Goal: Task Accomplishment & Management: Use online tool/utility

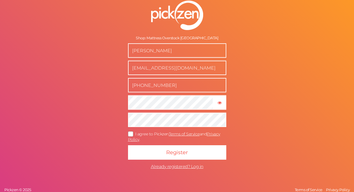
click at [130, 134] on icon at bounding box center [130, 133] width 9 height 3
click at [0, 0] on input "I agree to Pickzen Terms of Service and Privacy Policy ." at bounding box center [0, 0] width 0 height 0
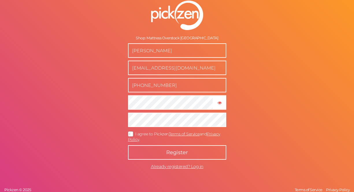
click at [190, 152] on button "Register" at bounding box center [177, 152] width 98 height 14
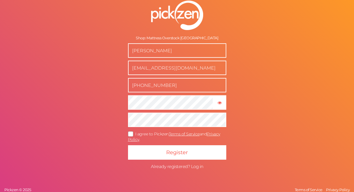
click at [196, 167] on span "Already registered? Log in" at bounding box center [177, 166] width 53 height 5
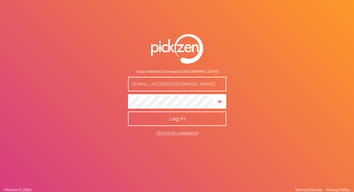
click at [128, 112] on button "Log in" at bounding box center [177, 119] width 98 height 14
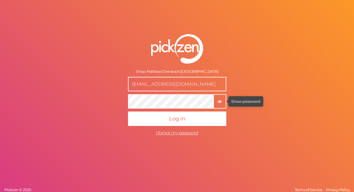
click at [220, 101] on icon "button" at bounding box center [220, 102] width 4 height 4
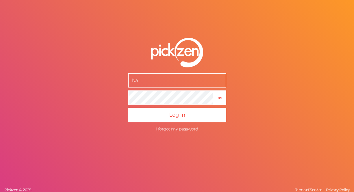
type input "b"
click at [128, 108] on button "Log in" at bounding box center [177, 115] width 98 height 14
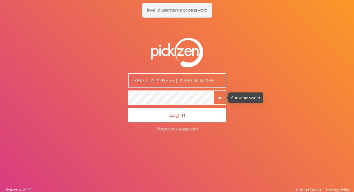
click at [220, 97] on icon "button" at bounding box center [220, 98] width 4 height 4
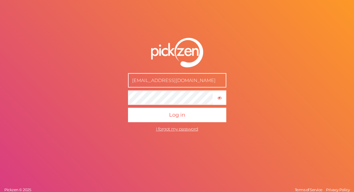
drag, startPoint x: 156, startPoint y: 77, endPoint x: 152, endPoint y: 79, distance: 4.5
click at [156, 77] on input "info@beckermediamarket.com" at bounding box center [177, 80] width 98 height 14
drag, startPoint x: 147, startPoint y: 81, endPoint x: 219, endPoint y: 83, distance: 72.6
click at [220, 83] on input "info@beckermediamarket.com" at bounding box center [177, 80] width 98 height 14
type input "[EMAIL_ADDRESS][DOMAIN_NAME]"
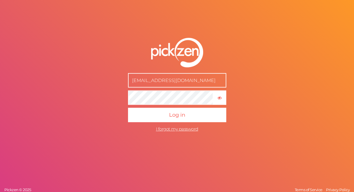
click at [128, 108] on button "Log in" at bounding box center [177, 115] width 98 height 14
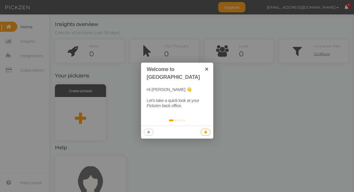
click at [206, 130] on icon at bounding box center [205, 132] width 3 height 4
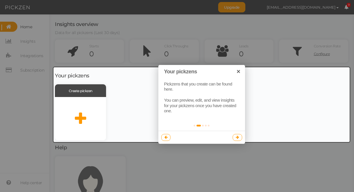
click at [240, 138] on link at bounding box center [238, 137] width 10 height 7
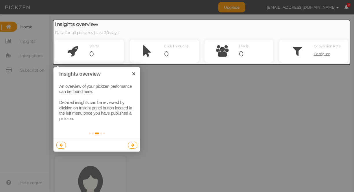
click at [132, 146] on icon at bounding box center [132, 145] width 3 height 4
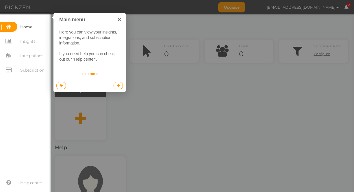
click at [116, 86] on link at bounding box center [119, 85] width 10 height 7
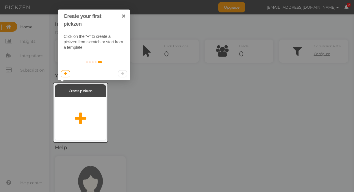
click at [124, 73] on div at bounding box center [94, 73] width 72 height 13
click at [125, 16] on link "×" at bounding box center [123, 16] width 13 height 13
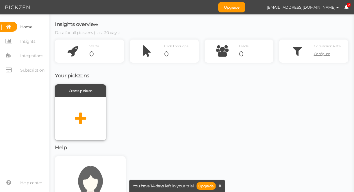
click at [82, 120] on icon at bounding box center [80, 119] width 11 height 14
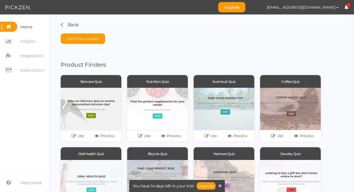
click at [67, 23] on link "Back" at bounding box center [70, 24] width 18 height 5
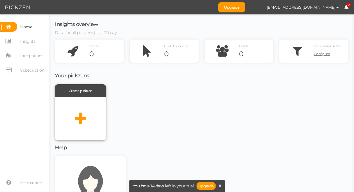
click at [81, 115] on icon at bounding box center [80, 119] width 11 height 14
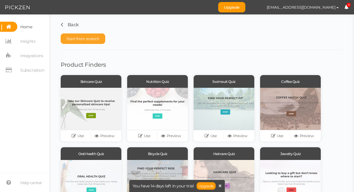
click at [95, 37] on span "Start from scratch" at bounding box center [83, 38] width 33 height 5
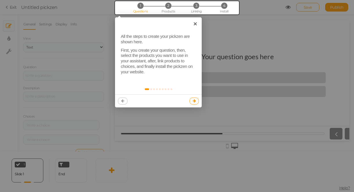
click at [194, 102] on icon at bounding box center [194, 101] width 3 height 4
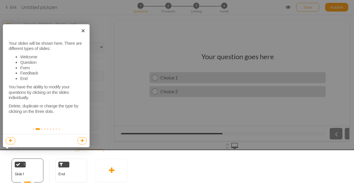
click at [81, 139] on icon at bounding box center [82, 141] width 3 height 4
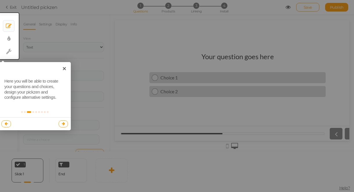
click at [64, 123] on icon at bounding box center [63, 124] width 3 height 4
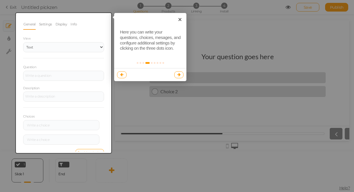
click at [179, 75] on icon at bounding box center [179, 75] width 3 height 4
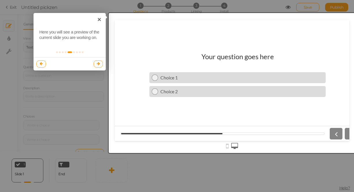
click at [99, 65] on icon at bounding box center [98, 64] width 3 height 4
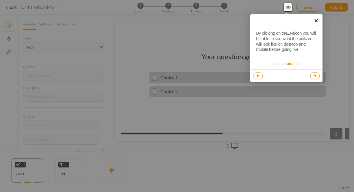
click at [317, 21] on link "×" at bounding box center [316, 20] width 13 height 13
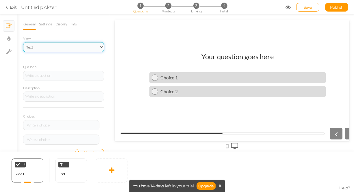
scroll to position [13, 0]
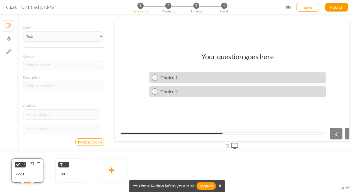
click at [25, 152] on div "General Settings Display Info View Text Images Slider Dropdown Question Descrip…" at bounding box center [63, 85] width 93 height 133
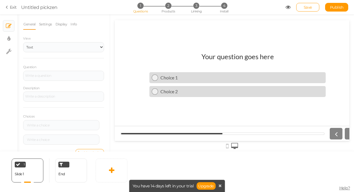
click at [13, 8] on link "Exit" at bounding box center [11, 7] width 11 height 6
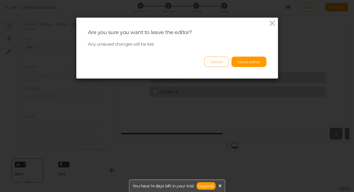
click at [207, 62] on button "Cancel" at bounding box center [216, 62] width 25 height 10
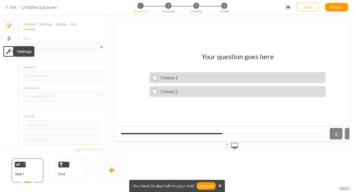
click at [8, 52] on icon at bounding box center [8, 52] width 5 height 6
select select "en"
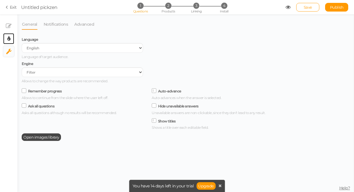
click at [9, 38] on icon at bounding box center [8, 39] width 3 height 6
select select "2"
select select "lato"
select select "fade"
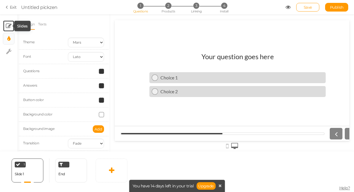
click at [9, 24] on icon at bounding box center [9, 26] width 6 height 6
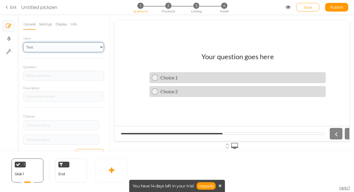
click option "Text" at bounding box center [0, 0] width 0 height 0
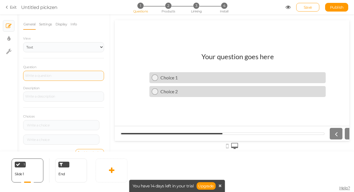
click at [64, 79] on div at bounding box center [63, 76] width 81 height 10
click at [7, 6] on icon at bounding box center [8, 7] width 4 height 5
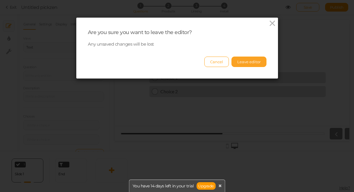
click at [254, 59] on button "Leave editor" at bounding box center [249, 62] width 35 height 10
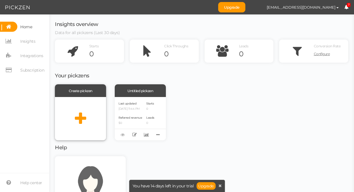
click at [87, 106] on div at bounding box center [80, 118] width 51 height 43
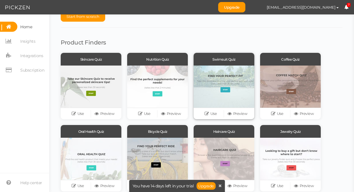
scroll to position [26, 0]
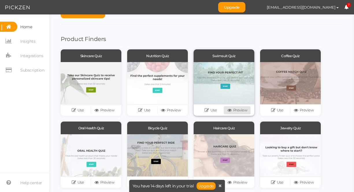
click at [240, 109] on link "Preview" at bounding box center [237, 110] width 27 height 8
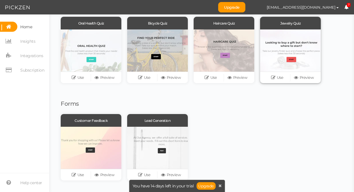
scroll to position [0, 0]
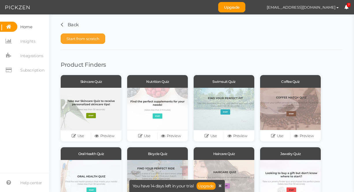
click at [105, 39] on button "Start from scratch" at bounding box center [83, 39] width 45 height 10
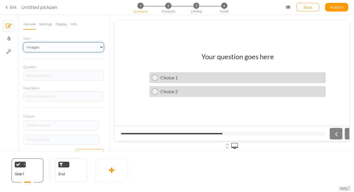
click option "Images" at bounding box center [0, 0] width 0 height 0
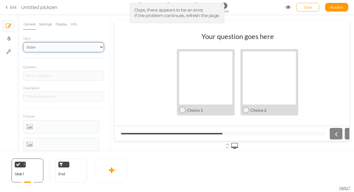
click option "Slider" at bounding box center [0, 0] width 0 height 0
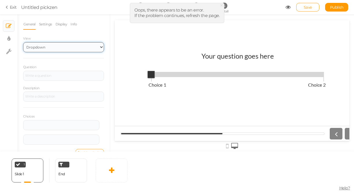
click option "Dropdown" at bounding box center [0, 0] width 0 height 0
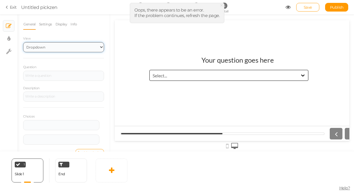
select select "1"
click option "Text" at bounding box center [0, 0] width 0 height 0
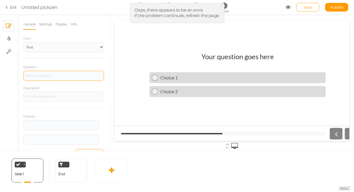
click at [69, 75] on div at bounding box center [63, 76] width 81 height 10
drag, startPoint x: 222, startPoint y: 5, endPoint x: 224, endPoint y: 8, distance: 3.8
click at [222, 5] on span "×" at bounding box center [222, 5] width 4 height 8
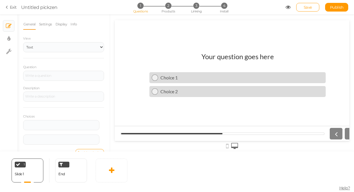
drag, startPoint x: 32, startPoint y: 26, endPoint x: 39, endPoint y: 21, distance: 8.9
click at [32, 26] on link "General" at bounding box center [29, 24] width 13 height 11
click at [92, 8] on span "Find My Mattress" at bounding box center [153, 7] width 265 height 7
click at [309, 6] on span "Save" at bounding box center [308, 7] width 8 height 5
click at [72, 78] on div at bounding box center [63, 76] width 81 height 10
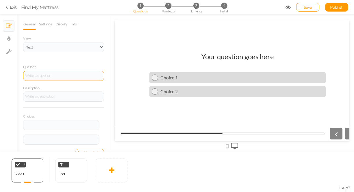
click at [63, 76] on div at bounding box center [63, 76] width 81 height 10
click at [56, 78] on div at bounding box center [63, 76] width 81 height 10
click at [56, 77] on div at bounding box center [63, 76] width 81 height 10
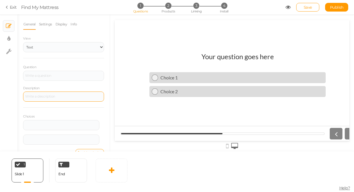
click at [56, 99] on div at bounding box center [63, 97] width 81 height 10
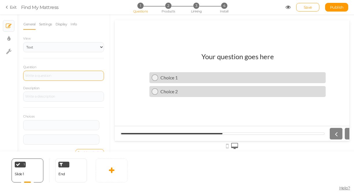
click at [58, 73] on div at bounding box center [63, 76] width 81 height 10
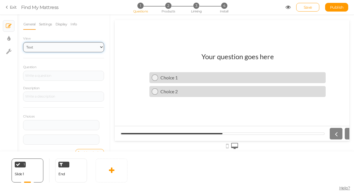
click option "Text" at bounding box center [0, 0] width 0 height 0
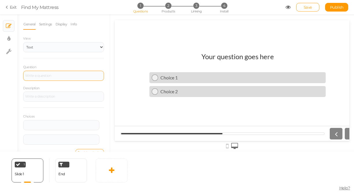
click at [47, 77] on div at bounding box center [63, 76] width 81 height 10
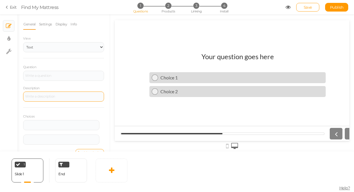
click at [50, 99] on div at bounding box center [63, 97] width 81 height 10
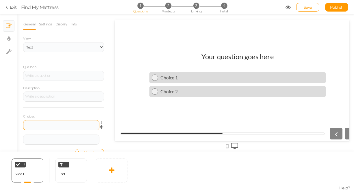
click at [71, 128] on div at bounding box center [61, 125] width 76 height 10
click at [245, 57] on h1 "Your question goes here" at bounding box center [238, 59] width 73 height 14
click at [242, 57] on h1 "Your question goes here" at bounding box center [238, 59] width 73 height 14
click at [242, 56] on h1 "Your question goes here" at bounding box center [238, 59] width 73 height 14
click at [242, 57] on h1 "Your question goes here" at bounding box center [238, 59] width 73 height 14
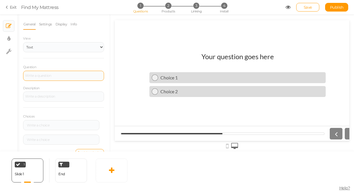
click at [60, 80] on div at bounding box center [63, 76] width 81 height 10
paste div
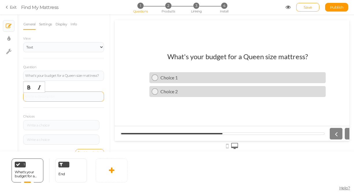
click at [69, 97] on div at bounding box center [63, 97] width 81 height 10
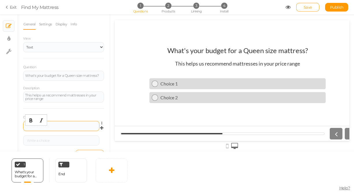
drag, startPoint x: 46, startPoint y: 129, endPoint x: 58, endPoint y: 129, distance: 11.6
click at [46, 128] on div at bounding box center [61, 126] width 72 height 3
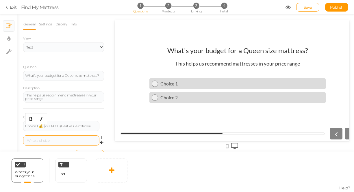
scroll to position [1, 0]
click at [63, 143] on div at bounding box center [61, 140] width 72 height 3
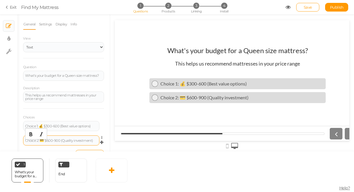
scroll to position [16, 0]
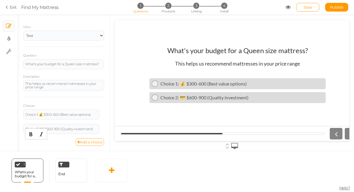
click at [89, 143] on link "Add a choice" at bounding box center [89, 143] width 29 height 8
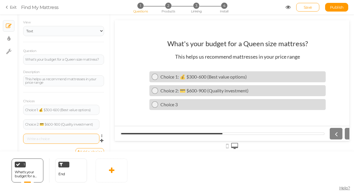
click at [53, 141] on div at bounding box center [61, 139] width 76 height 10
click at [70, 141] on div at bounding box center [61, 138] width 72 height 3
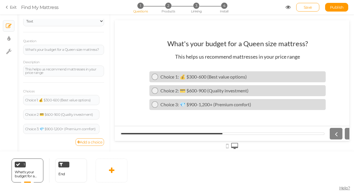
click at [83, 143] on link "Add a choice" at bounding box center [89, 143] width 29 height 8
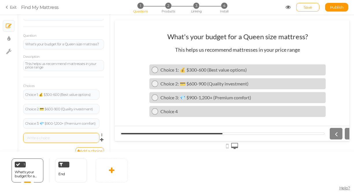
drag, startPoint x: 71, startPoint y: 144, endPoint x: 76, endPoint y: 145, distance: 5.1
click at [72, 140] on div at bounding box center [61, 137] width 72 height 3
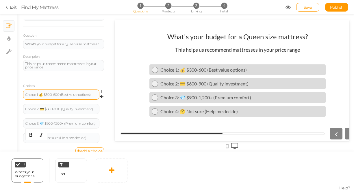
click at [48, 97] on div "Choice 1: 💰 $300-600 (Best value options)" at bounding box center [61, 94] width 72 height 3
click at [45, 97] on div "Choice 1: 💰 $300-600 (Best value options)" at bounding box center [61, 94] width 72 height 3
click at [46, 97] on div "Choice 1: 💰 $300-600 (Best value options)" at bounding box center [61, 94] width 72 height 3
click at [59, 95] on div "Choice 1: 💰 $300-600 (Best value options)" at bounding box center [61, 94] width 72 height 3
click at [44, 95] on div "Choice 1: 💰 $300-600 (Best value options)" at bounding box center [61, 94] width 72 height 3
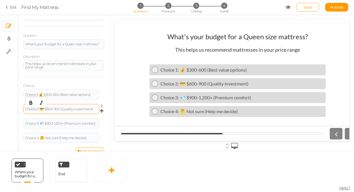
drag, startPoint x: 81, startPoint y: 113, endPoint x: 66, endPoint y: 111, distance: 15.2
click at [81, 111] on div "Choice 2: 💳 $600-900 (Quality investment)" at bounding box center [61, 109] width 72 height 3
click at [57, 111] on div "Choice 2: 💳 $600-900 (Quality investment)" at bounding box center [61, 109] width 72 height 3
click at [46, 111] on div "Choice 2: 💳 $600-900 (Quality investment)" at bounding box center [61, 109] width 72 height 3
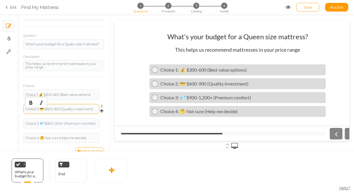
click at [46, 111] on div "Choice 2: 💳 $600-900 (Quality investment)" at bounding box center [61, 109] width 72 height 3
click at [76, 111] on div "Choice 2: 💳 $600-900 (Quality investment)" at bounding box center [61, 109] width 72 height 3
click at [83, 111] on div "Choice 2: 💳 $600-900 (Quality investment)" at bounding box center [61, 109] width 72 height 3
click at [309, 5] on span "Save" at bounding box center [308, 7] width 8 height 5
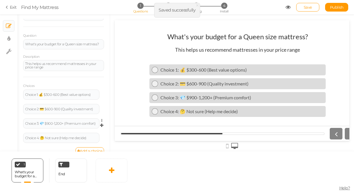
scroll to position [46, 0]
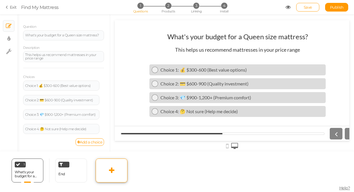
click at [114, 172] on icon at bounding box center [111, 170] width 5 height 7
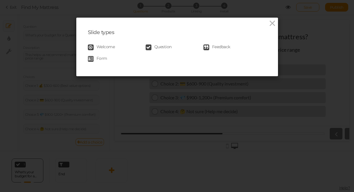
click at [166, 47] on span "Question" at bounding box center [162, 48] width 17 height 6
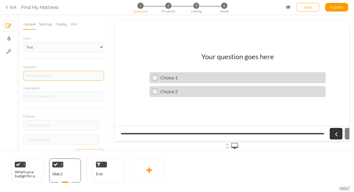
click at [73, 77] on div at bounding box center [63, 75] width 77 height 3
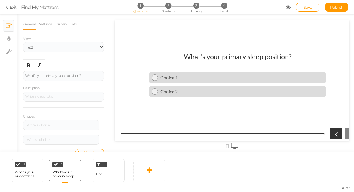
drag, startPoint x: 73, startPoint y: 102, endPoint x: 98, endPoint y: 84, distance: 30.6
click at [74, 100] on div at bounding box center [63, 97] width 81 height 10
click at [71, 99] on div at bounding box center [63, 96] width 77 height 3
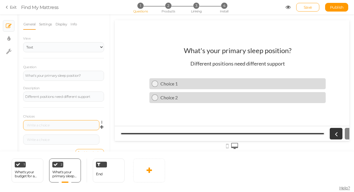
click at [53, 125] on div at bounding box center [61, 125] width 76 height 10
click at [56, 127] on div at bounding box center [61, 125] width 72 height 3
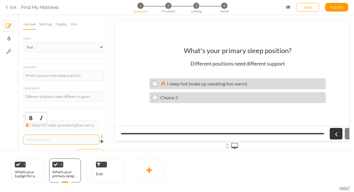
click at [63, 142] on div at bounding box center [61, 140] width 76 height 10
click at [63, 142] on div at bounding box center [61, 139] width 72 height 3
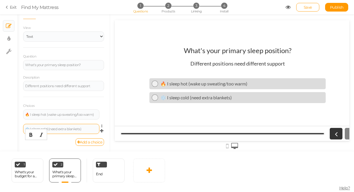
scroll to position [14, 0]
click at [93, 143] on link "Add a choice" at bounding box center [89, 143] width 29 height 8
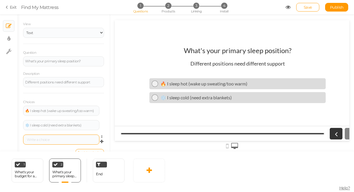
scroll to position [1, 0]
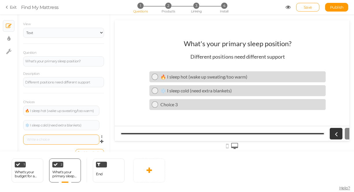
click at [45, 145] on div at bounding box center [61, 140] width 76 height 10
click at [48, 142] on div at bounding box center [61, 139] width 72 height 3
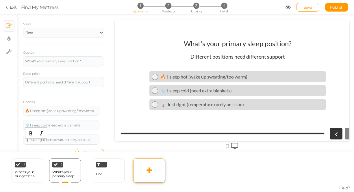
click at [153, 170] on link at bounding box center [149, 171] width 32 height 24
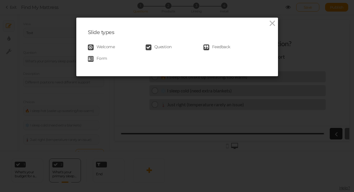
click at [172, 46] on span "Question" at bounding box center [162, 48] width 17 height 6
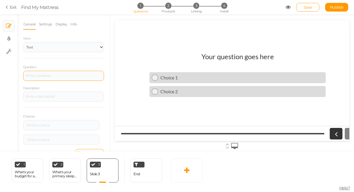
click at [47, 74] on div at bounding box center [63, 76] width 81 height 10
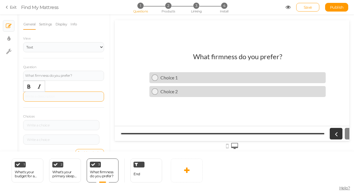
click at [83, 100] on div at bounding box center [63, 97] width 81 height 10
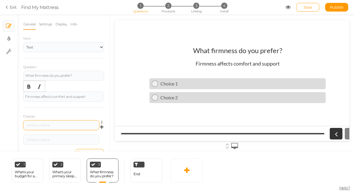
click at [67, 127] on div at bounding box center [61, 125] width 72 height 3
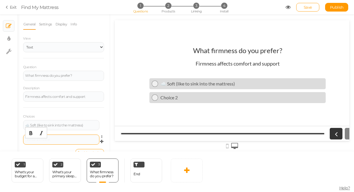
click at [75, 141] on div at bounding box center [61, 139] width 72 height 3
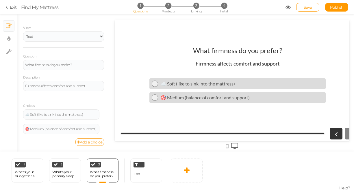
click at [86, 141] on link "Add a choice" at bounding box center [89, 143] width 29 height 8
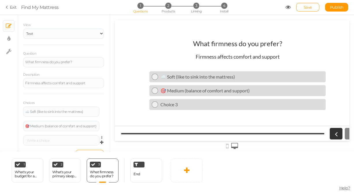
scroll to position [1, 0]
click at [59, 142] on div at bounding box center [61, 140] width 72 height 3
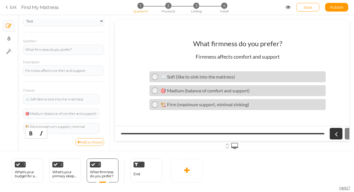
click at [89, 141] on link "Add a choice" at bounding box center [89, 143] width 29 height 8
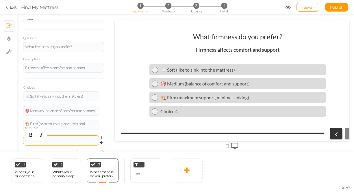
click at [60, 143] on div at bounding box center [61, 140] width 72 height 3
click at [308, 5] on span "Save" at bounding box center [308, 7] width 8 height 5
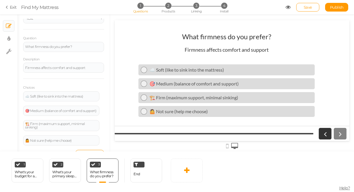
scroll to position [0, 0]
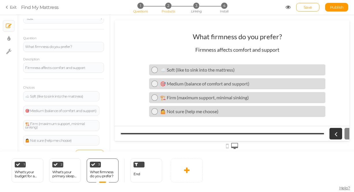
click at [167, 8] on span "2" at bounding box center [168, 6] width 6 height 6
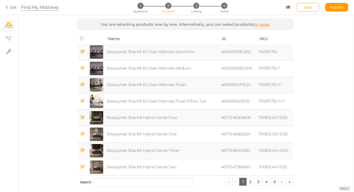
click at [46, 8] on div "Find My Mattress" at bounding box center [40, 7] width 38 height 7
drag, startPoint x: 40, startPoint y: 7, endPoint x: 42, endPoint y: 10, distance: 3.1
click at [40, 7] on div "Find My Mattress" at bounding box center [40, 7] width 38 height 7
click at [40, 26] on div "You are selecting products one by one. Alternatively, you can select products b…" at bounding box center [185, 111] width 337 height 184
click at [8, 51] on icon at bounding box center [8, 52] width 5 height 6
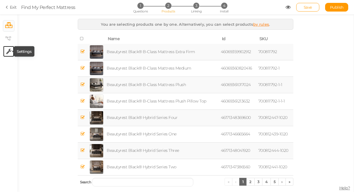
select select "en"
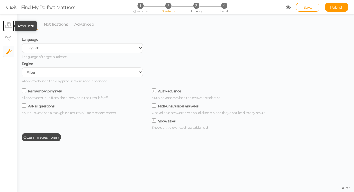
click at [9, 26] on icon at bounding box center [8, 25] width 7 height 6
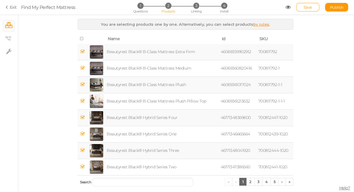
click at [269, 25] on link "by rules" at bounding box center [261, 24] width 16 height 5
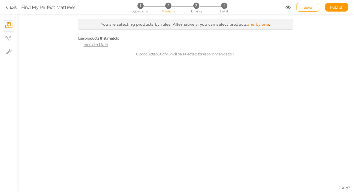
click at [100, 42] on div "Use products that match: Simple Rule" at bounding box center [186, 40] width 216 height 13
click at [97, 45] on span "Simple Rule" at bounding box center [96, 44] width 25 height 5
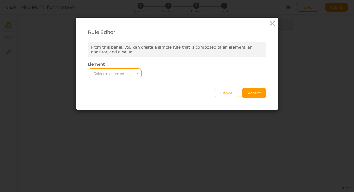
click at [130, 74] on span "Select an element" at bounding box center [115, 74] width 54 height 10
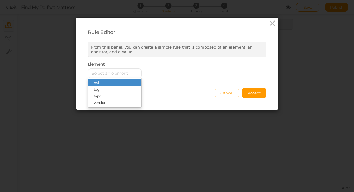
click at [179, 64] on div "Element Select an element col tag type vendor" at bounding box center [177, 70] width 187 height 16
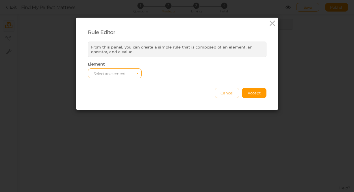
click at [228, 90] on button "Cancel" at bounding box center [227, 93] width 25 height 10
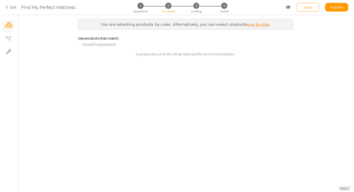
click at [265, 26] on link "one by one" at bounding box center [258, 24] width 22 height 5
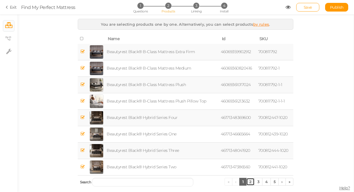
click at [248, 183] on link "2" at bounding box center [250, 182] width 8 height 8
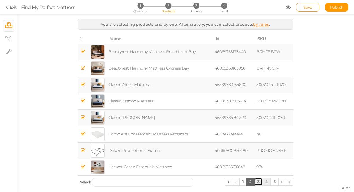
drag, startPoint x: 259, startPoint y: 184, endPoint x: 263, endPoint y: 185, distance: 4.7
click at [259, 184] on link "3" at bounding box center [258, 182] width 8 height 8
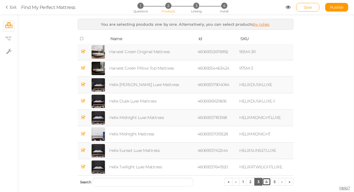
click at [264, 185] on link "4" at bounding box center [266, 182] width 9 height 8
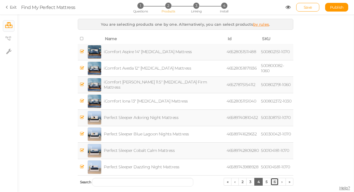
click at [274, 184] on link "6" at bounding box center [275, 182] width 8 height 8
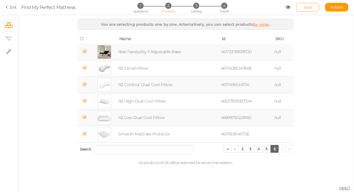
drag, startPoint x: 86, startPoint y: 69, endPoint x: 89, endPoint y: 88, distance: 19.0
click at [86, 69] on icon at bounding box center [85, 68] width 4 height 4
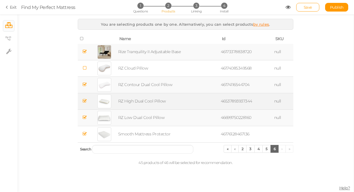
drag, startPoint x: 85, startPoint y: 84, endPoint x: 89, endPoint y: 95, distance: 11.8
click at [85, 84] on icon at bounding box center [85, 84] width 4 height 4
click at [84, 98] on td at bounding box center [85, 101] width 14 height 16
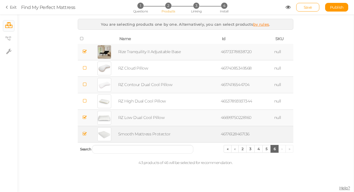
drag, startPoint x: 83, startPoint y: 117, endPoint x: 88, endPoint y: 133, distance: 16.6
click at [83, 118] on icon at bounding box center [85, 117] width 4 height 4
click at [87, 134] on td at bounding box center [85, 134] width 14 height 16
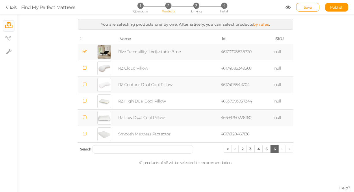
click at [85, 51] on icon at bounding box center [85, 51] width 4 height 4
click at [266, 151] on link "5" at bounding box center [267, 149] width 8 height 8
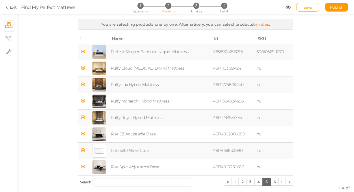
drag, startPoint x: 84, startPoint y: 168, endPoint x: 85, endPoint y: 156, distance: 11.9
click at [84, 168] on icon at bounding box center [83, 167] width 4 height 4
click at [84, 151] on icon at bounding box center [83, 150] width 4 height 4
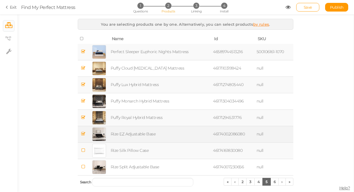
click at [84, 134] on icon at bounding box center [83, 134] width 4 height 4
click at [257, 184] on link "4" at bounding box center [258, 182] width 9 height 8
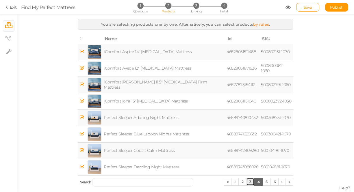
click at [248, 183] on link "3" at bounding box center [250, 182] width 8 height 8
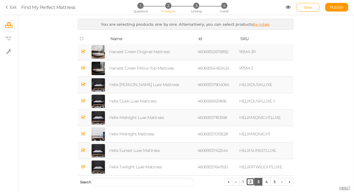
click at [247, 181] on link "2" at bounding box center [250, 182] width 8 height 8
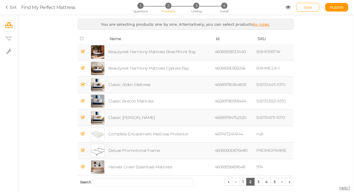
click at [84, 151] on icon at bounding box center [83, 150] width 4 height 4
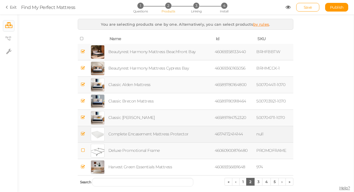
click at [83, 134] on icon at bounding box center [83, 134] width 4 height 4
click at [240, 183] on link "1" at bounding box center [243, 182] width 8 height 8
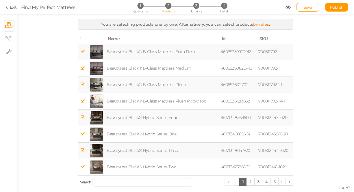
click at [305, 6] on span "Save" at bounding box center [308, 7] width 8 height 5
click at [269, 25] on link "by rules" at bounding box center [261, 24] width 16 height 5
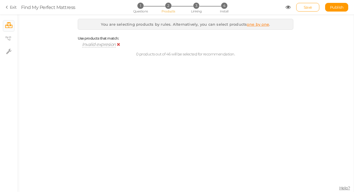
click at [105, 45] on span "Invalid expresion" at bounding box center [99, 44] width 34 height 5
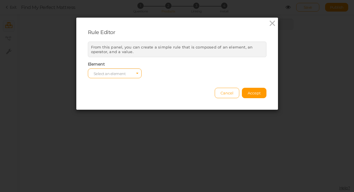
click at [146, 47] on span "From this panel, you can create a simple rule that is composed of an element, a…" at bounding box center [172, 49] width 162 height 9
click at [122, 76] on span "Select an element" at bounding box center [110, 73] width 32 height 5
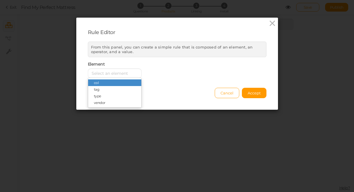
click at [197, 66] on div "Element Select an element col tag type vendor" at bounding box center [177, 70] width 187 height 16
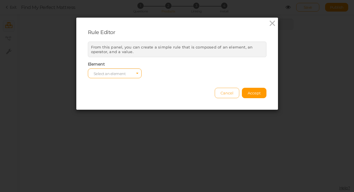
click at [226, 91] on span "Cancel" at bounding box center [227, 93] width 13 height 5
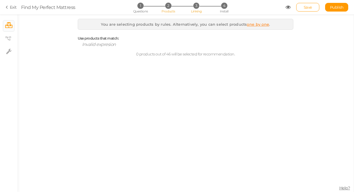
click at [199, 10] on span "Linking" at bounding box center [196, 11] width 10 height 4
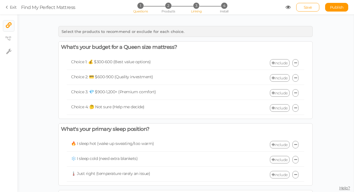
click at [141, 12] on span "Questions" at bounding box center [140, 11] width 15 height 4
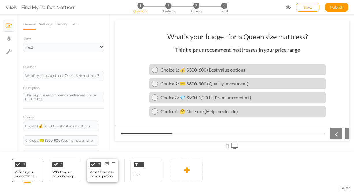
click at [104, 173] on div "What firmness do you prefer?" at bounding box center [102, 174] width 25 height 8
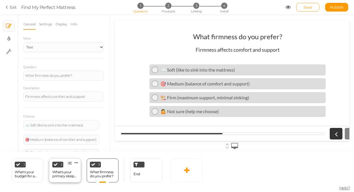
click at [64, 172] on div "What's your primary sleep position?" at bounding box center [64, 174] width 25 height 8
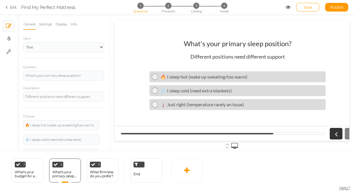
click at [261, 43] on div "What's your primary sleep position?" at bounding box center [238, 43] width 108 height 8
click at [70, 77] on div "What's your primary sleep position?" at bounding box center [63, 75] width 77 height 3
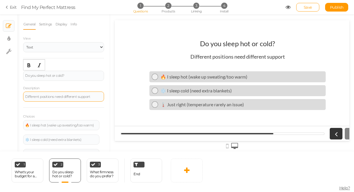
click at [59, 99] on div "Different positions need different support" at bounding box center [63, 96] width 77 height 3
paste div
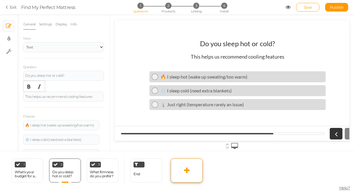
click at [189, 171] on icon at bounding box center [186, 170] width 5 height 7
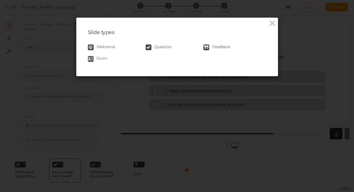
click at [163, 47] on span "Question" at bounding box center [162, 48] width 17 height 6
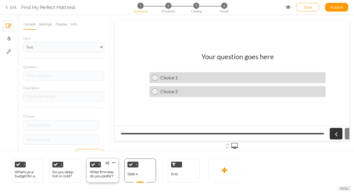
scroll to position [1, 0]
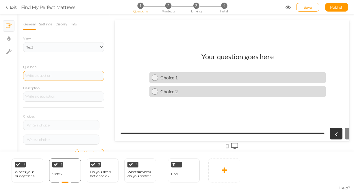
click at [50, 76] on div at bounding box center [63, 76] width 81 height 10
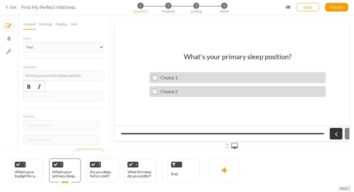
drag, startPoint x: 69, startPoint y: 102, endPoint x: 71, endPoint y: 110, distance: 8.3
click at [69, 102] on div at bounding box center [63, 97] width 81 height 10
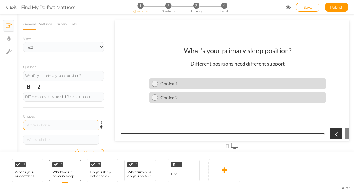
click at [79, 127] on div at bounding box center [61, 125] width 72 height 3
click at [73, 127] on div at bounding box center [61, 125] width 72 height 3
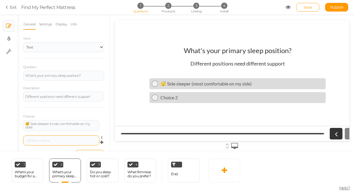
click at [72, 141] on div at bounding box center [61, 141] width 76 height 10
click at [70, 143] on div at bounding box center [61, 140] width 72 height 3
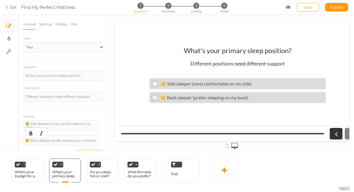
scroll to position [15, 0]
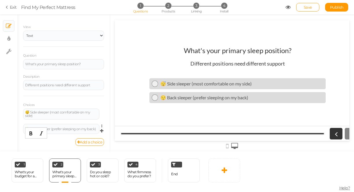
drag, startPoint x: 88, startPoint y: 143, endPoint x: 103, endPoint y: 136, distance: 16.4
click at [88, 143] on link "Add a choice" at bounding box center [89, 143] width 29 height 8
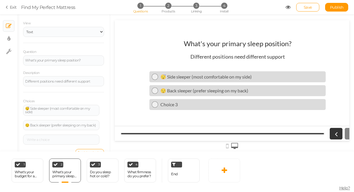
scroll to position [1, 0]
click at [56, 141] on div at bounding box center [61, 139] width 72 height 3
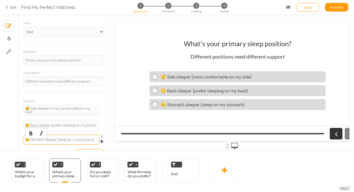
scroll to position [31, 0]
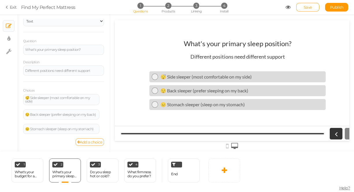
click at [90, 144] on link "Add a choice" at bounding box center [89, 143] width 29 height 8
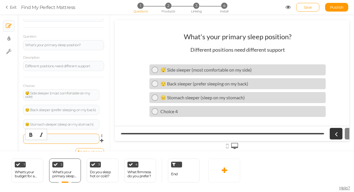
click at [52, 141] on div at bounding box center [61, 138] width 72 height 3
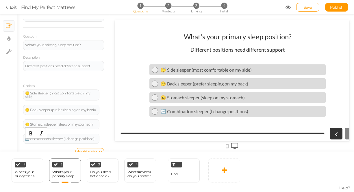
scroll to position [0, 1]
click at [311, 6] on span "Save" at bounding box center [308, 7] width 8 height 5
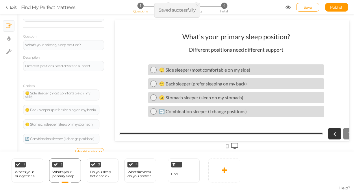
scroll to position [0, 0]
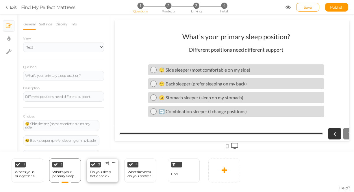
click at [110, 175] on div "Do you sleep hot or cold?" at bounding box center [102, 174] width 25 height 8
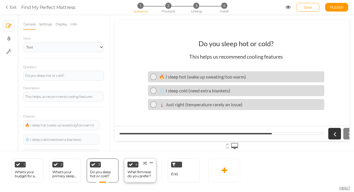
click at [135, 176] on div "What firmness do you prefer?" at bounding box center [140, 174] width 25 height 8
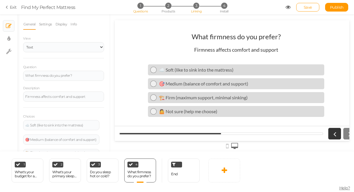
click at [198, 11] on span "Linking" at bounding box center [196, 11] width 10 height 4
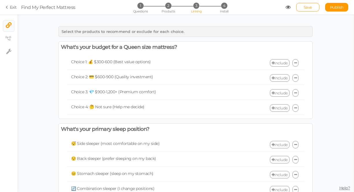
click at [273, 64] on link "Include" at bounding box center [280, 63] width 20 height 8
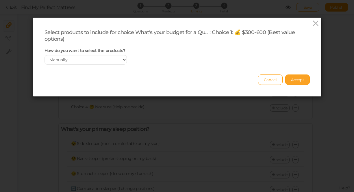
click at [296, 80] on span "Accept" at bounding box center [297, 80] width 13 height 5
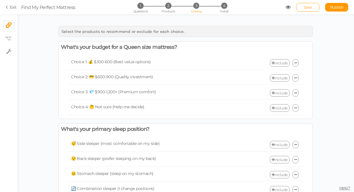
click at [272, 63] on icon at bounding box center [273, 63] width 3 height 4
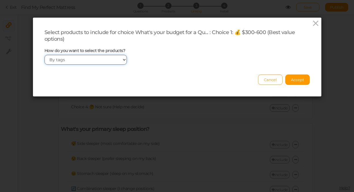
click option "By tags" at bounding box center [0, 0] width 0 height 0
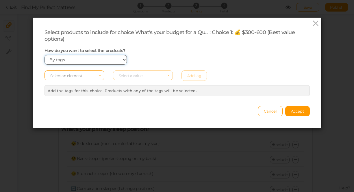
select select "manual"
click option "Manually" at bounding box center [0, 0] width 0 height 0
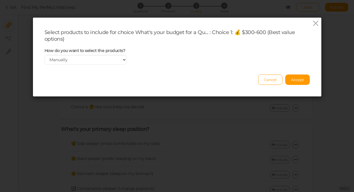
click at [236, 40] on div "Select products to include for choice What's your budget for a Qu... : Choice 1…" at bounding box center [177, 35] width 265 height 13
click at [294, 79] on span "Accept" at bounding box center [297, 80] width 13 height 5
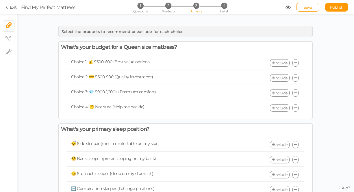
click at [283, 63] on link "Include" at bounding box center [280, 63] width 20 height 8
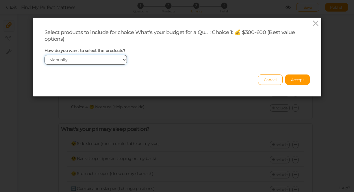
click option "Manually" at bounding box center [0, 0] width 0 height 0
drag, startPoint x: 176, startPoint y: 74, endPoint x: 137, endPoint y: 73, distance: 39.0
click at [176, 74] on div "Cancel Accept" at bounding box center [177, 77] width 265 height 16
select select "expr"
click option "By tags" at bounding box center [0, 0] width 0 height 0
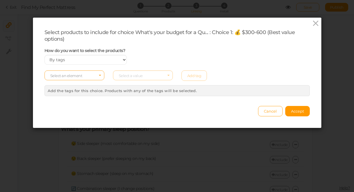
click at [97, 73] on span "Select an element" at bounding box center [75, 76] width 60 height 10
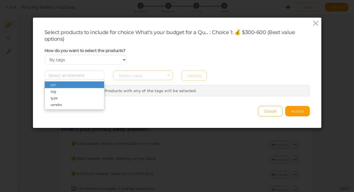
click at [142, 55] on div "How do you want to select the products? Manually By tags By price" at bounding box center [177, 56] width 274 height 17
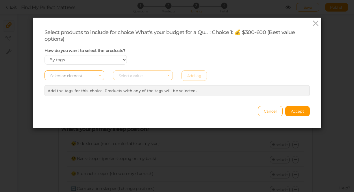
click at [98, 72] on span "Select an element" at bounding box center [75, 76] width 60 height 10
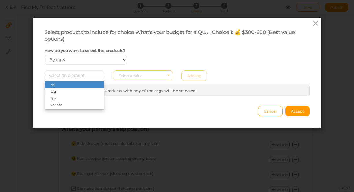
drag, startPoint x: 72, startPoint y: 110, endPoint x: 121, endPoint y: 88, distance: 53.7
click at [72, 108] on span "vendor" at bounding box center [74, 105] width 59 height 7
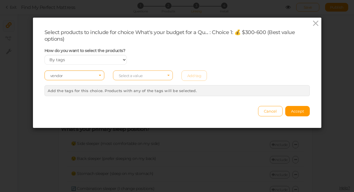
click at [155, 79] on span "Select a value" at bounding box center [143, 76] width 60 height 10
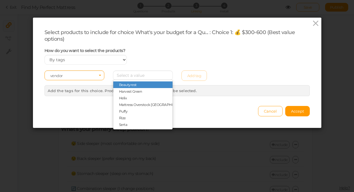
click at [145, 128] on span "Serta" at bounding box center [142, 124] width 59 height 7
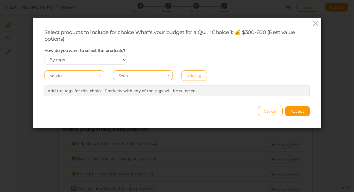
click at [202, 75] on link "Add tag" at bounding box center [195, 76] width 26 height 10
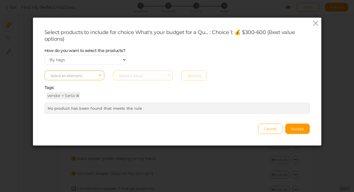
click at [152, 110] on div "No product has been found that meets the rule" at bounding box center [177, 108] width 265 height 11
drag, startPoint x: 181, startPoint y: 76, endPoint x: 299, endPoint y: 115, distance: 123.9
click at [181, 76] on div "Select an element Select a value Add tag" at bounding box center [177, 76] width 274 height 10
click at [267, 129] on span "Cancel" at bounding box center [270, 129] width 13 height 5
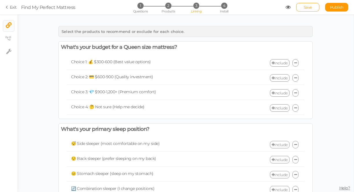
click at [277, 63] on link "Include" at bounding box center [280, 63] width 20 height 8
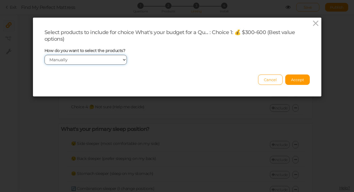
click option "Manually" at bounding box center [0, 0] width 0 height 0
drag, startPoint x: 199, startPoint y: 54, endPoint x: 218, endPoint y: 46, distance: 20.4
click at [199, 54] on div "How do you want to select the products? Manually By tags By price" at bounding box center [177, 56] width 274 height 17
click at [270, 29] on div "Select products to include for choice What's your budget for a Qu... : Choice 1…" at bounding box center [177, 35] width 265 height 13
click at [301, 81] on span "Accept" at bounding box center [297, 80] width 13 height 5
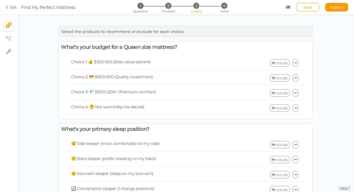
click at [272, 78] on icon at bounding box center [273, 78] width 3 height 4
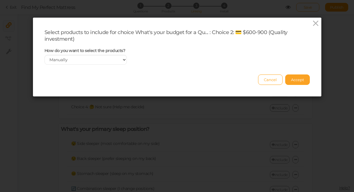
click at [297, 78] on span "Accept" at bounding box center [297, 80] width 13 height 5
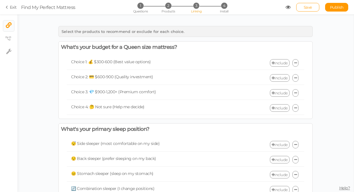
click at [268, 93] on div "Include" at bounding box center [245, 93] width 119 height 8
click at [272, 93] on icon at bounding box center [273, 93] width 3 height 4
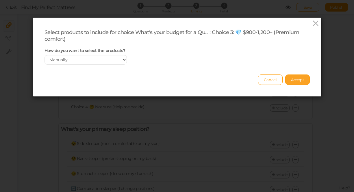
drag, startPoint x: 298, startPoint y: 79, endPoint x: 297, endPoint y: 84, distance: 5.6
click at [297, 79] on span "Accept" at bounding box center [297, 80] width 13 height 5
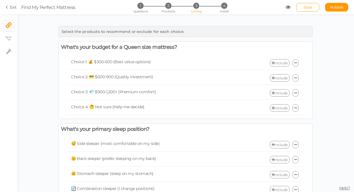
click at [272, 109] on icon at bounding box center [273, 108] width 3 height 4
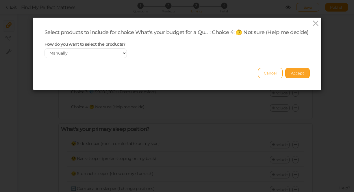
drag, startPoint x: 303, startPoint y: 81, endPoint x: 300, endPoint y: 85, distance: 5.3
click at [303, 75] on span "Accept" at bounding box center [297, 73] width 13 height 5
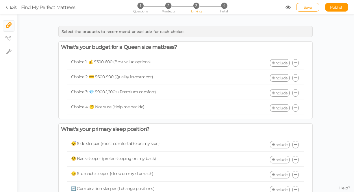
click at [273, 64] on link "Include" at bounding box center [280, 63] width 20 height 8
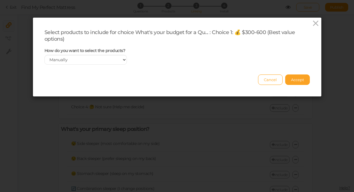
click at [298, 80] on span "Accept" at bounding box center [297, 80] width 13 height 5
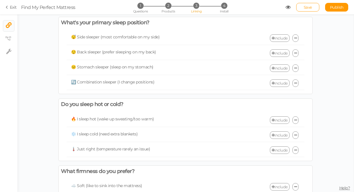
scroll to position [107, 0]
click at [276, 37] on link "Include" at bounding box center [280, 38] width 20 height 8
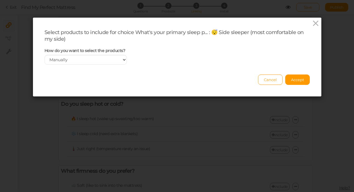
drag, startPoint x: 314, startPoint y: 24, endPoint x: 310, endPoint y: 28, distance: 5.6
click at [314, 24] on icon at bounding box center [316, 23] width 8 height 9
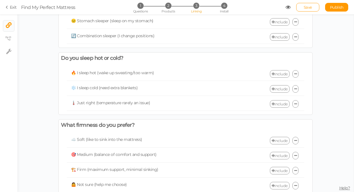
scroll to position [173, 0]
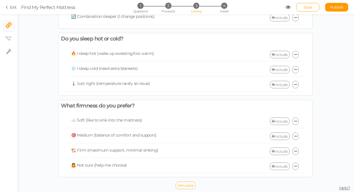
click at [189, 186] on span "Simulate" at bounding box center [186, 185] width 16 height 5
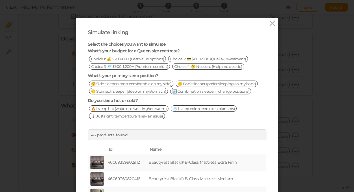
click at [153, 58] on span "Choice 1: 💰 $300-600 (Best value options)" at bounding box center [127, 59] width 77 height 6
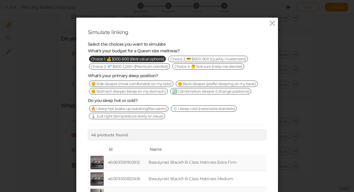
click at [176, 87] on span "😌 Back sleeper (prefer sleeping on my back)" at bounding box center [217, 84] width 82 height 6
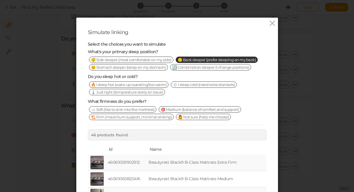
scroll to position [38, 0]
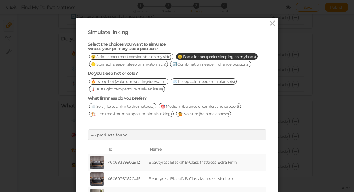
click at [206, 82] on span "❄️ I sleep cold (need extra blankets)" at bounding box center [204, 81] width 66 height 6
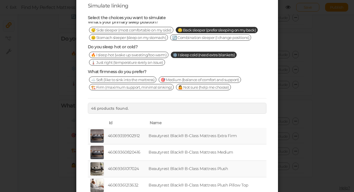
scroll to position [34, 0]
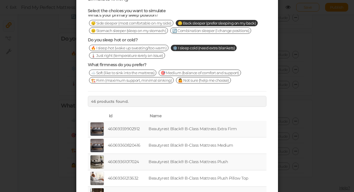
click at [201, 81] on span "🤷 Not sure (help me choose)" at bounding box center [203, 80] width 55 height 6
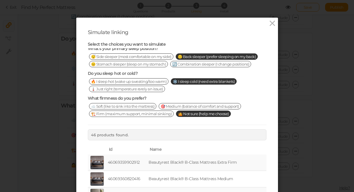
scroll to position [0, 0]
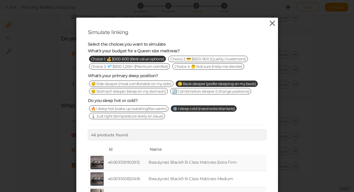
click at [273, 24] on icon at bounding box center [272, 23] width 8 height 9
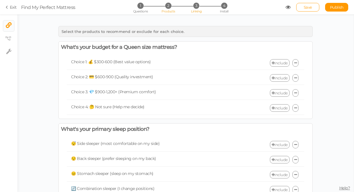
click at [167, 8] on li "2 Products" at bounding box center [168, 6] width 27 height 6
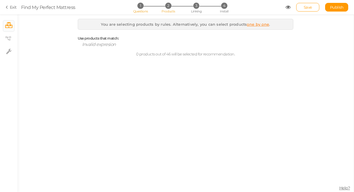
click at [145, 10] on span "Questions" at bounding box center [140, 11] width 15 height 4
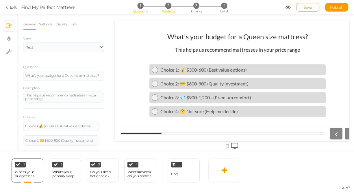
click at [171, 11] on span "Products" at bounding box center [169, 11] width 14 height 4
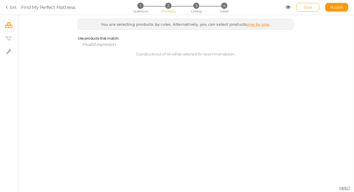
click at [266, 25] on link "one by one" at bounding box center [258, 24] width 22 height 5
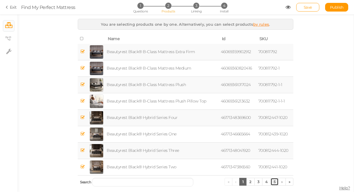
click at [275, 185] on link "5" at bounding box center [275, 182] width 8 height 8
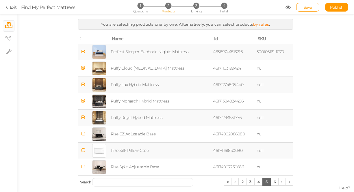
click at [311, 6] on span "Save" at bounding box center [308, 7] width 8 height 5
click at [197, 12] on span "Linking" at bounding box center [196, 11] width 10 height 4
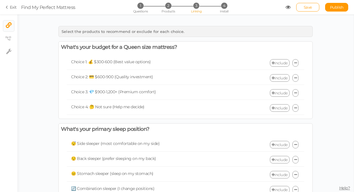
click at [274, 64] on link "Include" at bounding box center [280, 63] width 20 height 8
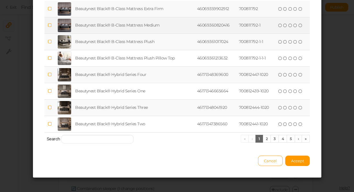
scroll to position [81, 0]
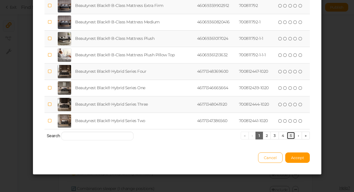
click at [287, 137] on link "5" at bounding box center [291, 136] width 8 height 8
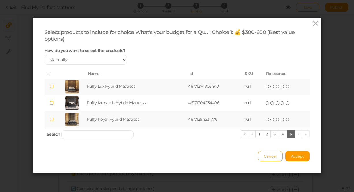
scroll to position [0, 0]
click at [281, 137] on link "4" at bounding box center [283, 134] width 9 height 8
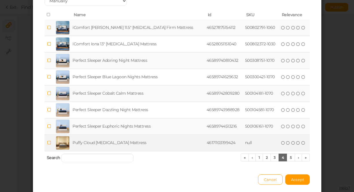
scroll to position [60, 0]
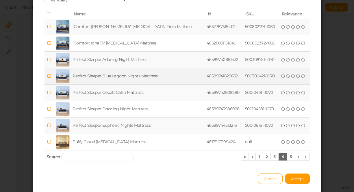
drag, startPoint x: 49, startPoint y: 75, endPoint x: 49, endPoint y: 81, distance: 5.6
click at [49, 75] on icon at bounding box center [49, 76] width 4 height 4
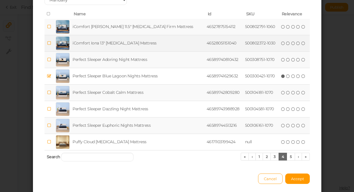
scroll to position [58, 0]
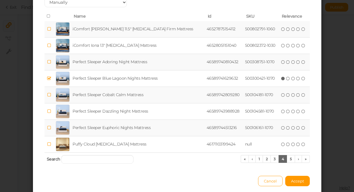
click at [51, 61] on icon at bounding box center [49, 62] width 4 height 4
click at [274, 161] on link "3" at bounding box center [275, 159] width 8 height 8
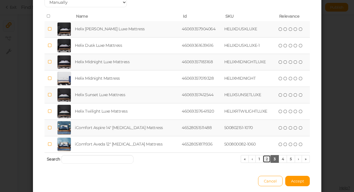
click at [265, 161] on link "2" at bounding box center [267, 159] width 8 height 8
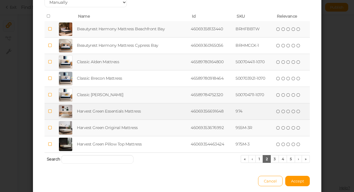
click at [50, 112] on icon at bounding box center [50, 111] width 4 height 4
click at [304, 180] on span "Accept" at bounding box center [297, 181] width 13 height 5
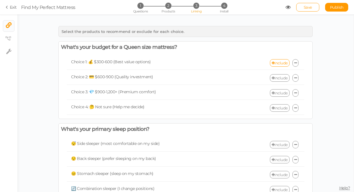
click at [281, 78] on link "Include" at bounding box center [280, 78] width 20 height 8
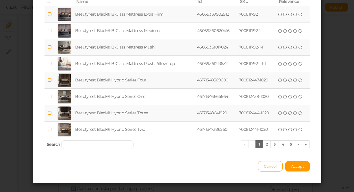
scroll to position [81, 0]
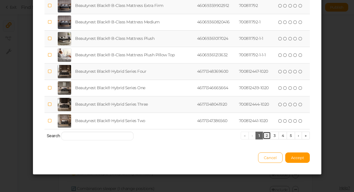
click at [265, 137] on link "2" at bounding box center [267, 136] width 8 height 8
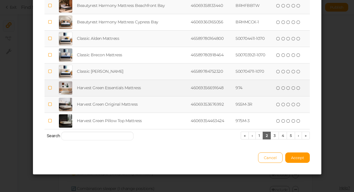
click at [50, 88] on icon at bounding box center [50, 88] width 4 height 4
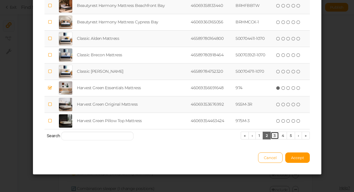
click at [272, 136] on link "3" at bounding box center [275, 136] width 8 height 8
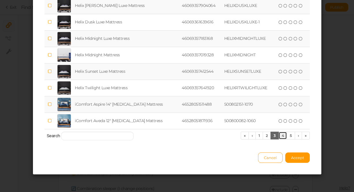
click at [281, 136] on link "4" at bounding box center [283, 136] width 9 height 8
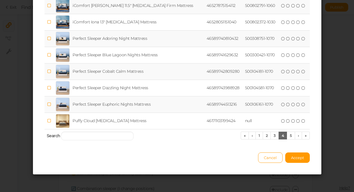
click at [50, 73] on icon at bounding box center [49, 71] width 4 height 4
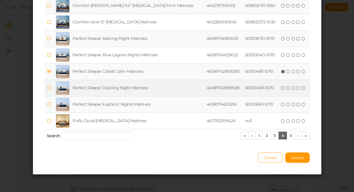
click at [50, 87] on icon at bounding box center [49, 88] width 4 height 4
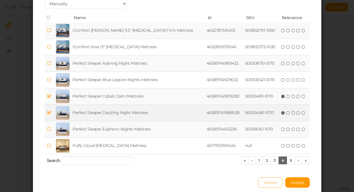
scroll to position [61, 0]
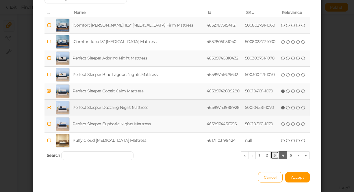
click at [273, 158] on link "3" at bounding box center [275, 156] width 8 height 8
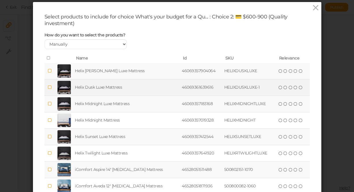
scroll to position [51, 0]
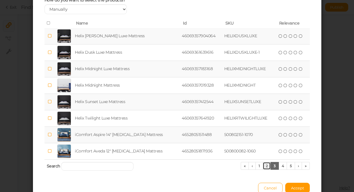
click at [265, 168] on link "2" at bounding box center [267, 166] width 8 height 8
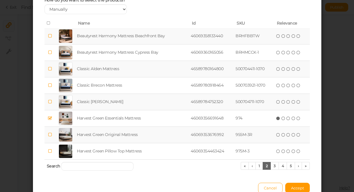
click at [49, 36] on icon at bounding box center [50, 36] width 4 height 4
click at [297, 189] on span "Accept" at bounding box center [297, 188] width 13 height 5
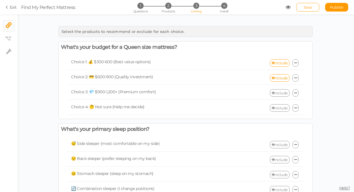
click at [283, 93] on link "Include" at bounding box center [280, 93] width 20 height 8
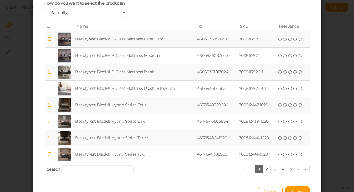
scroll to position [51, 0]
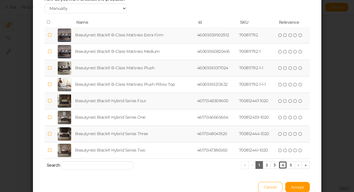
click at [283, 165] on link "4" at bounding box center [283, 165] width 9 height 8
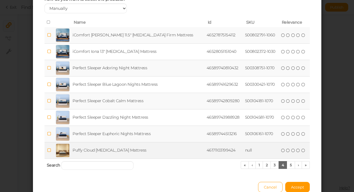
click at [50, 151] on icon at bounding box center [49, 150] width 4 height 4
click at [51, 36] on icon at bounding box center [49, 35] width 4 height 4
click at [256, 165] on link "1" at bounding box center [260, 165] width 8 height 8
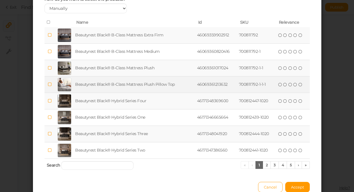
drag, startPoint x: 50, startPoint y: 85, endPoint x: 50, endPoint y: 82, distance: 3.2
click at [50, 85] on icon at bounding box center [49, 84] width 4 height 4
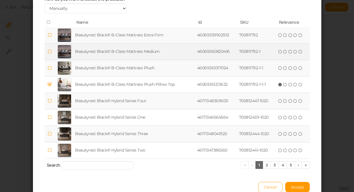
drag, startPoint x: 51, startPoint y: 67, endPoint x: 54, endPoint y: 57, distance: 10.5
click at [51, 67] on icon at bounding box center [49, 68] width 4 height 4
click at [51, 51] on icon at bounding box center [49, 51] width 4 height 4
click at [50, 35] on icon at bounding box center [49, 35] width 4 height 4
click at [300, 185] on span "Accept" at bounding box center [297, 187] width 13 height 5
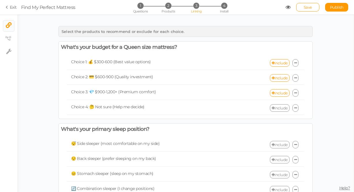
click at [280, 111] on link "Include" at bounding box center [280, 108] width 20 height 8
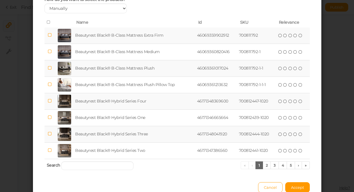
scroll to position [81, 0]
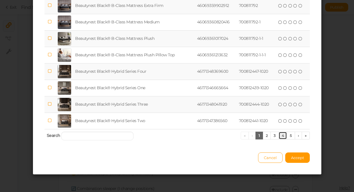
click at [281, 136] on link "4" at bounding box center [283, 136] width 9 height 8
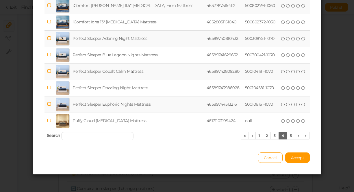
click at [51, 71] on icon at bounding box center [49, 71] width 4 height 4
click at [50, 39] on icon at bounding box center [49, 38] width 4 height 4
click at [288, 137] on link "5" at bounding box center [291, 136] width 8 height 8
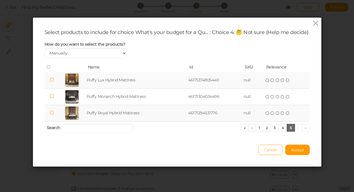
scroll to position [0, 0]
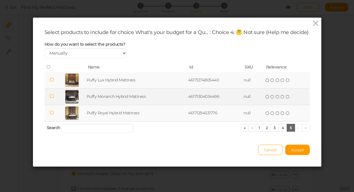
click at [53, 99] on icon at bounding box center [51, 96] width 4 height 4
click at [51, 99] on icon at bounding box center [51, 96] width 4 height 4
click at [281, 132] on link "4" at bounding box center [283, 128] width 9 height 8
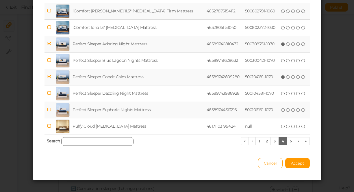
scroll to position [69, 0]
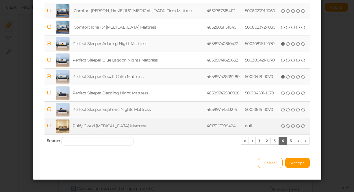
click at [51, 128] on icon at bounding box center [49, 126] width 4 height 4
click at [302, 165] on span "Accept" at bounding box center [297, 163] width 13 height 5
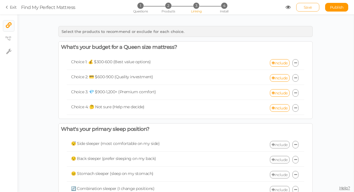
click at [311, 7] on span "Save" at bounding box center [308, 7] width 8 height 5
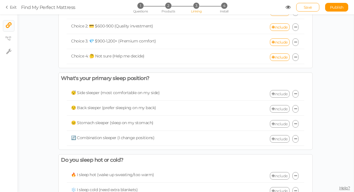
scroll to position [0, 0]
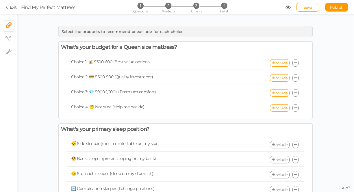
click at [289, 8] on icon at bounding box center [288, 7] width 5 height 5
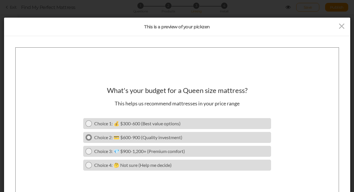
scroll to position [0, 0]
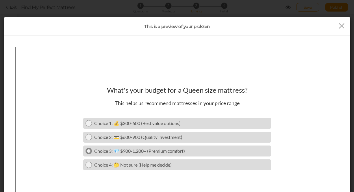
click at [89, 150] on icon at bounding box center [89, 151] width 4 height 4
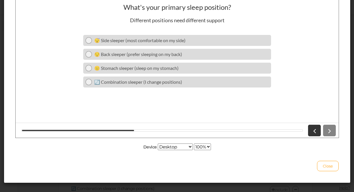
scroll to position [91, 0]
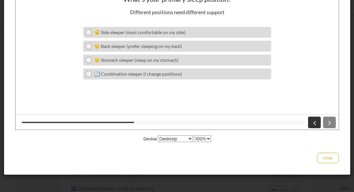
click at [314, 123] on icon at bounding box center [315, 123] width 8 height 8
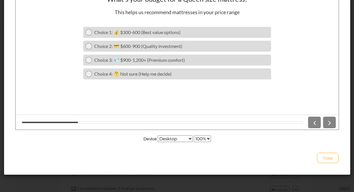
click at [330, 123] on div at bounding box center [321, 123] width 30 height 12
click at [314, 123] on div at bounding box center [321, 123] width 30 height 12
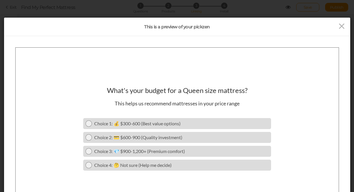
drag, startPoint x: 340, startPoint y: 28, endPoint x: 333, endPoint y: 36, distance: 10.9
click at [340, 28] on icon at bounding box center [342, 26] width 8 height 9
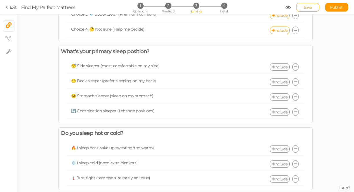
scroll to position [78, 0]
click at [280, 68] on link "Include" at bounding box center [280, 67] width 20 height 8
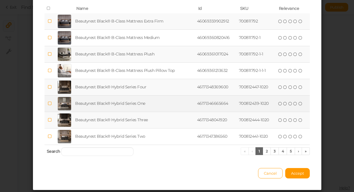
scroll to position [66, 0]
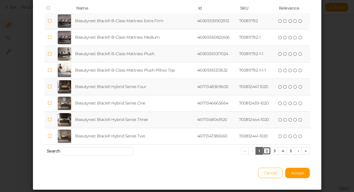
click at [263, 153] on link "2" at bounding box center [267, 151] width 8 height 8
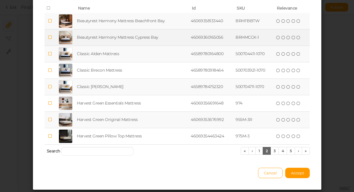
click at [51, 38] on icon at bounding box center [50, 37] width 4 height 4
drag, startPoint x: 51, startPoint y: 21, endPoint x: 238, endPoint y: 120, distance: 211.5
click at [51, 21] on icon at bounding box center [50, 21] width 4 height 4
click at [282, 152] on link "4" at bounding box center [283, 151] width 9 height 8
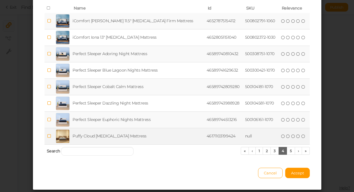
drag, startPoint x: 51, startPoint y: 137, endPoint x: 52, endPoint y: 145, distance: 8.1
click at [51, 137] on icon at bounding box center [49, 136] width 4 height 4
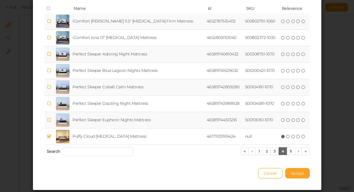
click at [299, 174] on span "Accept" at bounding box center [297, 173] width 13 height 5
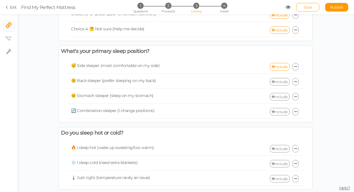
click at [281, 82] on link "Include" at bounding box center [280, 82] width 20 height 8
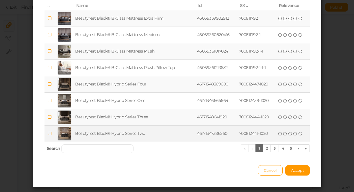
scroll to position [81, 0]
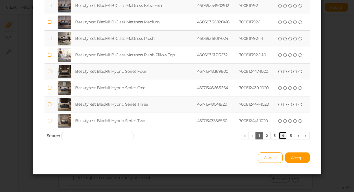
click at [283, 135] on link "4" at bounding box center [283, 136] width 9 height 8
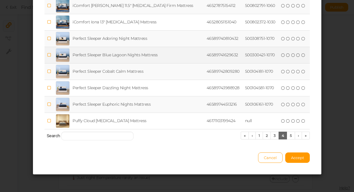
drag, startPoint x: 51, startPoint y: 39, endPoint x: 54, endPoint y: 58, distance: 19.5
click at [51, 39] on icon at bounding box center [49, 38] width 4 height 4
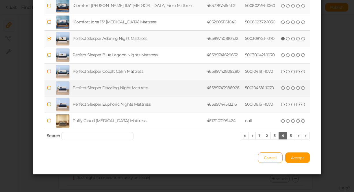
drag, startPoint x: 50, startPoint y: 56, endPoint x: 57, endPoint y: 82, distance: 26.8
click at [50, 56] on icon at bounding box center [49, 55] width 4 height 4
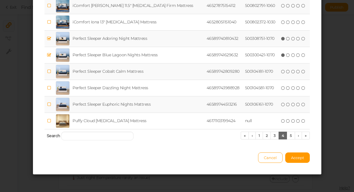
click at [51, 71] on icon at bounding box center [49, 71] width 4 height 4
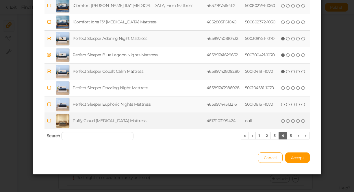
drag, startPoint x: 49, startPoint y: 87, endPoint x: 54, endPoint y: 123, distance: 36.7
click at [49, 87] on icon at bounding box center [49, 88] width 4 height 4
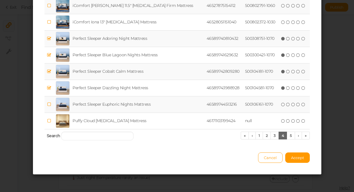
drag, startPoint x: 51, startPoint y: 104, endPoint x: 60, endPoint y: 134, distance: 31.9
click at [51, 104] on icon at bounding box center [49, 104] width 4 height 4
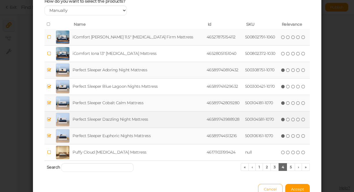
scroll to position [46, 0]
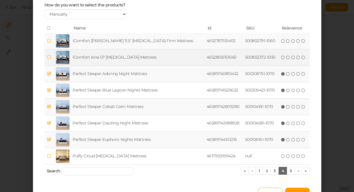
drag, startPoint x: 51, startPoint y: 42, endPoint x: 79, endPoint y: 58, distance: 32.8
click at [51, 41] on icon at bounding box center [49, 41] width 4 height 4
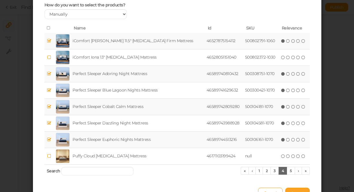
scroll to position [81, 0]
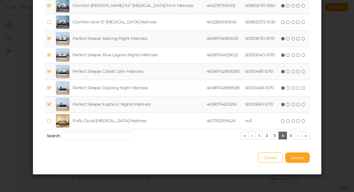
drag, startPoint x: 292, startPoint y: 157, endPoint x: 294, endPoint y: 162, distance: 4.8
click at [293, 157] on span "Accept" at bounding box center [297, 158] width 13 height 5
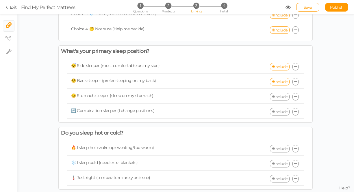
click at [281, 97] on link "Include" at bounding box center [280, 97] width 20 height 8
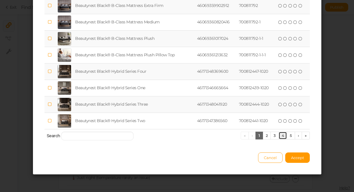
click at [282, 136] on link "4" at bounding box center [283, 136] width 9 height 8
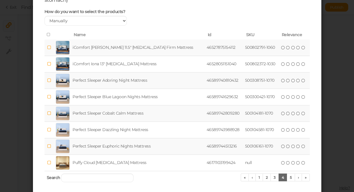
scroll to position [39, 0]
click at [51, 49] on icon at bounding box center [49, 48] width 4 height 4
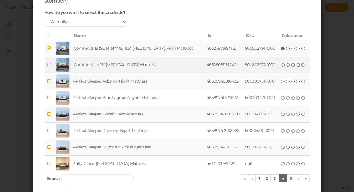
scroll to position [81, 0]
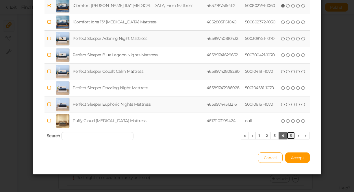
click at [290, 138] on link "5" at bounding box center [291, 136] width 8 height 8
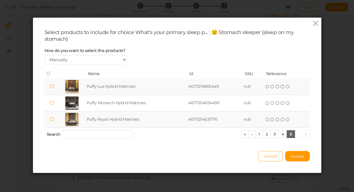
scroll to position [0, 0]
click at [257, 135] on link "1" at bounding box center [260, 134] width 8 height 8
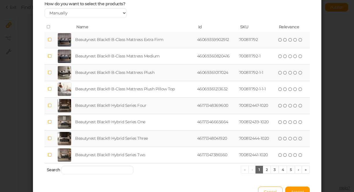
scroll to position [81, 0]
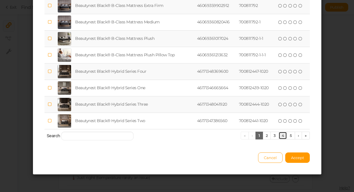
click at [282, 134] on link "4" at bounding box center [283, 136] width 9 height 8
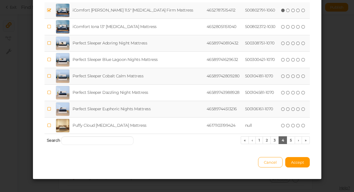
scroll to position [77, 0]
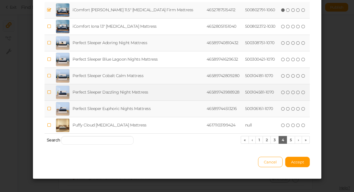
drag, startPoint x: 51, startPoint y: 109, endPoint x: 51, endPoint y: 94, distance: 15.3
click at [51, 109] on icon at bounding box center [49, 109] width 4 height 4
drag, startPoint x: 50, startPoint y: 92, endPoint x: 82, endPoint y: 96, distance: 32.1
click at [50, 92] on icon at bounding box center [49, 92] width 4 height 4
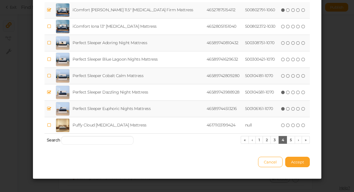
click at [301, 163] on span "Accept" at bounding box center [297, 162] width 13 height 5
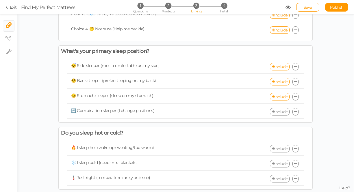
click at [281, 112] on link "Include" at bounding box center [280, 112] width 20 height 8
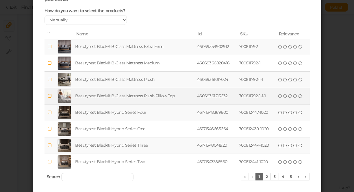
scroll to position [81, 0]
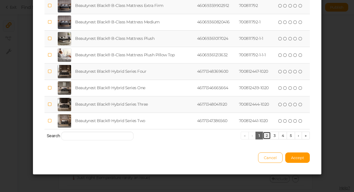
click at [266, 137] on link "2" at bounding box center [267, 136] width 8 height 8
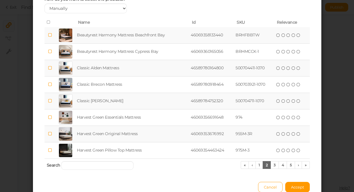
scroll to position [43, 0]
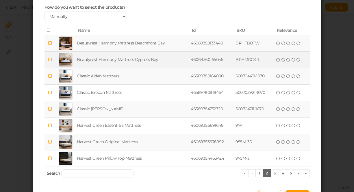
click at [52, 60] on td at bounding box center [50, 60] width 11 height 16
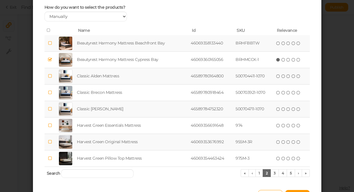
click at [51, 44] on icon at bounding box center [50, 43] width 4 height 4
click at [281, 174] on link "4" at bounding box center [283, 173] width 9 height 8
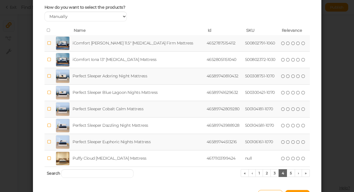
click at [49, 143] on icon at bounding box center [49, 142] width 4 height 4
click at [50, 110] on icon at bounding box center [49, 109] width 4 height 4
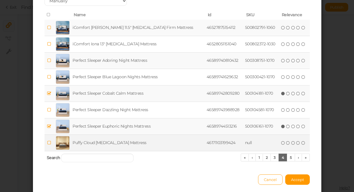
scroll to position [62, 0]
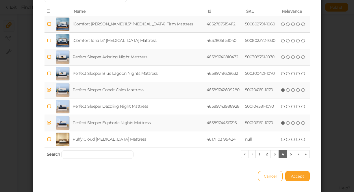
click at [302, 176] on span "Accept" at bounding box center [297, 176] width 13 height 5
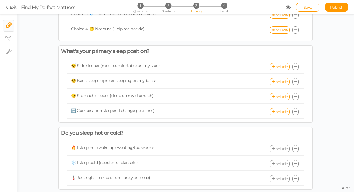
click at [304, 5] on link "Save" at bounding box center [307, 7] width 23 height 9
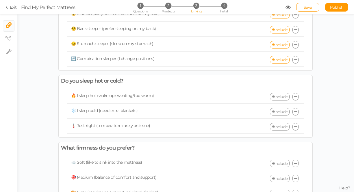
scroll to position [135, 0]
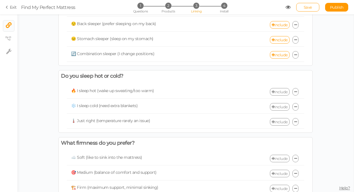
click at [278, 93] on link "Include" at bounding box center [280, 92] width 20 height 8
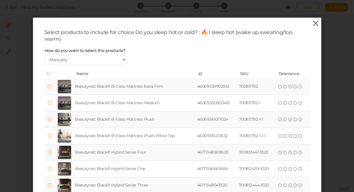
click at [316, 23] on icon at bounding box center [316, 23] width 8 height 9
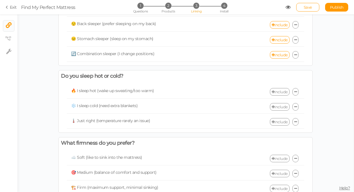
click at [277, 92] on link "Include" at bounding box center [280, 92] width 20 height 8
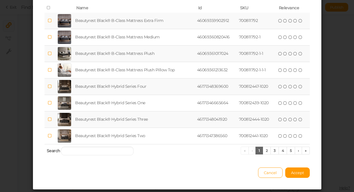
scroll to position [81, 0]
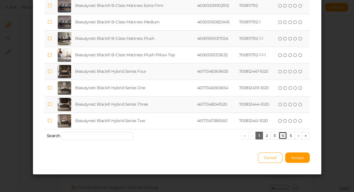
click at [283, 137] on link "4" at bounding box center [283, 136] width 9 height 8
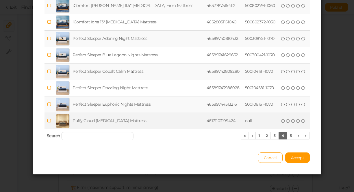
drag, startPoint x: 50, startPoint y: 120, endPoint x: 119, endPoint y: 122, distance: 68.9
click at [51, 120] on icon at bounding box center [49, 121] width 4 height 4
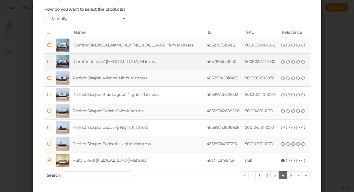
scroll to position [42, 0]
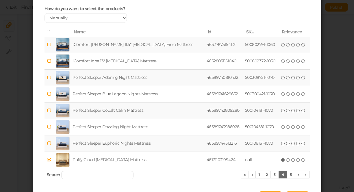
click at [50, 45] on icon at bounding box center [49, 45] width 4 height 4
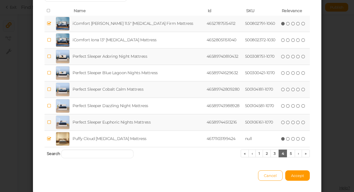
scroll to position [74, 0]
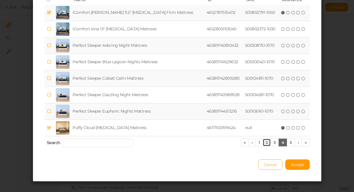
click at [265, 143] on link "2" at bounding box center [267, 143] width 8 height 8
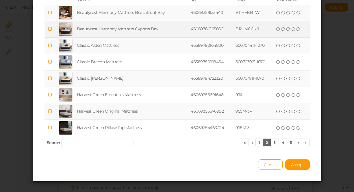
click at [51, 30] on icon at bounding box center [50, 29] width 4 height 4
click at [50, 14] on icon at bounding box center [50, 12] width 4 height 4
click at [299, 163] on span "Accept" at bounding box center [297, 165] width 13 height 5
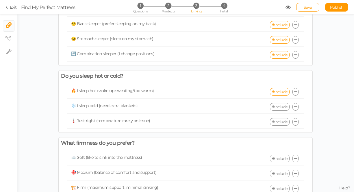
click at [283, 106] on link "Include" at bounding box center [280, 107] width 20 height 8
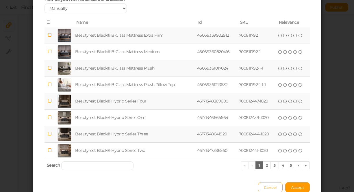
scroll to position [75, 0]
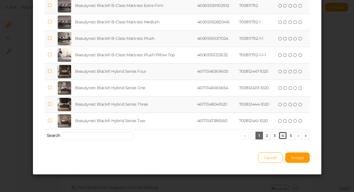
click at [279, 135] on link "4" at bounding box center [283, 136] width 9 height 8
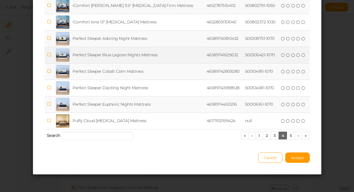
drag, startPoint x: 52, startPoint y: 41, endPoint x: 54, endPoint y: 57, distance: 16.0
click at [51, 41] on span at bounding box center [49, 38] width 4 height 5
click at [50, 56] on icon at bounding box center [49, 55] width 4 height 4
click at [51, 71] on icon at bounding box center [49, 71] width 4 height 4
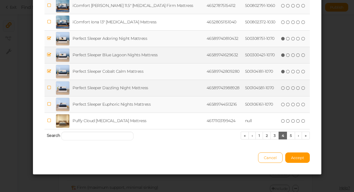
click at [50, 89] on icon at bounding box center [49, 88] width 4 height 4
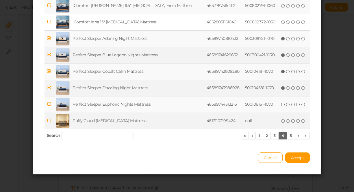
drag, startPoint x: 50, startPoint y: 104, endPoint x: 56, endPoint y: 118, distance: 15.2
click at [50, 104] on icon at bounding box center [49, 104] width 4 height 4
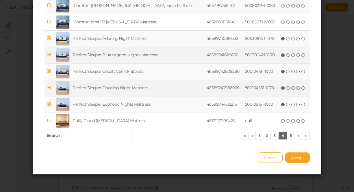
click at [296, 159] on span "Accept" at bounding box center [297, 158] width 13 height 5
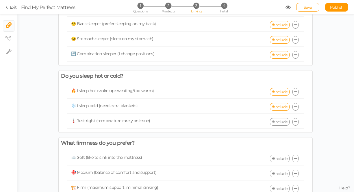
click at [282, 123] on link "Include" at bounding box center [280, 122] width 20 height 8
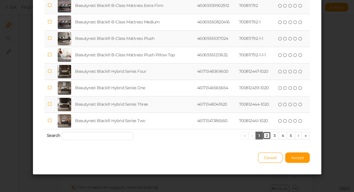
click at [269, 132] on link "2" at bounding box center [267, 136] width 8 height 8
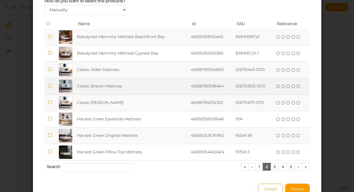
scroll to position [41, 0]
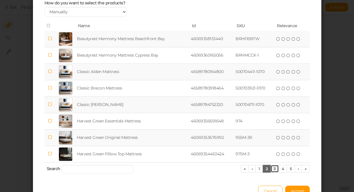
click at [275, 169] on link "3" at bounding box center [275, 169] width 8 height 8
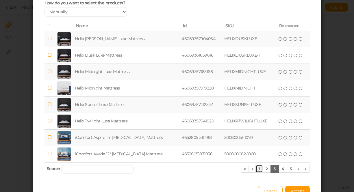
click at [258, 171] on link "1" at bounding box center [260, 169] width 8 height 8
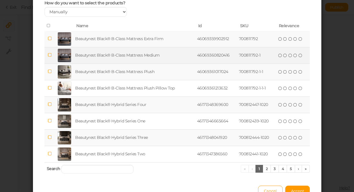
drag, startPoint x: 51, startPoint y: 39, endPoint x: 54, endPoint y: 54, distance: 14.3
click at [51, 40] on icon at bounding box center [49, 38] width 4 height 4
click at [50, 55] on icon at bounding box center [49, 55] width 4 height 4
click at [265, 169] on link "2" at bounding box center [267, 169] width 8 height 8
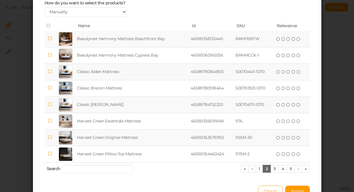
click at [49, 137] on icon at bounding box center [50, 137] width 4 height 4
drag, startPoint x: 51, startPoint y: 54, endPoint x: 51, endPoint y: 45, distance: 9.0
click at [52, 53] on span at bounding box center [50, 54] width 4 height 5
click at [51, 39] on icon at bounding box center [50, 38] width 4 height 4
click at [272, 169] on link "3" at bounding box center [275, 169] width 8 height 8
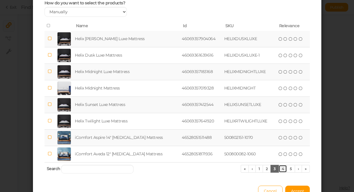
click at [282, 169] on link "4" at bounding box center [283, 169] width 9 height 8
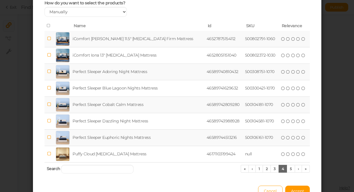
click at [50, 38] on icon at bounding box center [49, 38] width 4 height 4
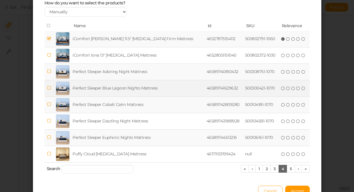
drag, startPoint x: 52, startPoint y: 72, endPoint x: 53, endPoint y: 81, distance: 9.0
click at [52, 72] on td at bounding box center [50, 72] width 10 height 16
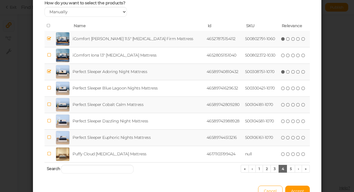
drag, startPoint x: 51, startPoint y: 88, endPoint x: 52, endPoint y: 100, distance: 11.9
click at [51, 89] on icon at bounding box center [49, 88] width 4 height 4
click at [51, 104] on icon at bounding box center [49, 104] width 4 height 4
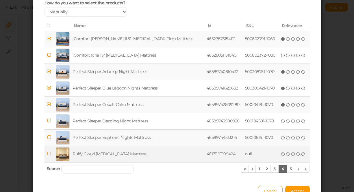
drag, startPoint x: 52, startPoint y: 123, endPoint x: 58, endPoint y: 150, distance: 28.2
click at [52, 123] on td at bounding box center [50, 121] width 10 height 16
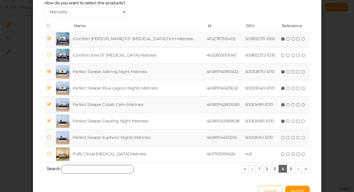
drag, startPoint x: 50, startPoint y: 138, endPoint x: 67, endPoint y: 168, distance: 33.8
click at [50, 138] on icon at bounding box center [49, 137] width 4 height 4
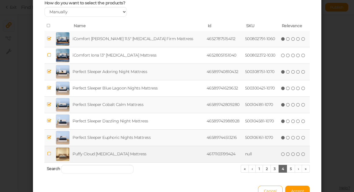
drag, startPoint x: 51, startPoint y: 153, endPoint x: 154, endPoint y: 156, distance: 103.0
click at [51, 153] on icon at bounding box center [49, 154] width 4 height 4
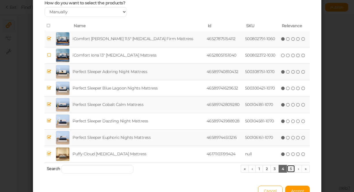
click at [292, 171] on link "5" at bounding box center [291, 169] width 8 height 8
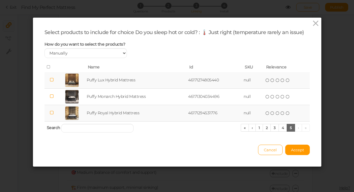
scroll to position [0, 0]
click at [297, 151] on span "Accept" at bounding box center [297, 150] width 13 height 5
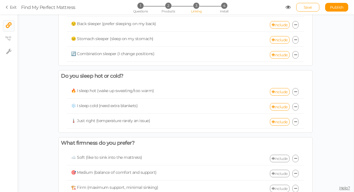
click at [313, 7] on link "Save" at bounding box center [307, 7] width 23 height 9
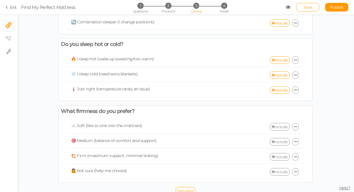
scroll to position [173, 0]
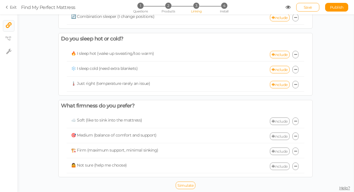
click at [281, 121] on link "Include" at bounding box center [280, 122] width 20 height 8
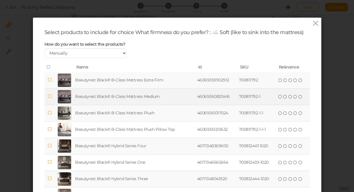
scroll to position [75, 0]
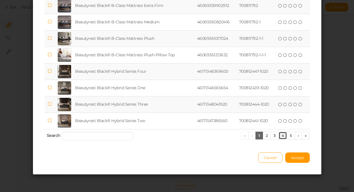
click at [281, 136] on link "4" at bounding box center [283, 136] width 9 height 8
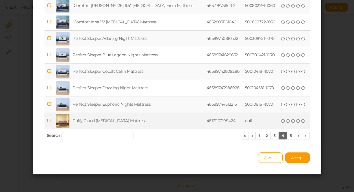
drag, startPoint x: 50, startPoint y: 121, endPoint x: 51, endPoint y: 124, distance: 3.2
click at [50, 121] on icon at bounding box center [49, 121] width 4 height 4
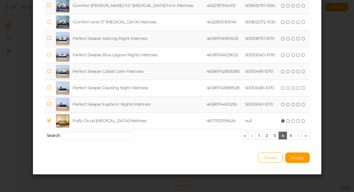
click at [51, 39] on icon at bounding box center [49, 38] width 4 height 4
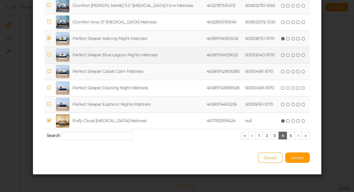
click at [51, 55] on icon at bounding box center [49, 55] width 4 height 4
click at [296, 158] on span "Accept" at bounding box center [297, 158] width 13 height 5
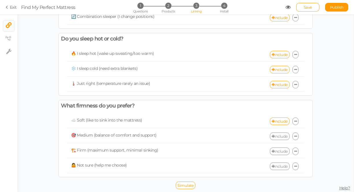
click at [281, 136] on link "Include" at bounding box center [280, 137] width 20 height 8
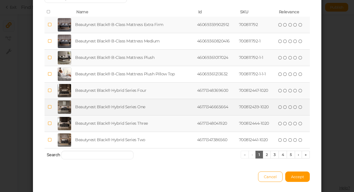
scroll to position [81, 0]
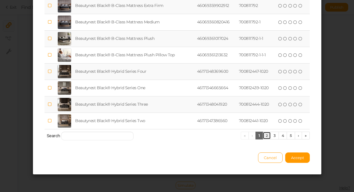
click at [264, 137] on link "2" at bounding box center [267, 136] width 8 height 8
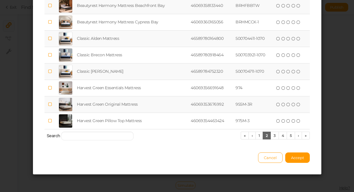
click at [52, 8] on icon at bounding box center [50, 5] width 4 height 4
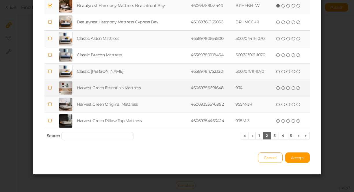
drag, startPoint x: 49, startPoint y: 87, endPoint x: 54, endPoint y: 89, distance: 6.0
click at [49, 87] on icon at bounding box center [50, 88] width 4 height 4
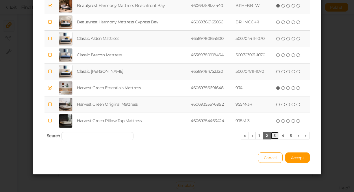
drag, startPoint x: 273, startPoint y: 137, endPoint x: 271, endPoint y: 140, distance: 4.0
click at [273, 137] on link "3" at bounding box center [275, 136] width 8 height 8
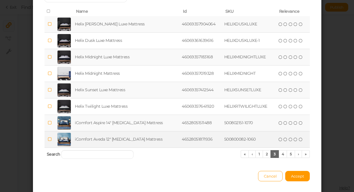
scroll to position [67, 0]
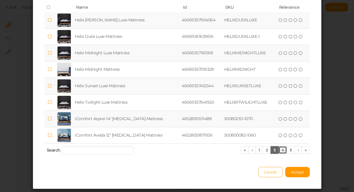
click at [283, 151] on link "4" at bounding box center [283, 150] width 9 height 8
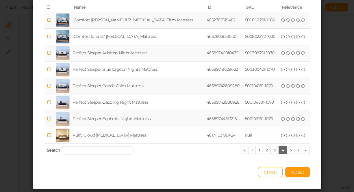
click at [49, 86] on icon at bounding box center [49, 86] width 4 height 4
click at [296, 173] on span "Accept" at bounding box center [297, 172] width 13 height 5
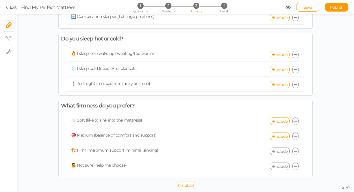
click at [276, 153] on link "Include" at bounding box center [280, 152] width 20 height 8
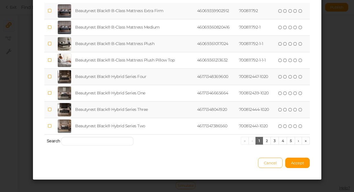
scroll to position [81, 0]
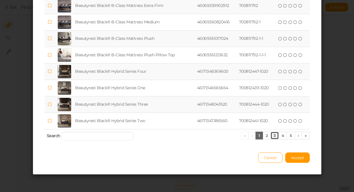
click at [274, 135] on link "3" at bounding box center [275, 136] width 8 height 8
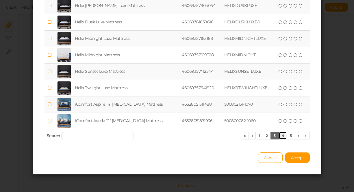
click at [283, 136] on link "4" at bounding box center [283, 136] width 9 height 8
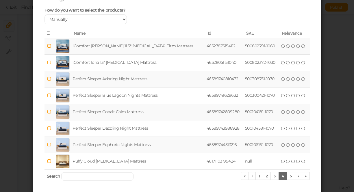
scroll to position [25, 0]
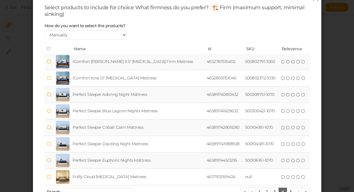
drag, startPoint x: 50, startPoint y: 63, endPoint x: 60, endPoint y: 64, distance: 9.6
click at [50, 63] on icon at bounding box center [49, 62] width 4 height 4
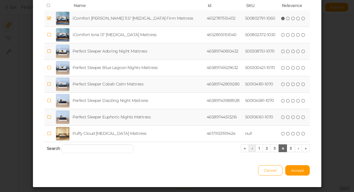
scroll to position [67, 0]
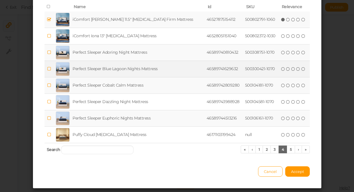
click at [50, 71] on icon at bounding box center [49, 69] width 4 height 4
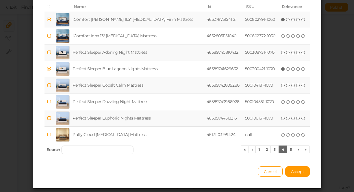
click at [51, 86] on icon at bounding box center [49, 85] width 4 height 4
click at [295, 174] on span "Accept" at bounding box center [297, 171] width 13 height 5
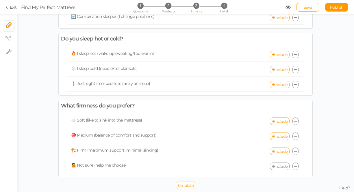
click at [281, 166] on link "Include" at bounding box center [280, 167] width 20 height 8
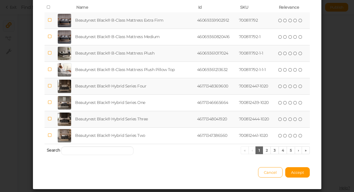
scroll to position [60, 0]
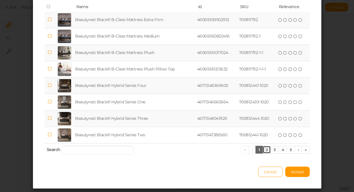
click at [266, 152] on link "2" at bounding box center [267, 150] width 8 height 8
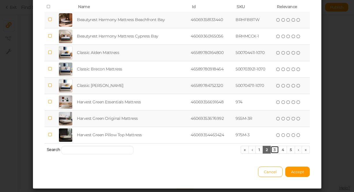
click at [274, 152] on link "3" at bounding box center [275, 150] width 8 height 8
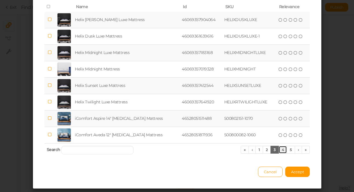
click at [283, 152] on link "4" at bounding box center [283, 150] width 9 height 8
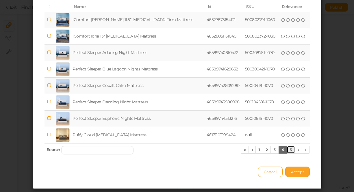
click at [290, 151] on link "5" at bounding box center [291, 150] width 8 height 8
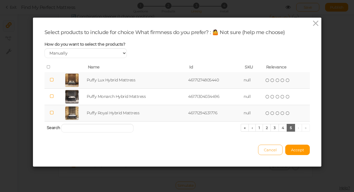
click at [270, 151] on span "Cancel" at bounding box center [270, 150] width 13 height 5
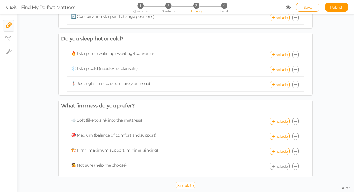
drag, startPoint x: 303, startPoint y: 7, endPoint x: 300, endPoint y: 9, distance: 3.9
click at [303, 7] on link "Save" at bounding box center [307, 7] width 23 height 9
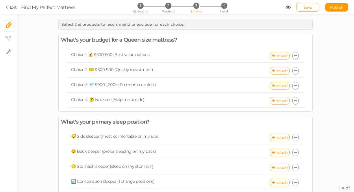
scroll to position [7, 0]
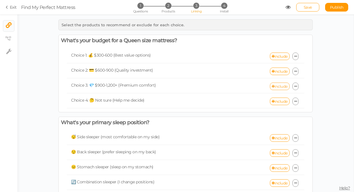
click at [283, 86] on link "Include" at bounding box center [280, 87] width 20 height 8
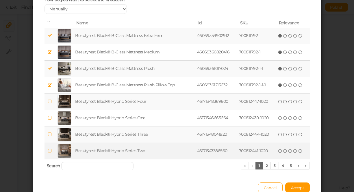
scroll to position [81, 0]
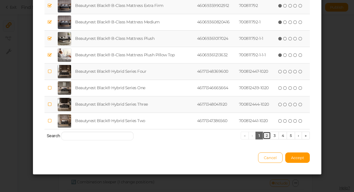
drag, startPoint x: 265, startPoint y: 137, endPoint x: 269, endPoint y: 137, distance: 3.2
click at [266, 137] on link "2" at bounding box center [267, 136] width 8 height 8
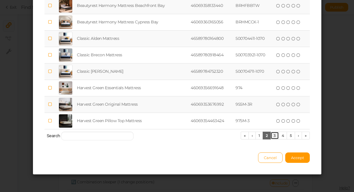
click at [273, 136] on link "3" at bounding box center [275, 136] width 8 height 8
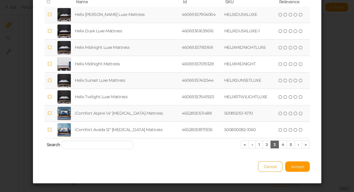
scroll to position [71, 0]
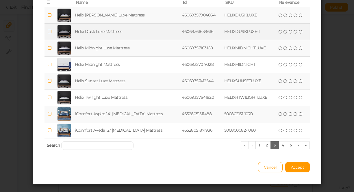
drag, startPoint x: 51, startPoint y: 16, endPoint x: 50, endPoint y: 24, distance: 8.4
click at [51, 16] on icon at bounding box center [49, 15] width 4 height 4
click at [49, 33] on icon at bounding box center [49, 31] width 4 height 4
click at [50, 48] on icon at bounding box center [49, 48] width 4 height 4
click at [50, 82] on icon at bounding box center [49, 81] width 4 height 4
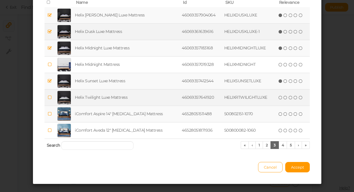
click at [50, 96] on icon at bounding box center [49, 97] width 4 height 4
click at [299, 168] on span "Accept" at bounding box center [297, 167] width 13 height 5
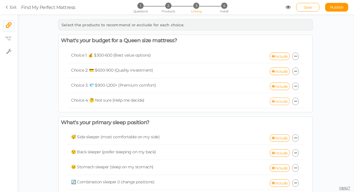
click at [277, 101] on link "Include" at bounding box center [280, 102] width 20 height 8
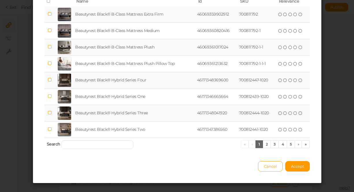
scroll to position [81, 0]
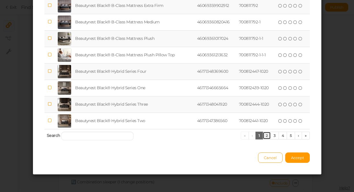
click at [264, 134] on link "2" at bounding box center [267, 136] width 8 height 8
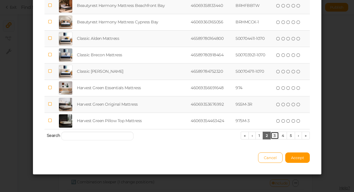
click at [273, 137] on link "3" at bounding box center [275, 136] width 8 height 8
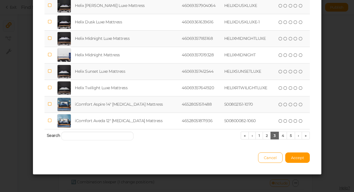
click at [50, 72] on icon at bounding box center [49, 71] width 4 height 4
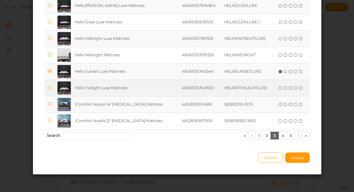
click at [50, 87] on icon at bounding box center [49, 88] width 4 height 4
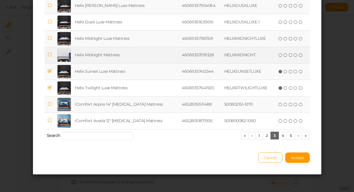
click at [49, 54] on icon at bounding box center [49, 55] width 4 height 4
click at [50, 39] on icon at bounding box center [49, 38] width 4 height 4
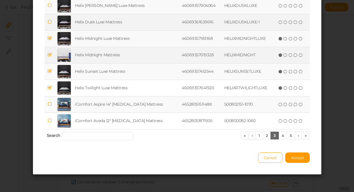
click at [50, 22] on icon at bounding box center [49, 22] width 4 height 4
drag, startPoint x: 50, startPoint y: 4, endPoint x: 111, endPoint y: 32, distance: 67.7
click at [50, 4] on icon at bounding box center [49, 5] width 4 height 4
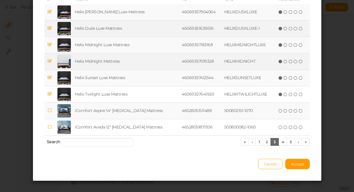
scroll to position [65, 0]
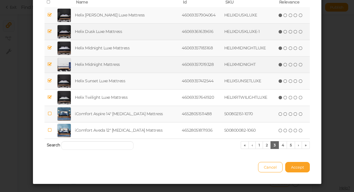
click at [299, 170] on span "Accept" at bounding box center [297, 167] width 13 height 5
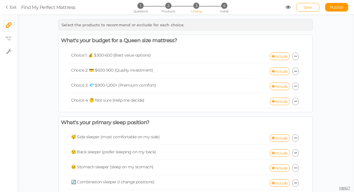
scroll to position [41, 0]
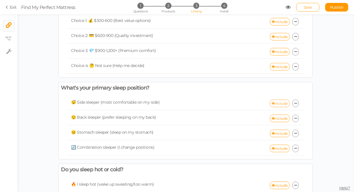
click at [278, 106] on link "Include" at bounding box center [280, 104] width 20 height 8
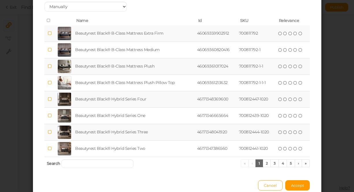
scroll to position [81, 0]
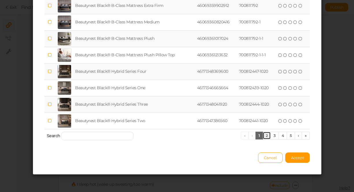
click at [263, 136] on link "2" at bounding box center [267, 136] width 8 height 8
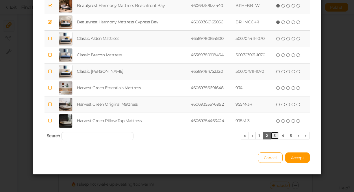
click at [273, 137] on link "3" at bounding box center [275, 136] width 8 height 8
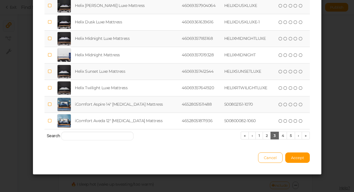
click at [51, 72] on icon at bounding box center [49, 71] width 4 height 4
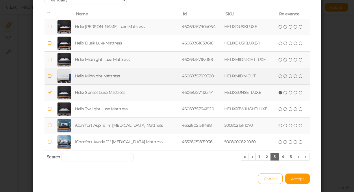
scroll to position [60, 0]
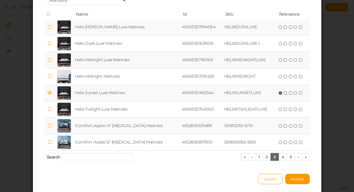
click at [50, 60] on icon at bounding box center [49, 60] width 4 height 4
click at [297, 178] on span "Accept" at bounding box center [297, 179] width 13 height 5
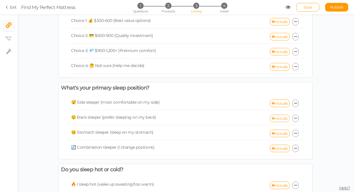
click at [279, 121] on link "Include" at bounding box center [280, 119] width 20 height 8
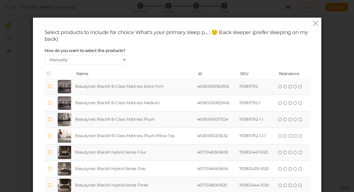
scroll to position [81, 0]
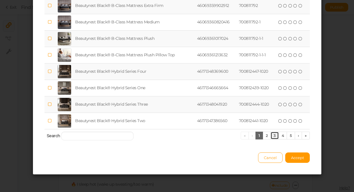
click at [277, 136] on link "3" at bounding box center [275, 136] width 8 height 8
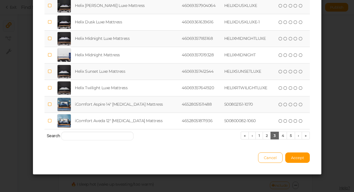
click at [50, 5] on icon at bounding box center [49, 5] width 4 height 4
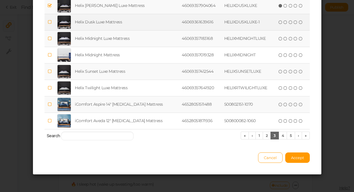
click at [50, 22] on icon at bounding box center [49, 22] width 4 height 4
drag, startPoint x: 293, startPoint y: 155, endPoint x: 291, endPoint y: 160, distance: 5.2
click at [293, 156] on span "Accept" at bounding box center [297, 158] width 13 height 5
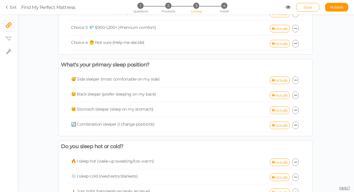
scroll to position [66, 0]
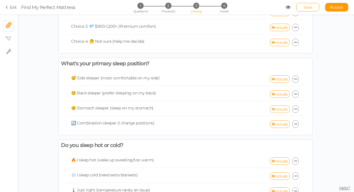
click at [278, 110] on link "Include" at bounding box center [280, 110] width 20 height 8
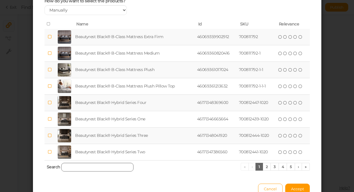
scroll to position [81, 0]
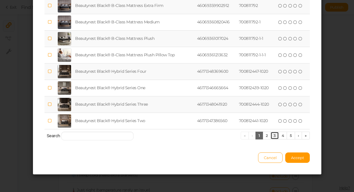
click at [275, 136] on link "3" at bounding box center [275, 136] width 8 height 8
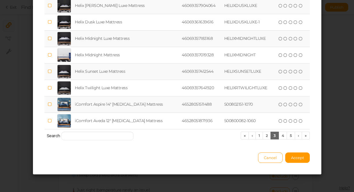
scroll to position [81, 0]
drag, startPoint x: 51, startPoint y: 7, endPoint x: 51, endPoint y: 11, distance: 4.3
click at [51, 7] on icon at bounding box center [49, 5] width 4 height 4
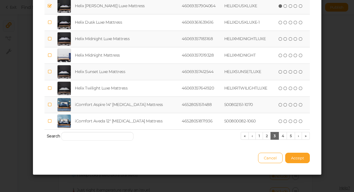
click at [298, 159] on span "Accept" at bounding box center [297, 158] width 13 height 5
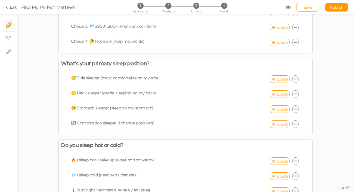
click at [278, 125] on link "Include" at bounding box center [280, 125] width 20 height 8
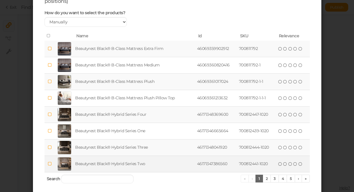
scroll to position [81, 0]
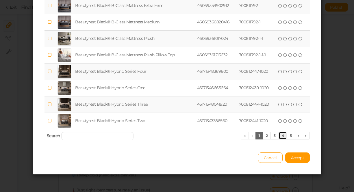
click at [283, 137] on link "4" at bounding box center [283, 136] width 9 height 8
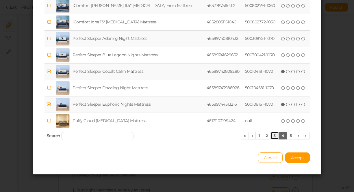
click at [272, 136] on link "3" at bounding box center [275, 136] width 8 height 8
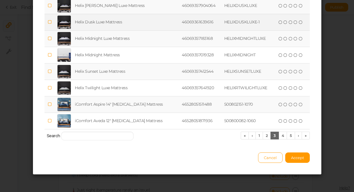
click at [50, 22] on icon at bounding box center [49, 22] width 4 height 4
click at [51, 39] on icon at bounding box center [49, 38] width 4 height 4
drag, startPoint x: 296, startPoint y: 158, endPoint x: 308, endPoint y: 181, distance: 26.0
click at [296, 158] on span "Accept" at bounding box center [297, 158] width 13 height 5
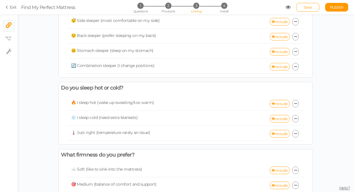
scroll to position [129, 0]
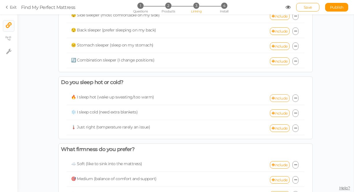
click at [278, 98] on link "Include" at bounding box center [280, 99] width 20 height 8
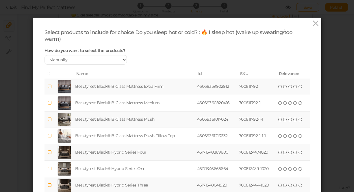
scroll to position [81, 0]
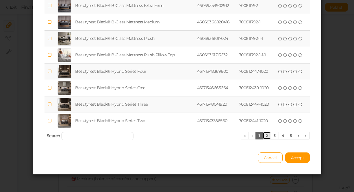
click at [265, 134] on link "2" at bounding box center [267, 136] width 8 height 8
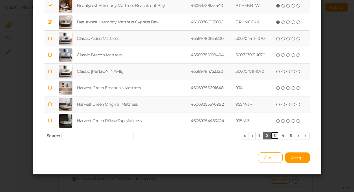
click at [274, 138] on link "3" at bounding box center [275, 136] width 8 height 8
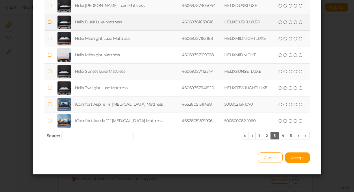
scroll to position [66, 0]
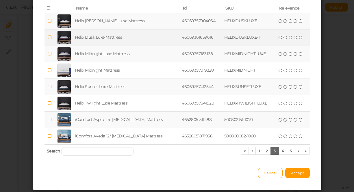
drag, startPoint x: 49, startPoint y: 22, endPoint x: 50, endPoint y: 36, distance: 13.9
click at [49, 22] on icon at bounding box center [49, 21] width 4 height 4
click at [49, 39] on icon at bounding box center [49, 37] width 4 height 4
click at [50, 54] on icon at bounding box center [49, 54] width 4 height 4
click at [51, 87] on icon at bounding box center [49, 87] width 4 height 4
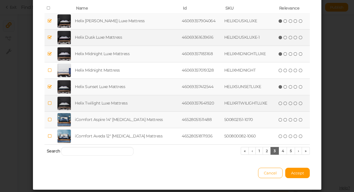
click at [50, 104] on icon at bounding box center [49, 103] width 4 height 4
click at [293, 173] on span "Accept" at bounding box center [297, 173] width 13 height 5
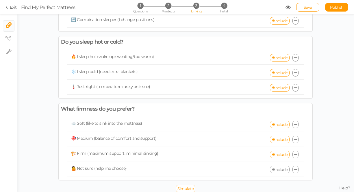
scroll to position [173, 0]
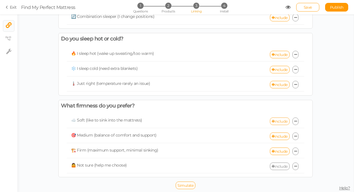
click at [281, 121] on link "Include" at bounding box center [280, 122] width 20 height 8
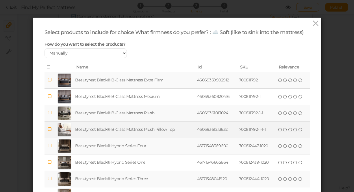
scroll to position [75, 0]
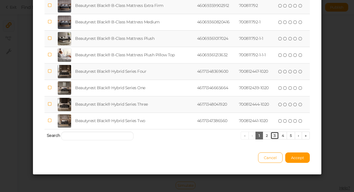
click at [272, 135] on link "3" at bounding box center [275, 136] width 8 height 8
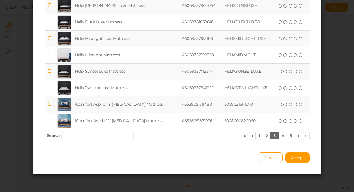
click at [51, 71] on icon at bounding box center [49, 71] width 4 height 4
drag, startPoint x: 294, startPoint y: 158, endPoint x: 303, endPoint y: 161, distance: 9.2
click at [295, 158] on span "Accept" at bounding box center [297, 158] width 13 height 5
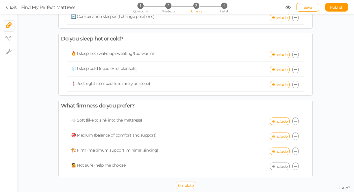
click at [280, 137] on link "Include" at bounding box center [280, 137] width 20 height 8
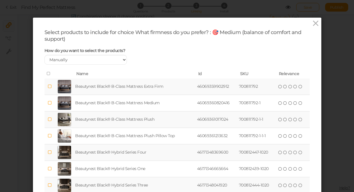
scroll to position [81, 0]
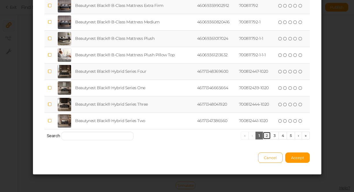
click at [269, 136] on link "2" at bounding box center [267, 136] width 8 height 8
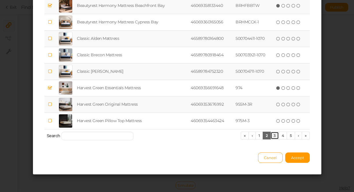
click at [273, 136] on link "3" at bounding box center [275, 136] width 8 height 8
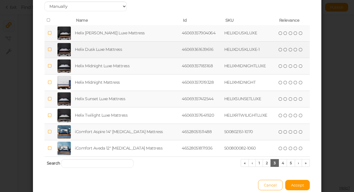
scroll to position [53, 0]
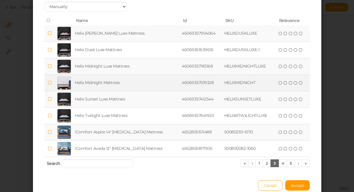
click at [50, 84] on icon at bounding box center [49, 83] width 4 height 4
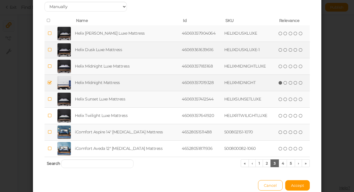
click at [50, 49] on icon at bounding box center [49, 50] width 4 height 4
click at [299, 186] on span "Accept" at bounding box center [297, 185] width 13 height 5
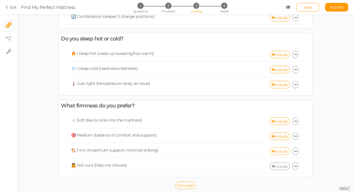
click at [278, 152] on link "Include" at bounding box center [280, 152] width 20 height 8
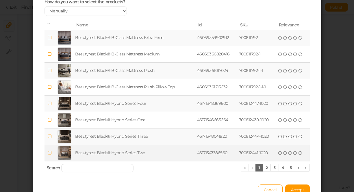
scroll to position [81, 0]
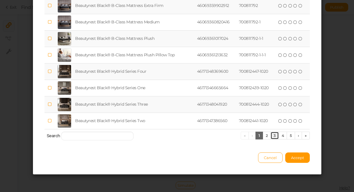
click at [273, 137] on link "3" at bounding box center [275, 136] width 8 height 8
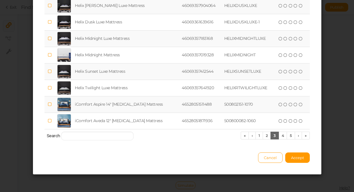
drag, startPoint x: 51, startPoint y: 6, endPoint x: 54, endPoint y: 7, distance: 3.5
click at [51, 6] on icon at bounding box center [49, 5] width 4 height 4
click at [294, 158] on span "Accept" at bounding box center [297, 158] width 13 height 5
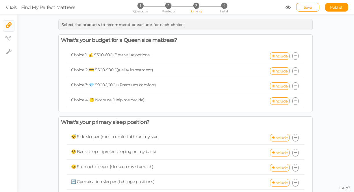
scroll to position [6, 0]
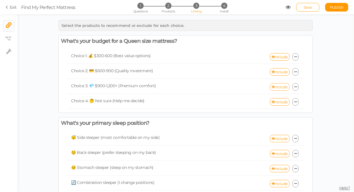
click at [280, 88] on link "Include" at bounding box center [280, 87] width 20 height 8
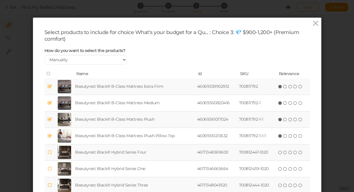
scroll to position [81, 0]
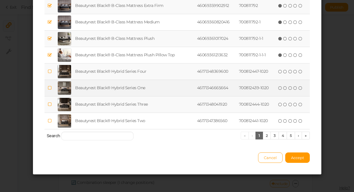
drag, startPoint x: 50, startPoint y: 71, endPoint x: 53, endPoint y: 81, distance: 10.4
click at [50, 71] on icon at bounding box center [49, 71] width 4 height 4
click at [51, 87] on icon at bounding box center [49, 88] width 4 height 4
drag, startPoint x: 50, startPoint y: 103, endPoint x: 52, endPoint y: 107, distance: 4.0
click at [51, 104] on icon at bounding box center [49, 104] width 4 height 4
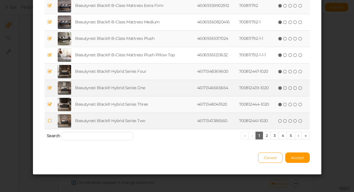
drag, startPoint x: 51, startPoint y: 120, endPoint x: 100, endPoint y: 118, distance: 49.2
click at [51, 120] on icon at bounding box center [49, 121] width 4 height 4
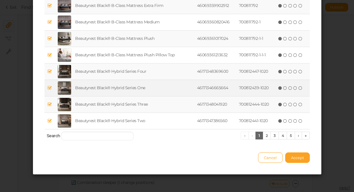
click at [304, 157] on span "Accept" at bounding box center [297, 158] width 13 height 5
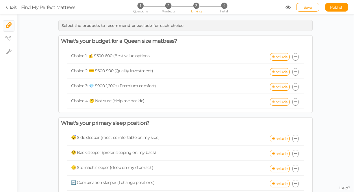
click at [283, 103] on link "Include" at bounding box center [280, 102] width 20 height 8
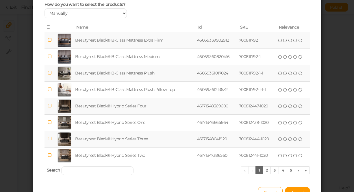
scroll to position [0, 0]
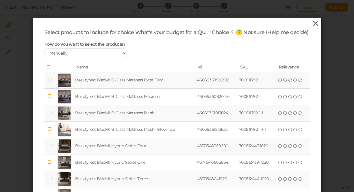
click at [316, 24] on icon at bounding box center [316, 23] width 8 height 9
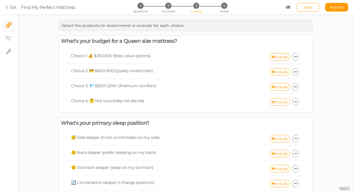
click at [283, 103] on link "Include" at bounding box center [280, 102] width 20 height 8
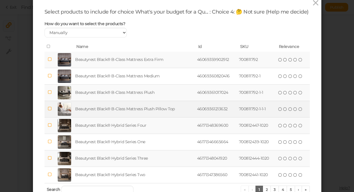
scroll to position [41, 0]
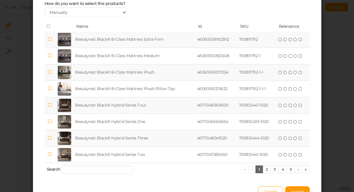
click at [50, 107] on icon at bounding box center [49, 105] width 4 height 4
drag, startPoint x: 51, startPoint y: 128, endPoint x: 50, endPoint y: 144, distance: 15.9
click at [51, 124] on icon at bounding box center [49, 121] width 4 height 4
drag, startPoint x: 50, startPoint y: 145, endPoint x: 54, endPoint y: 171, distance: 26.7
click at [50, 140] on icon at bounding box center [49, 138] width 4 height 4
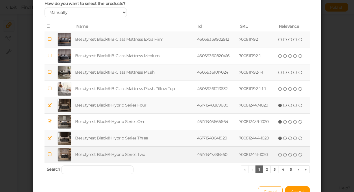
click at [51, 157] on icon at bounding box center [49, 154] width 4 height 4
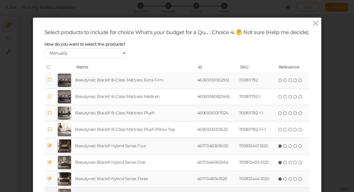
scroll to position [81, 0]
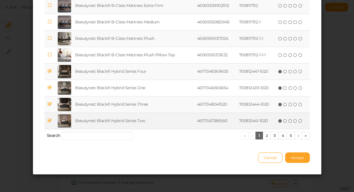
click at [298, 160] on span "Accept" at bounding box center [297, 158] width 13 height 5
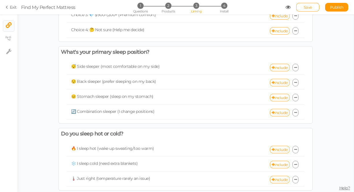
scroll to position [81, 0]
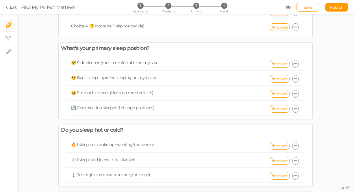
click at [283, 63] on link "Include" at bounding box center [280, 64] width 20 height 8
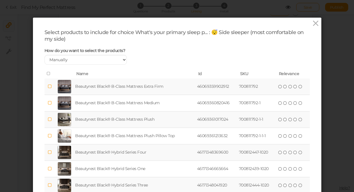
click at [50, 154] on icon at bounding box center [49, 152] width 4 height 4
click at [50, 171] on icon at bounding box center [49, 169] width 4 height 4
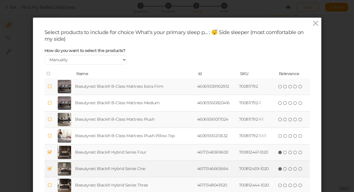
drag, startPoint x: 49, startPoint y: 186, endPoint x: 56, endPoint y: 175, distance: 12.5
click at [51, 182] on td at bounding box center [50, 186] width 10 height 16
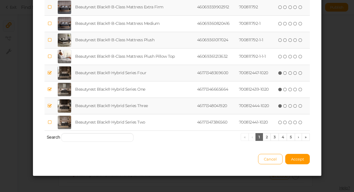
scroll to position [81, 0]
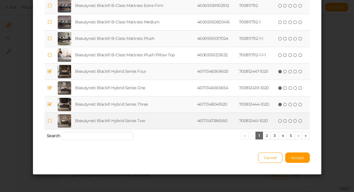
click at [51, 121] on icon at bounding box center [49, 121] width 4 height 4
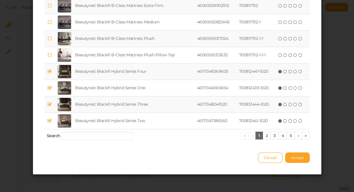
click at [297, 158] on span "Accept" at bounding box center [297, 158] width 13 height 5
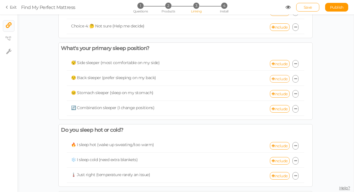
click at [283, 81] on link "Include" at bounding box center [280, 79] width 20 height 8
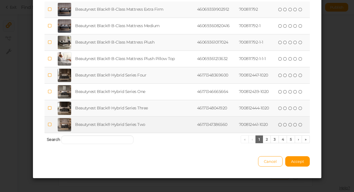
scroll to position [81, 0]
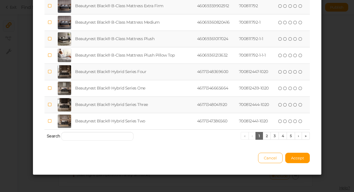
drag, startPoint x: 50, startPoint y: 122, endPoint x: 52, endPoint y: 107, distance: 15.4
click at [50, 122] on icon at bounding box center [49, 121] width 4 height 4
click at [52, 105] on td at bounding box center [50, 105] width 10 height 16
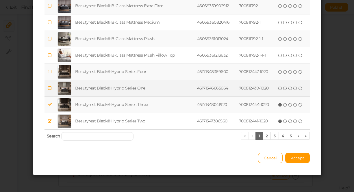
click at [51, 87] on icon at bounding box center [49, 88] width 4 height 4
drag, startPoint x: 51, startPoint y: 73, endPoint x: 77, endPoint y: 84, distance: 27.6
click at [51, 72] on icon at bounding box center [49, 72] width 4 height 4
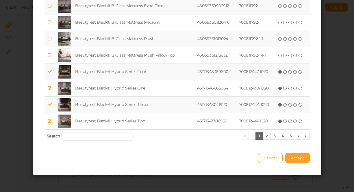
click at [302, 156] on span "Accept" at bounding box center [297, 158] width 13 height 5
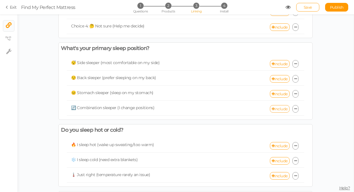
click at [279, 110] on link "Include" at bounding box center [280, 109] width 20 height 8
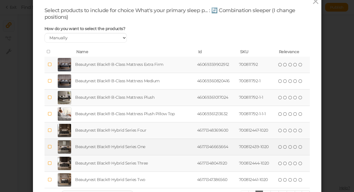
scroll to position [37, 0]
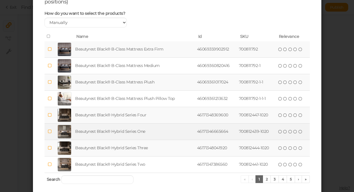
drag, startPoint x: 48, startPoint y: 114, endPoint x: 51, endPoint y: 132, distance: 18.0
click at [48, 115] on icon at bounding box center [49, 115] width 4 height 4
click at [51, 134] on icon at bounding box center [49, 132] width 4 height 4
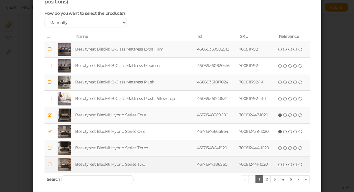
drag, startPoint x: 54, startPoint y: 145, endPoint x: 55, endPoint y: 159, distance: 13.7
click at [54, 145] on td at bounding box center [50, 148] width 10 height 16
click at [51, 166] on icon at bounding box center [49, 165] width 4 height 4
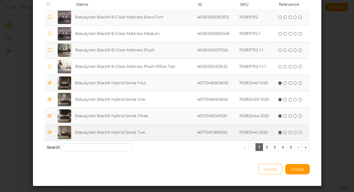
scroll to position [81, 0]
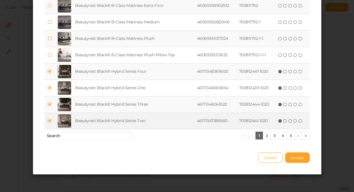
click at [301, 155] on button "Accept" at bounding box center [297, 158] width 25 height 10
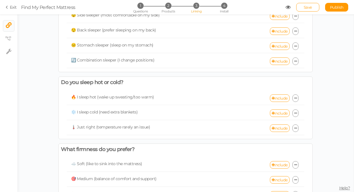
scroll to position [130, 0]
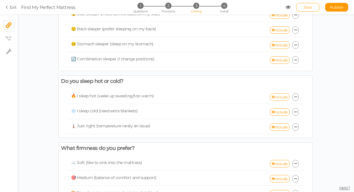
click at [283, 98] on link "Include" at bounding box center [280, 97] width 20 height 8
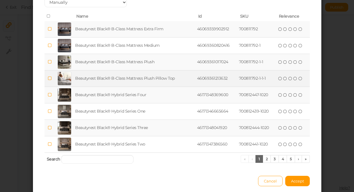
scroll to position [81, 0]
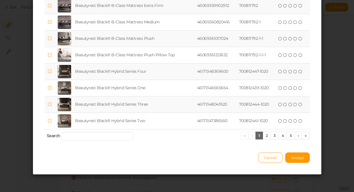
click at [50, 122] on icon at bounding box center [49, 121] width 4 height 4
click at [53, 104] on td at bounding box center [50, 105] width 10 height 16
drag, startPoint x: 48, startPoint y: 86, endPoint x: 48, endPoint y: 78, distance: 8.7
click at [48, 86] on icon at bounding box center [49, 88] width 4 height 4
click at [49, 71] on icon at bounding box center [49, 71] width 4 height 4
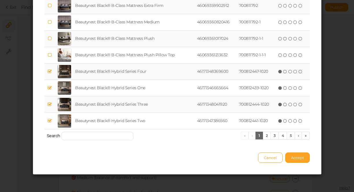
click at [295, 161] on button "Accept" at bounding box center [297, 158] width 25 height 10
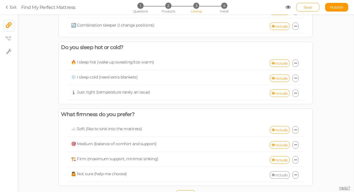
scroll to position [173, 0]
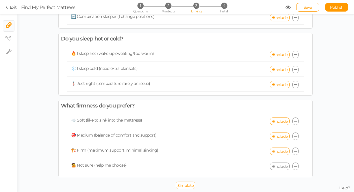
click at [282, 151] on link "Include" at bounding box center [280, 152] width 20 height 8
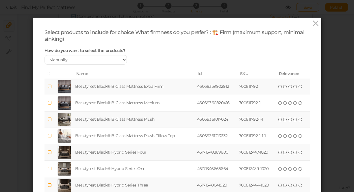
click at [53, 87] on td at bounding box center [50, 87] width 10 height 16
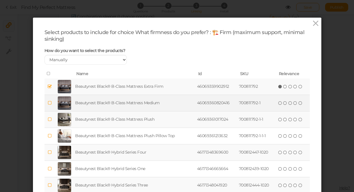
click at [51, 104] on icon at bounding box center [49, 103] width 4 height 4
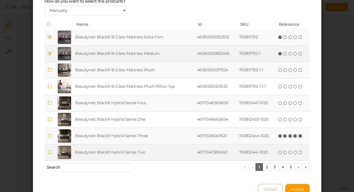
scroll to position [81, 0]
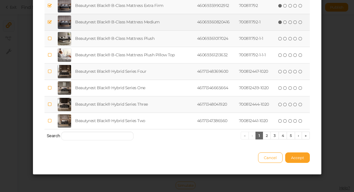
click at [300, 158] on span "Accept" at bounding box center [297, 158] width 13 height 5
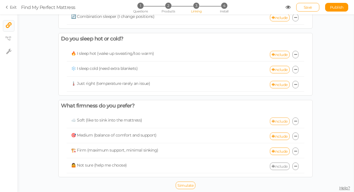
click at [281, 122] on link "Include" at bounding box center [280, 122] width 20 height 8
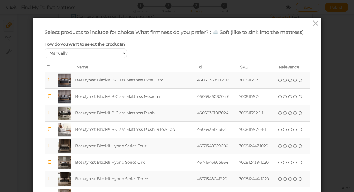
click at [49, 111] on icon at bounding box center [49, 113] width 4 height 4
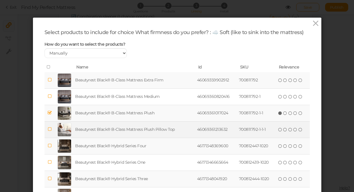
click at [51, 127] on td at bounding box center [50, 129] width 10 height 16
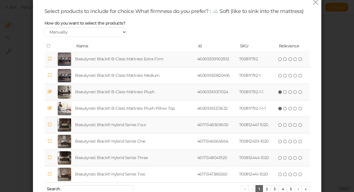
scroll to position [75, 0]
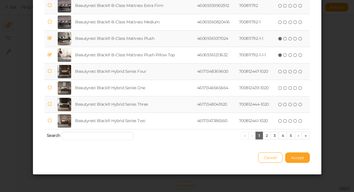
click at [293, 154] on button "Accept" at bounding box center [297, 158] width 25 height 10
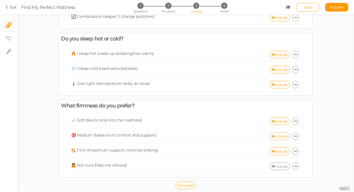
click at [282, 137] on link "Include" at bounding box center [280, 137] width 20 height 8
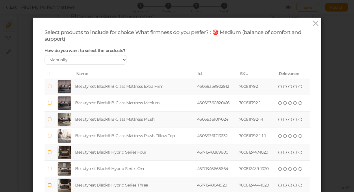
drag, startPoint x: 50, startPoint y: 103, endPoint x: 106, endPoint y: 115, distance: 57.7
click at [50, 103] on icon at bounding box center [49, 103] width 4 height 4
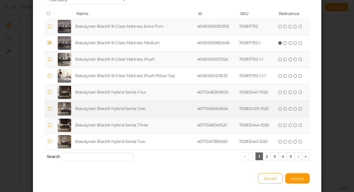
scroll to position [81, 0]
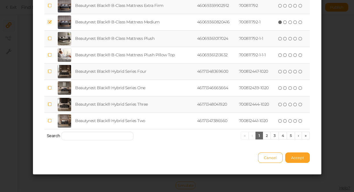
click at [294, 158] on span "Accept" at bounding box center [297, 158] width 13 height 5
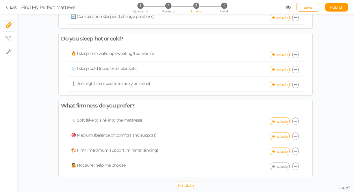
click at [296, 167] on icon at bounding box center [295, 167] width 3 height 4
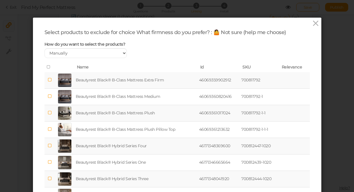
scroll to position [75, 0]
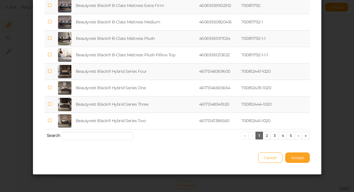
click at [297, 158] on span "Accept" at bounding box center [297, 158] width 13 height 5
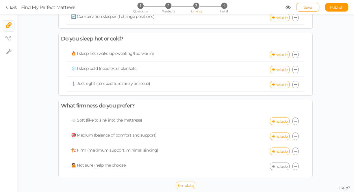
click at [308, 6] on span "Save" at bounding box center [308, 7] width 8 height 5
click at [185, 183] on span "Simulate" at bounding box center [186, 185] width 16 height 5
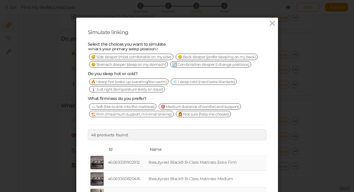
scroll to position [38, 0]
click at [144, 104] on span "☁️ Soft (like to sink into the mattress)" at bounding box center [123, 106] width 68 height 6
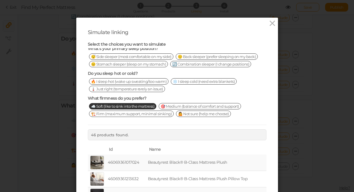
click at [163, 81] on span "🔥 I sleep hot (wake up sweating/too warm)" at bounding box center [129, 81] width 80 height 6
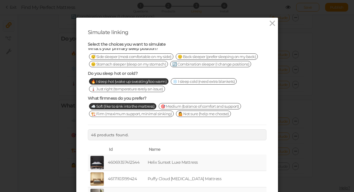
click at [168, 61] on span "😐 Stomach sleeper (sleep on my stomach)" at bounding box center [128, 64] width 79 height 6
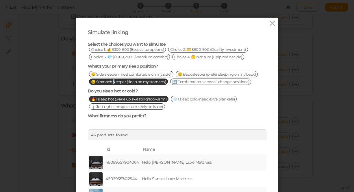
scroll to position [0, 0]
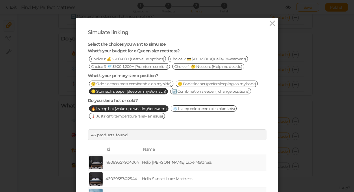
drag, startPoint x: 162, startPoint y: 67, endPoint x: 207, endPoint y: 76, distance: 45.9
click at [162, 68] on span "Choice 3: 💎 $900-1,200+ (Premium comfort)" at bounding box center [129, 66] width 81 height 6
click at [154, 58] on span "Choice 1: 💰 $300-600 (Best value options)" at bounding box center [127, 59] width 77 height 6
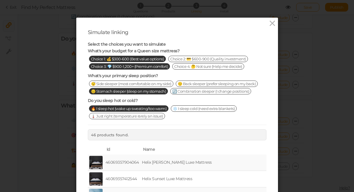
click at [169, 66] on span "Choice 3: 💎 $900-1,200+ (Premium comfort)" at bounding box center [129, 66] width 81 height 6
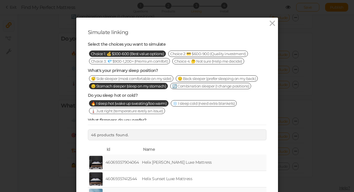
scroll to position [15, 0]
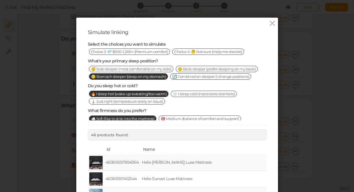
drag, startPoint x: 145, startPoint y: 68, endPoint x: 193, endPoint y: 73, distance: 48.8
click at [145, 68] on span "😴 Side sleeper (most comfortable on my side)" at bounding box center [131, 69] width 84 height 6
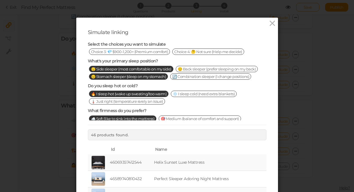
click at [168, 79] on span "😐 Stomach sleeper (sleep on my stomach)" at bounding box center [128, 76] width 79 height 6
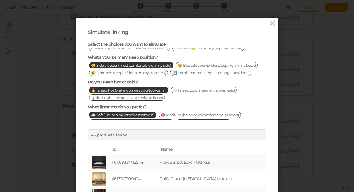
scroll to position [38, 0]
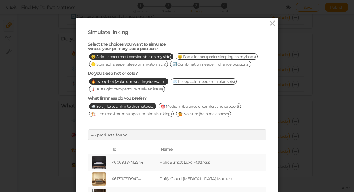
click at [203, 106] on span "🎯 Medium (balance of comfort and support)" at bounding box center [200, 106] width 82 height 6
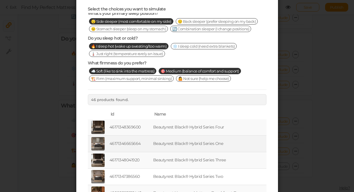
scroll to position [88, 0]
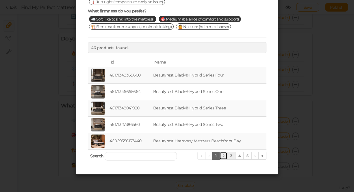
drag, startPoint x: 221, startPoint y: 157, endPoint x: 231, endPoint y: 156, distance: 10.1
click at [221, 157] on link "2" at bounding box center [223, 156] width 8 height 8
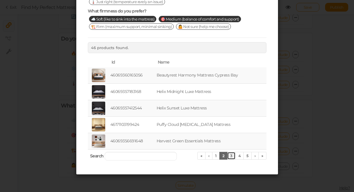
click at [230, 157] on link "3" at bounding box center [231, 156] width 8 height 8
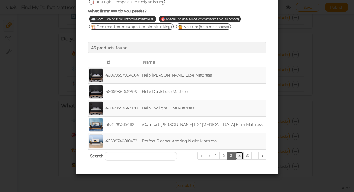
click at [237, 157] on link "4" at bounding box center [239, 156] width 9 height 8
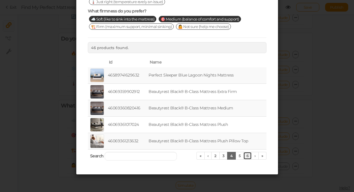
click at [246, 157] on link "6" at bounding box center [247, 156] width 8 height 8
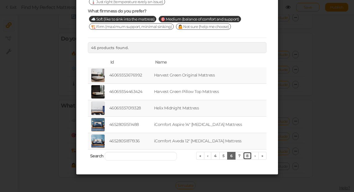
click at [249, 159] on link "8" at bounding box center [247, 156] width 9 height 8
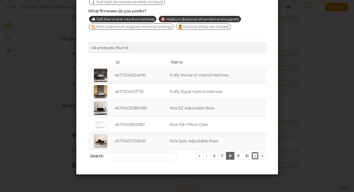
click at [254, 158] on link "›" at bounding box center [256, 156] width 8 height 8
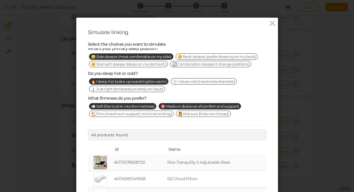
scroll to position [0, 0]
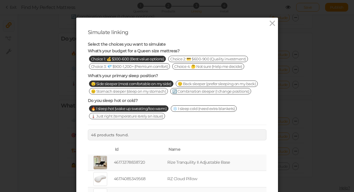
click at [169, 82] on span "😴 Side sleeper (most comfortable on my side)" at bounding box center [131, 84] width 84 height 6
drag, startPoint x: 164, startPoint y: 119, endPoint x: 187, endPoint y: 105, distance: 27.2
click at [164, 112] on span "🔥 I sleep hot (wake up sweating/too warm)" at bounding box center [129, 109] width 80 height 6
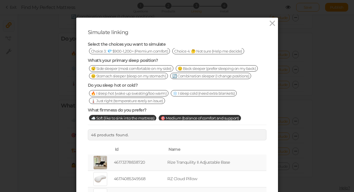
scroll to position [38, 0]
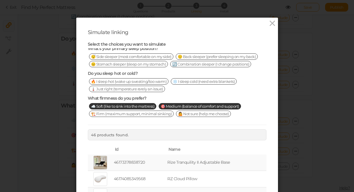
click at [192, 106] on span "🎯 Medium (balance of comfort and support)" at bounding box center [200, 106] width 82 height 6
drag, startPoint x: 147, startPoint y: 104, endPoint x: 156, endPoint y: 101, distance: 8.8
click at [147, 104] on span "☁️ Soft (like to sink into the mattress)" at bounding box center [123, 106] width 68 height 6
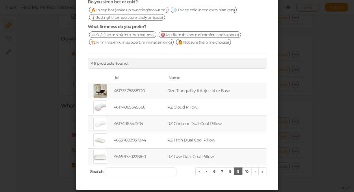
scroll to position [88, 0]
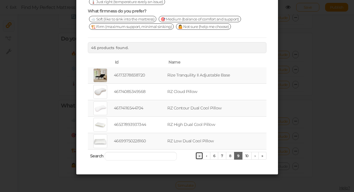
click at [197, 155] on link "«" at bounding box center [199, 156] width 8 height 8
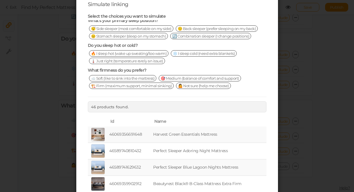
scroll to position [0, 0]
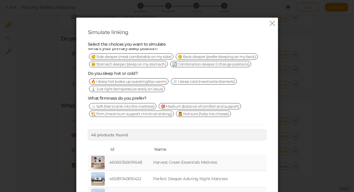
click at [196, 106] on span "🎯 Medium (balance of comfort and support)" at bounding box center [200, 106] width 82 height 6
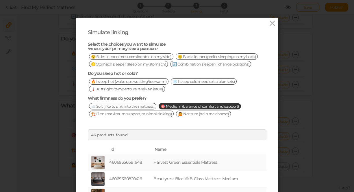
drag, startPoint x: 274, startPoint y: 23, endPoint x: 274, endPoint y: 70, distance: 47.1
click at [274, 23] on icon at bounding box center [272, 23] width 8 height 9
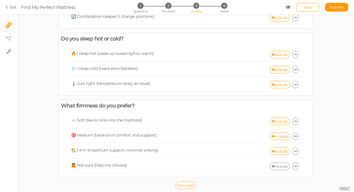
click at [296, 167] on icon at bounding box center [295, 167] width 3 height 4
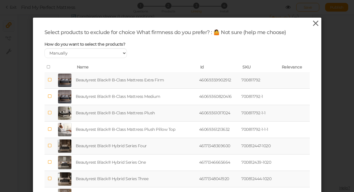
click at [316, 23] on icon at bounding box center [316, 23] width 8 height 9
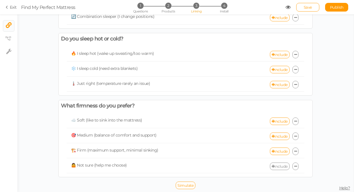
click at [274, 167] on link "Include" at bounding box center [280, 167] width 20 height 8
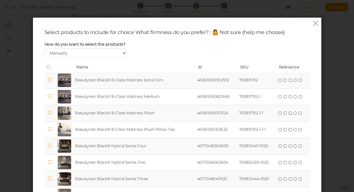
click at [48, 67] on icon at bounding box center [49, 67] width 4 height 4
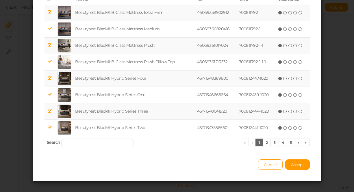
scroll to position [75, 0]
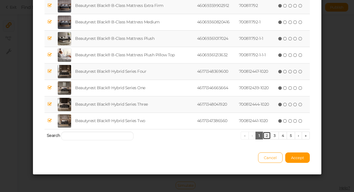
click at [263, 135] on link "2" at bounding box center [267, 136] width 8 height 8
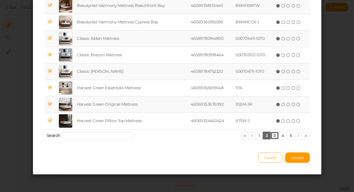
click at [272, 136] on link "3" at bounding box center [275, 136] width 8 height 8
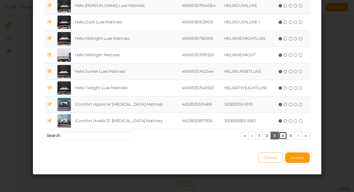
click at [280, 136] on link "4" at bounding box center [283, 136] width 9 height 8
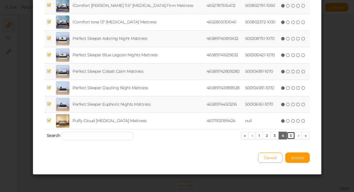
click at [288, 136] on link "5" at bounding box center [291, 136] width 8 height 8
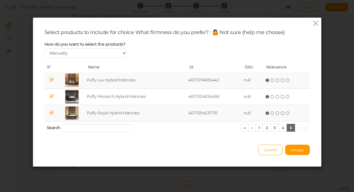
scroll to position [0, 0]
click at [302, 153] on button "Accept" at bounding box center [297, 150] width 25 height 10
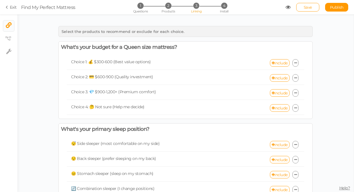
click at [306, 8] on span "Save" at bounding box center [308, 7] width 8 height 5
click at [287, 4] on div "Save Publish" at bounding box center [317, 7] width 63 height 9
click at [285, 8] on span "Find My Perfect Mattress" at bounding box center [153, 7] width 265 height 7
click at [287, 7] on icon at bounding box center [288, 7] width 5 height 5
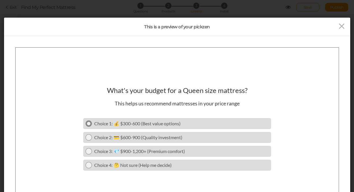
click at [88, 123] on icon at bounding box center [89, 123] width 4 height 4
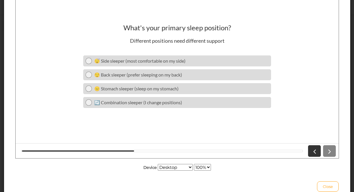
scroll to position [67, 0]
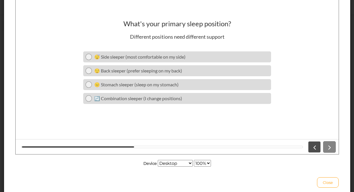
drag, startPoint x: 329, startPoint y: 145, endPoint x: 315, endPoint y: 144, distance: 13.6
click at [329, 145] on div at bounding box center [321, 147] width 30 height 12
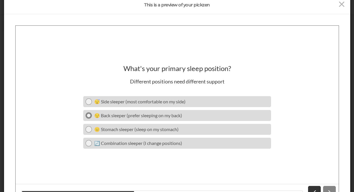
drag, startPoint x: 89, startPoint y: 103, endPoint x: 109, endPoint y: 115, distance: 23.3
click at [89, 103] on icon at bounding box center [89, 101] width 4 height 4
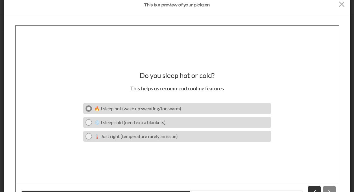
click at [89, 109] on icon at bounding box center [89, 108] width 4 height 4
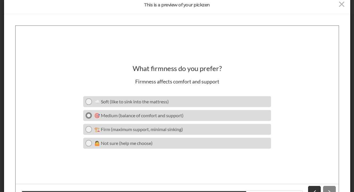
click at [86, 119] on link "🎯 Medium (balance of comfort and support)" at bounding box center [177, 115] width 188 height 11
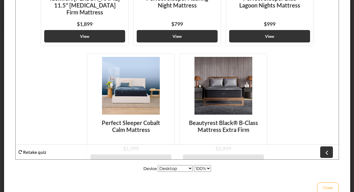
scroll to position [718, 0]
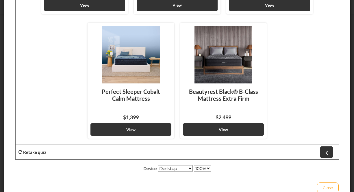
click at [38, 152] on strong "Retake quiz" at bounding box center [34, 152] width 23 height 5
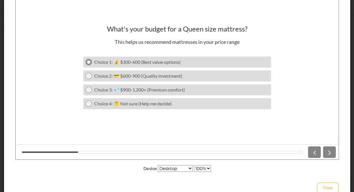
click at [180, 62] on div "Choice 1: 💰 $300-600 (Best value options)" at bounding box center [181, 62] width 175 height 6
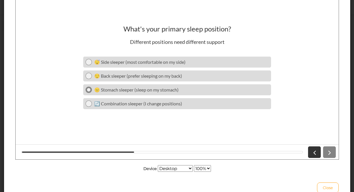
click at [155, 90] on div "😐 Stomach sleeper (sleep on my stomach)" at bounding box center [181, 90] width 175 height 6
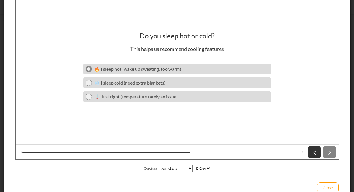
click at [149, 69] on div "🔥 I sleep hot (wake up sweating/too warm)" at bounding box center [181, 69] width 175 height 6
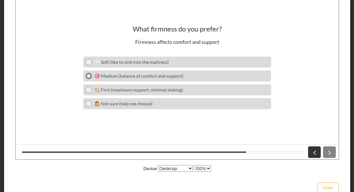
drag, startPoint x: 158, startPoint y: 60, endPoint x: 168, endPoint y: 79, distance: 22.0
click at [158, 60] on div "☁️ Soft (like to sink into the mattress)" at bounding box center [181, 62] width 175 height 6
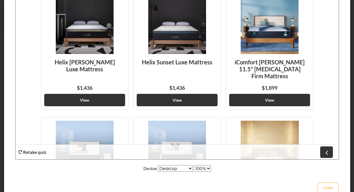
scroll to position [0, 0]
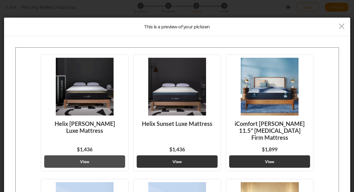
click at [94, 160] on link "View" at bounding box center [84, 161] width 81 height 12
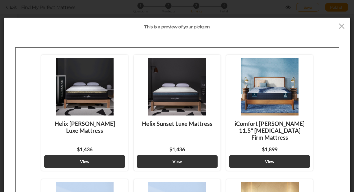
scroll to position [2, 0]
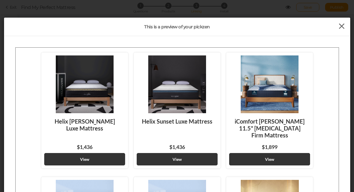
click at [344, 27] on icon at bounding box center [342, 26] width 8 height 9
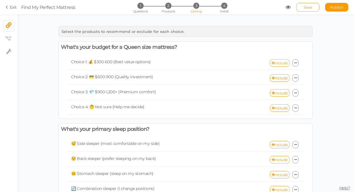
click at [279, 64] on link "Include" at bounding box center [280, 63] width 20 height 8
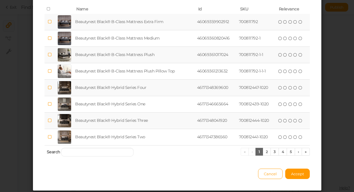
scroll to position [81, 0]
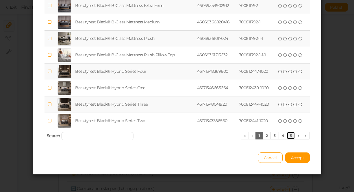
click at [291, 136] on link "5" at bounding box center [291, 136] width 8 height 8
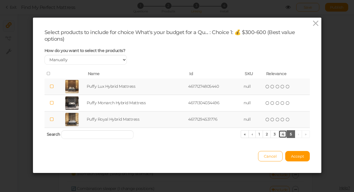
click at [283, 135] on link "4" at bounding box center [283, 134] width 9 height 8
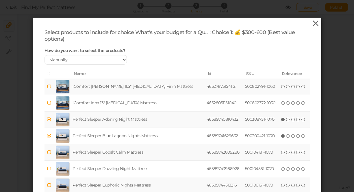
click at [317, 24] on icon at bounding box center [316, 23] width 8 height 9
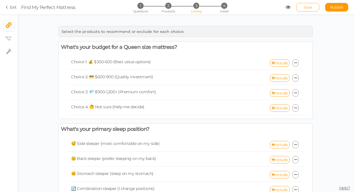
click at [309, 6] on span "Save" at bounding box center [308, 7] width 8 height 5
click at [289, 8] on icon at bounding box center [288, 7] width 5 height 5
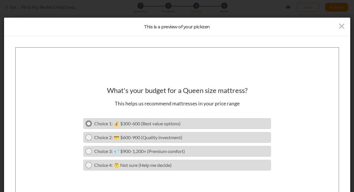
click at [170, 123] on div "Choice 1: 💰 $300-600 (Best value options)" at bounding box center [181, 124] width 175 height 6
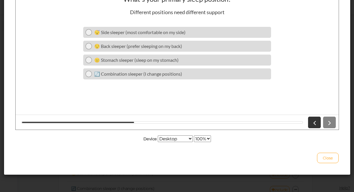
scroll to position [64, 0]
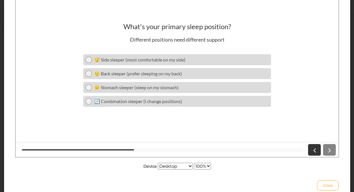
drag, startPoint x: 177, startPoint y: 103, endPoint x: 200, endPoint y: 121, distance: 28.8
click at [177, 103] on div "🔄 Combination sleeper (I change positions)" at bounding box center [181, 102] width 175 height 6
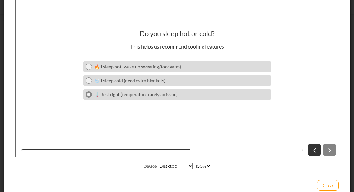
drag, startPoint x: 90, startPoint y: 95, endPoint x: 95, endPoint y: 97, distance: 5.3
click at [90, 95] on icon at bounding box center [89, 95] width 4 height 4
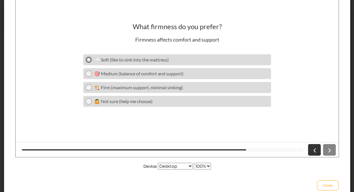
drag, startPoint x: 88, startPoint y: 59, endPoint x: 97, endPoint y: 60, distance: 9.6
click at [88, 59] on icon at bounding box center [89, 60] width 4 height 4
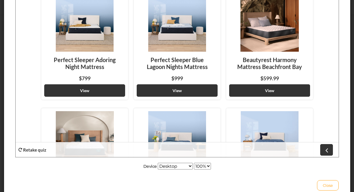
scroll to position [0, 0]
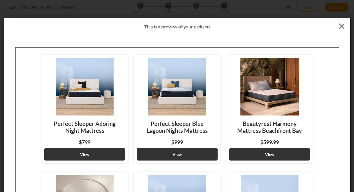
click at [342, 26] on icon at bounding box center [342, 26] width 8 height 9
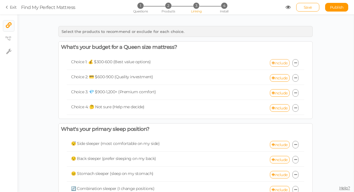
click at [277, 62] on link "Include" at bounding box center [280, 63] width 20 height 8
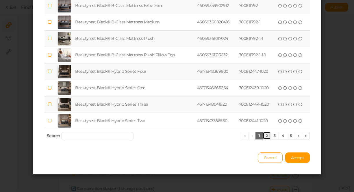
scroll to position [81, 0]
click at [265, 133] on link "2" at bounding box center [267, 136] width 8 height 8
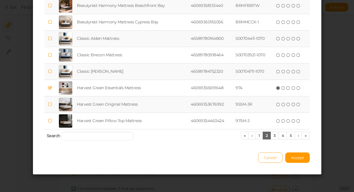
click at [270, 158] on span "Cancel" at bounding box center [270, 158] width 13 height 5
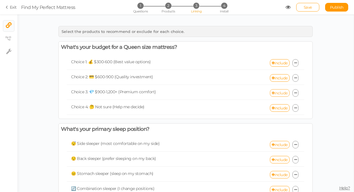
click at [281, 94] on link "Include" at bounding box center [280, 93] width 20 height 8
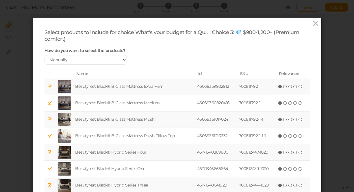
click at [51, 86] on icon at bounding box center [49, 86] width 4 height 4
drag, startPoint x: 50, startPoint y: 99, endPoint x: 51, endPoint y: 123, distance: 24.0
click at [50, 99] on td at bounding box center [50, 103] width 10 height 16
click at [49, 121] on icon at bounding box center [49, 119] width 4 height 4
click at [49, 136] on icon at bounding box center [49, 136] width 4 height 4
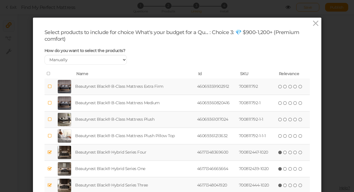
click at [51, 154] on icon at bounding box center [49, 152] width 4 height 4
drag, startPoint x: 50, startPoint y: 168, endPoint x: 53, endPoint y: 179, distance: 10.8
click at [50, 168] on icon at bounding box center [49, 169] width 4 height 4
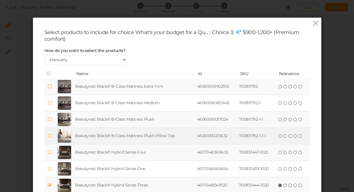
drag, startPoint x: 51, startPoint y: 184, endPoint x: 95, endPoint y: 141, distance: 61.1
click at [52, 184] on td at bounding box center [50, 186] width 10 height 16
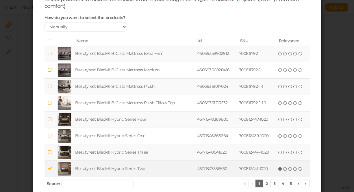
click at [51, 169] on icon at bounding box center [49, 169] width 4 height 4
click at [266, 185] on link "2" at bounding box center [267, 184] width 8 height 8
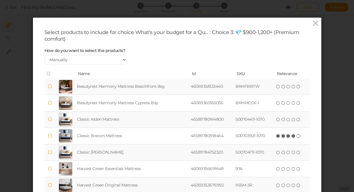
scroll to position [81, 0]
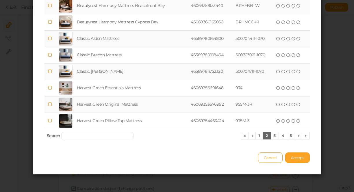
click at [299, 160] on span "Accept" at bounding box center [297, 158] width 13 height 5
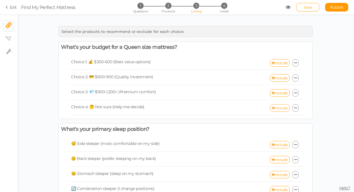
click at [282, 106] on link "Include" at bounding box center [280, 108] width 20 height 8
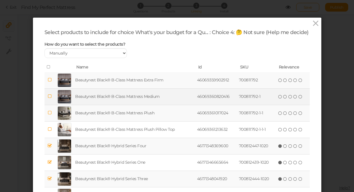
drag, startPoint x: 51, startPoint y: 86, endPoint x: 52, endPoint y: 100, distance: 14.2
click at [51, 82] on icon at bounding box center [49, 80] width 4 height 4
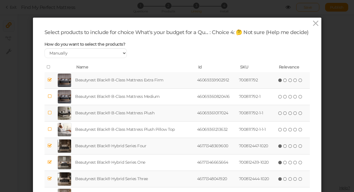
drag, startPoint x: 50, startPoint y: 102, endPoint x: 51, endPoint y: 115, distance: 12.7
click at [50, 99] on icon at bounding box center [49, 96] width 4 height 4
click at [50, 117] on td at bounding box center [50, 113] width 10 height 16
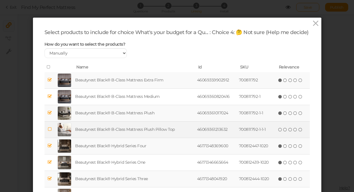
click at [51, 132] on icon at bounding box center [49, 129] width 4 height 4
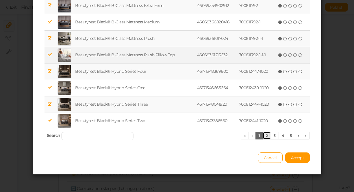
click at [265, 136] on link "2" at bounding box center [267, 136] width 8 height 8
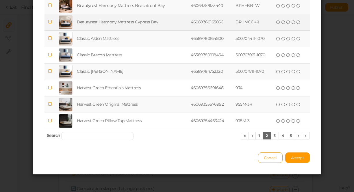
scroll to position [16, 0]
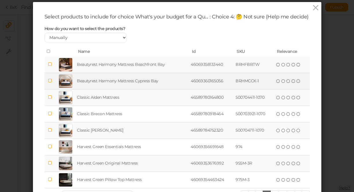
drag, startPoint x: 51, startPoint y: 71, endPoint x: 56, endPoint y: 84, distance: 14.1
click at [51, 67] on icon at bounding box center [50, 64] width 4 height 4
click at [50, 83] on icon at bounding box center [50, 81] width 4 height 4
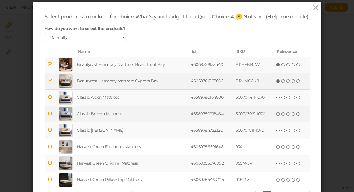
drag, startPoint x: 49, startPoint y: 105, endPoint x: 53, endPoint y: 116, distance: 11.7
click at [49, 99] on icon at bounding box center [50, 97] width 4 height 4
drag, startPoint x: 50, startPoint y: 121, endPoint x: 51, endPoint y: 125, distance: 3.9
click at [50, 116] on icon at bounding box center [50, 114] width 4 height 4
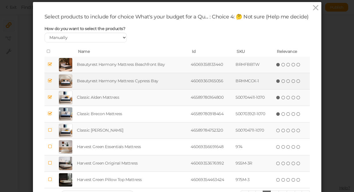
click at [53, 138] on td at bounding box center [50, 130] width 11 height 16
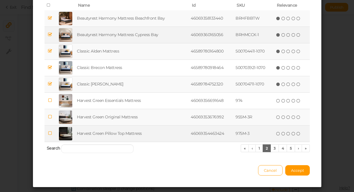
scroll to position [64, 0]
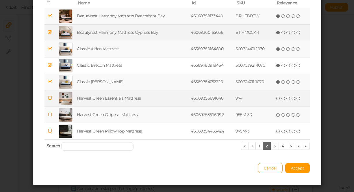
drag, startPoint x: 51, startPoint y: 104, endPoint x: 50, endPoint y: 122, distance: 17.7
click at [51, 100] on icon at bounding box center [50, 98] width 4 height 4
drag, startPoint x: 50, startPoint y: 122, endPoint x: 51, endPoint y: 125, distance: 3.1
click at [50, 117] on icon at bounding box center [50, 114] width 4 height 4
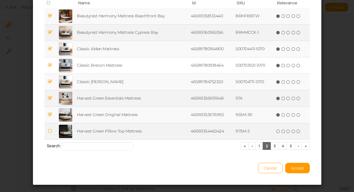
click at [52, 133] on icon at bounding box center [50, 131] width 4 height 4
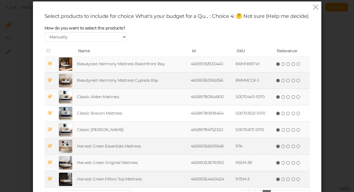
scroll to position [16, 0]
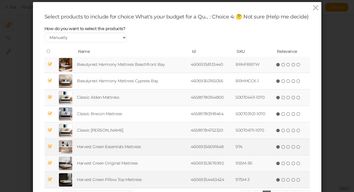
click at [49, 54] on icon at bounding box center [49, 51] width 4 height 4
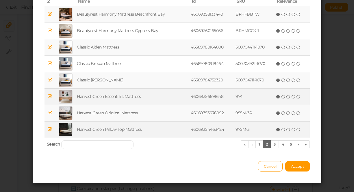
scroll to position [81, 0]
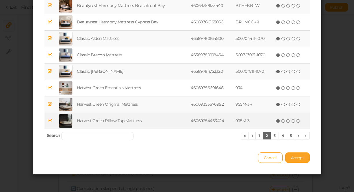
click at [299, 160] on span "Accept" at bounding box center [297, 158] width 13 height 5
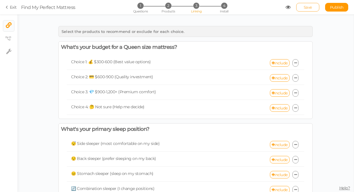
click at [306, 8] on span "Save" at bounding box center [308, 7] width 8 height 5
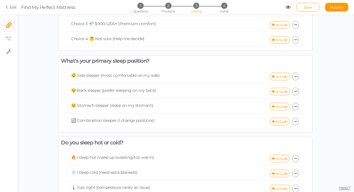
scroll to position [69, 0]
click at [281, 78] on link "Include" at bounding box center [280, 77] width 20 height 8
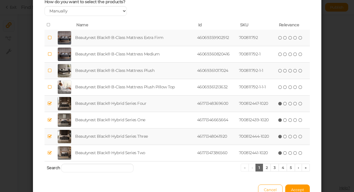
scroll to position [81, 0]
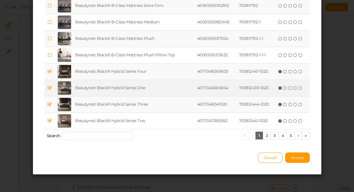
drag, startPoint x: 50, startPoint y: 73, endPoint x: 50, endPoint y: 88, distance: 15.3
click at [50, 73] on icon at bounding box center [49, 71] width 4 height 4
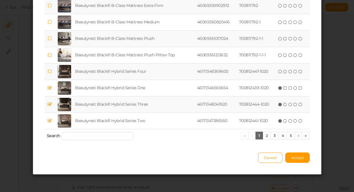
drag, startPoint x: 50, startPoint y: 88, endPoint x: 51, endPoint y: 104, distance: 15.4
click at [50, 88] on icon at bounding box center [49, 88] width 4 height 4
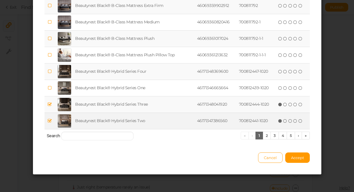
drag, startPoint x: 51, startPoint y: 105, endPoint x: 51, endPoint y: 123, distance: 17.9
click at [51, 105] on icon at bounding box center [49, 104] width 4 height 4
drag, startPoint x: 51, startPoint y: 123, endPoint x: 62, endPoint y: 123, distance: 10.4
click at [51, 122] on icon at bounding box center [49, 121] width 4 height 4
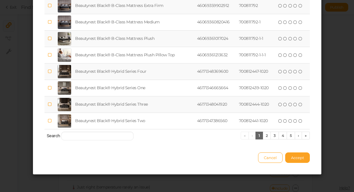
drag, startPoint x: 300, startPoint y: 159, endPoint x: 301, endPoint y: 166, distance: 6.7
click at [300, 159] on span "Accept" at bounding box center [297, 158] width 13 height 5
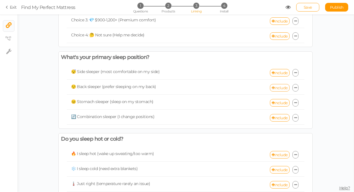
click at [283, 92] on div "😌 Back sleeper (prefer sleeping on my back) Include" at bounding box center [186, 88] width 238 height 14
click at [279, 88] on link "Include" at bounding box center [280, 88] width 20 height 8
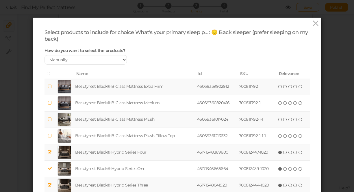
click at [50, 153] on icon at bounding box center [49, 152] width 4 height 4
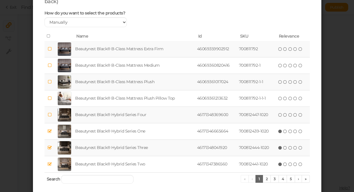
scroll to position [65, 0]
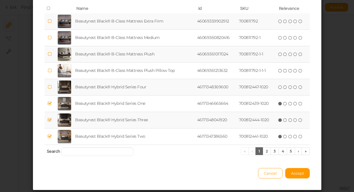
drag, startPoint x: 49, startPoint y: 103, endPoint x: 49, endPoint y: 112, distance: 9.0
click at [49, 104] on icon at bounding box center [49, 104] width 4 height 4
click at [49, 117] on td at bounding box center [50, 120] width 10 height 16
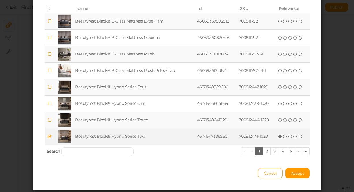
click at [56, 138] on tr "Beautyrest Black® Hybrid Series Two 46171347386560 700812441-1020 (*) ( ) ( ) (…" at bounding box center [177, 137] width 265 height 16
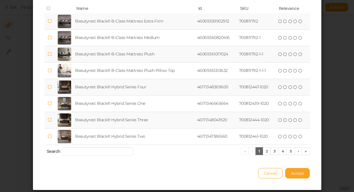
click at [295, 175] on span "Accept" at bounding box center [297, 173] width 13 height 5
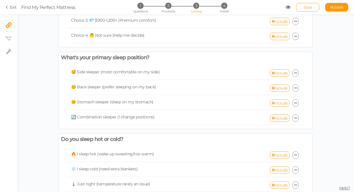
click at [277, 104] on link "Include" at bounding box center [280, 103] width 20 height 8
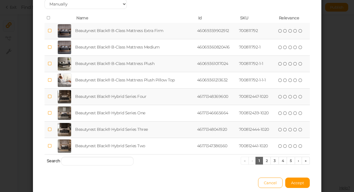
scroll to position [81, 0]
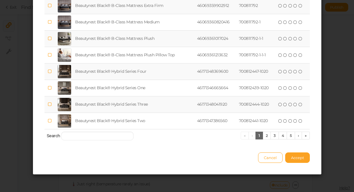
click at [294, 156] on span "Accept" at bounding box center [297, 158] width 13 height 5
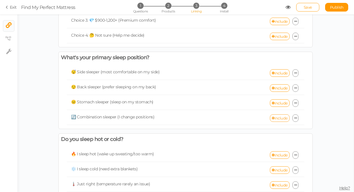
click at [281, 119] on link "Include" at bounding box center [280, 119] width 20 height 8
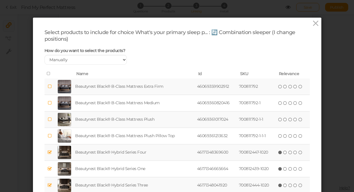
drag, startPoint x: 328, startPoint y: 54, endPoint x: 332, endPoint y: 70, distance: 16.7
click at [327, 53] on div "Select products to include for choice What's your primary sleep p... : 🔄 Combin…" at bounding box center [177, 96] width 354 height 192
click at [314, 23] on icon at bounding box center [316, 23] width 8 height 9
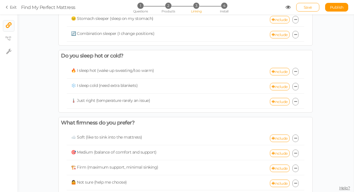
scroll to position [157, 0]
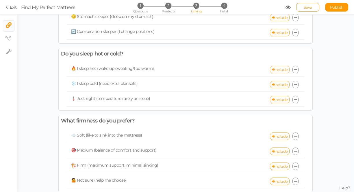
click at [279, 69] on link "Include" at bounding box center [280, 70] width 20 height 8
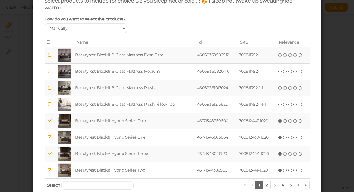
scroll to position [81, 0]
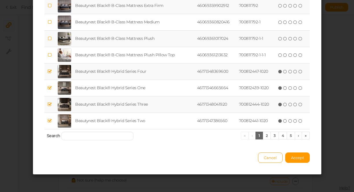
drag, startPoint x: 50, startPoint y: 71, endPoint x: 49, endPoint y: 78, distance: 6.4
click at [50, 71] on icon at bounding box center [49, 71] width 4 height 4
drag, startPoint x: 49, startPoint y: 89, endPoint x: 49, endPoint y: 104, distance: 14.2
click at [49, 90] on icon at bounding box center [49, 88] width 4 height 4
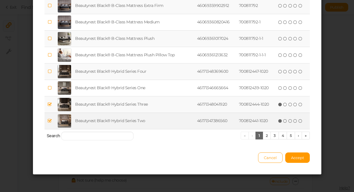
click at [50, 105] on icon at bounding box center [49, 104] width 4 height 4
click at [50, 119] on icon at bounding box center [49, 121] width 4 height 4
click at [298, 157] on span "Accept" at bounding box center [297, 158] width 13 height 5
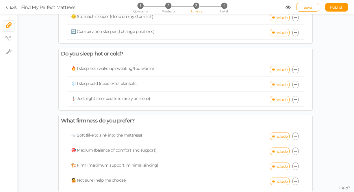
click at [282, 85] on link "Include" at bounding box center [280, 85] width 20 height 8
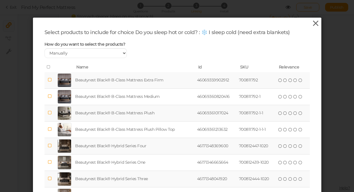
click at [315, 22] on icon at bounding box center [316, 23] width 8 height 9
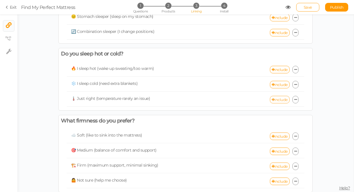
click at [275, 101] on link "Include" at bounding box center [280, 100] width 20 height 8
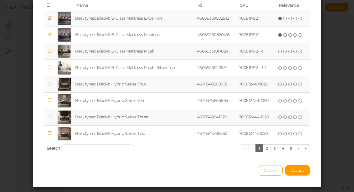
scroll to position [65, 0]
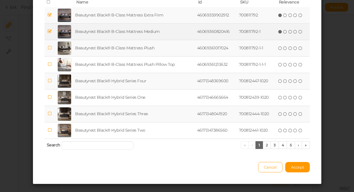
drag, startPoint x: 49, startPoint y: 15, endPoint x: 49, endPoint y: 27, distance: 11.6
click at [49, 15] on icon at bounding box center [49, 15] width 4 height 4
click at [49, 30] on icon at bounding box center [49, 31] width 4 height 4
click at [300, 167] on span "Accept" at bounding box center [297, 167] width 13 height 5
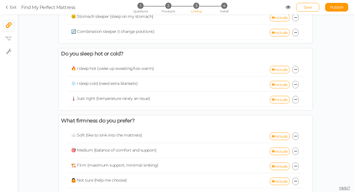
scroll to position [173, 0]
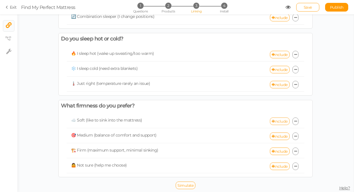
click at [280, 121] on link "Include" at bounding box center [280, 122] width 20 height 8
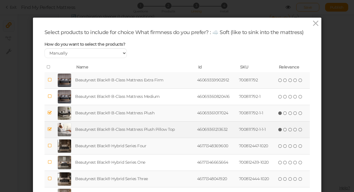
drag, startPoint x: 50, startPoint y: 112, endPoint x: 52, endPoint y: 126, distance: 13.7
click at [50, 112] on icon at bounding box center [49, 113] width 4 height 4
click at [48, 132] on icon at bounding box center [49, 129] width 4 height 4
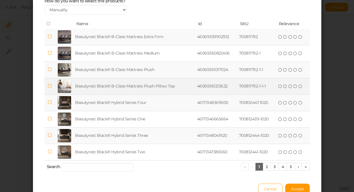
scroll to position [75, 0]
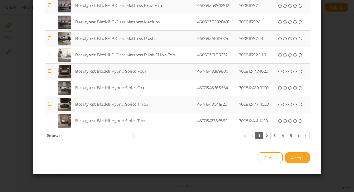
click at [300, 158] on span "Accept" at bounding box center [297, 158] width 13 height 5
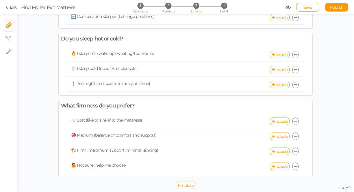
click at [280, 137] on link "Include" at bounding box center [280, 137] width 20 height 8
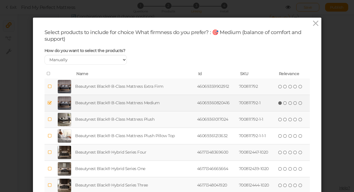
click at [49, 103] on icon at bounding box center [49, 103] width 4 height 4
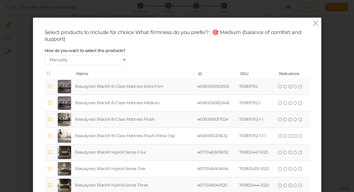
scroll to position [81, 0]
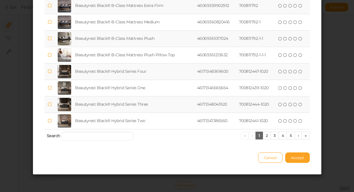
click at [298, 160] on span "Accept" at bounding box center [297, 158] width 13 height 5
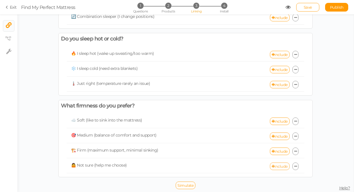
click at [279, 165] on link "Include" at bounding box center [280, 167] width 20 height 8
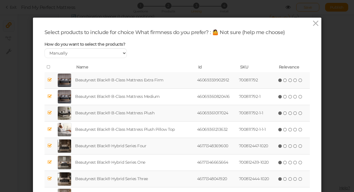
scroll to position [75, 0]
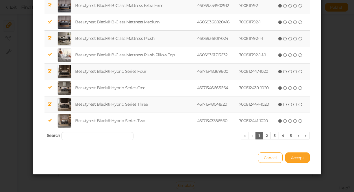
click at [303, 154] on button "Accept" at bounding box center [297, 158] width 25 height 10
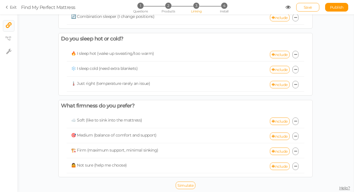
scroll to position [74, 0]
click at [309, 7] on span "Save" at bounding box center [308, 7] width 8 height 5
click at [189, 185] on span "Simulate" at bounding box center [186, 185] width 16 height 5
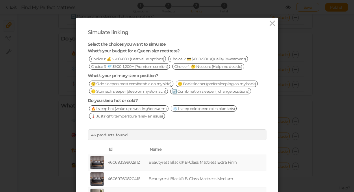
drag, startPoint x: 156, startPoint y: 68, endPoint x: 171, endPoint y: 75, distance: 16.7
click at [156, 68] on span "Choice 3: 💎 $900-1,200+ (Premium comfort)" at bounding box center [129, 66] width 81 height 6
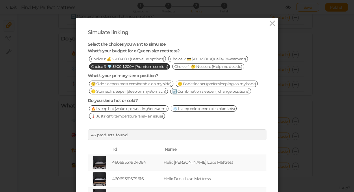
drag, startPoint x: 164, startPoint y: 85, endPoint x: 173, endPoint y: 88, distance: 9.1
click at [164, 86] on span "😴 Side sleeper (most comfortable on my side)" at bounding box center [131, 84] width 84 height 6
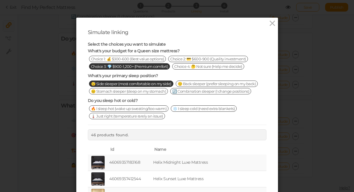
scroll to position [38, 0]
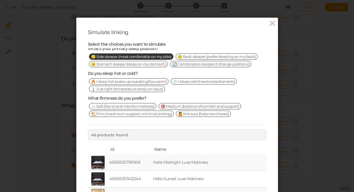
click at [219, 82] on span "❄️ I sleep cold (need extra blankets)" at bounding box center [204, 81] width 66 height 6
click at [153, 105] on span "☁️ Soft (like to sink into the mattress)" at bounding box center [123, 106] width 68 height 6
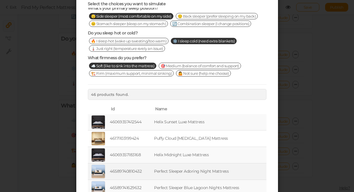
scroll to position [88, 0]
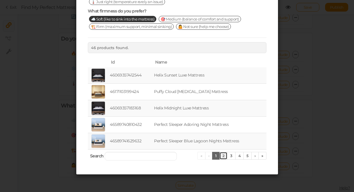
click at [223, 157] on link "2" at bounding box center [223, 156] width 8 height 8
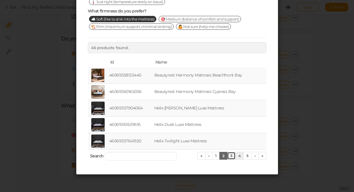
drag, startPoint x: 229, startPoint y: 157, endPoint x: 236, endPoint y: 157, distance: 7.2
click at [229, 157] on link "3" at bounding box center [231, 156] width 8 height 8
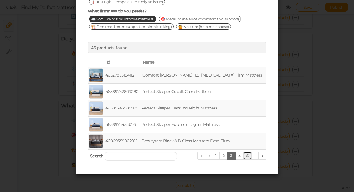
click at [247, 157] on link "5" at bounding box center [247, 156] width 8 height 8
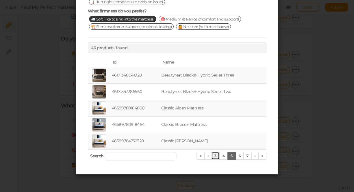
click at [211, 156] on link "3" at bounding box center [215, 156] width 8 height 8
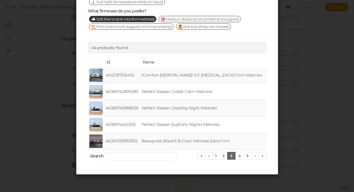
scroll to position [0, 0]
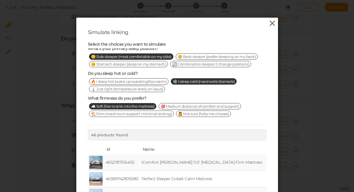
click at [272, 22] on icon at bounding box center [272, 23] width 8 height 9
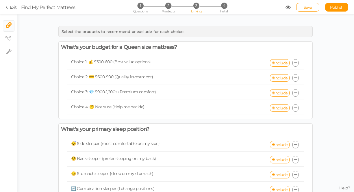
click at [289, 7] on icon at bounding box center [288, 7] width 5 height 5
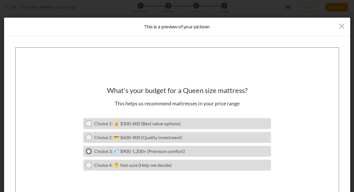
click at [88, 150] on icon at bounding box center [89, 151] width 4 height 4
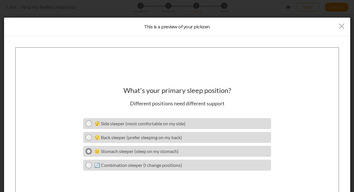
click at [86, 149] on link "😐 Stomach sleeper (sleep on my stomach)" at bounding box center [177, 151] width 188 height 11
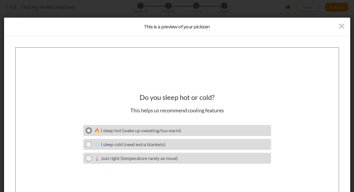
click at [85, 130] on link "🔥 I sleep hot (wake up sweating/too warm)" at bounding box center [177, 130] width 188 height 11
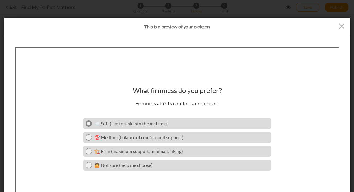
click at [90, 123] on icon at bounding box center [89, 123] width 4 height 4
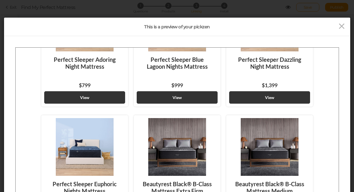
scroll to position [718, 0]
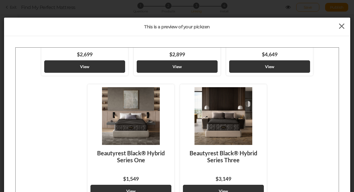
click at [342, 29] on icon at bounding box center [342, 26] width 8 height 9
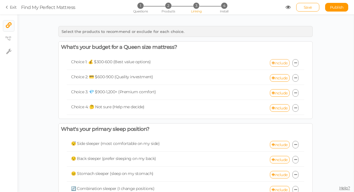
click at [280, 62] on link "Include" at bounding box center [280, 63] width 20 height 8
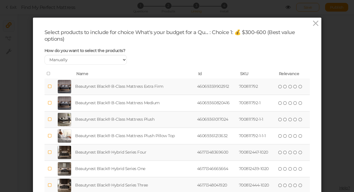
scroll to position [81, 0]
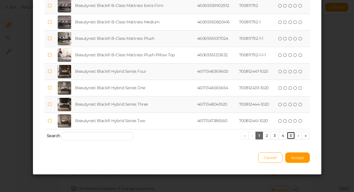
click at [291, 136] on link "5" at bounding box center [291, 136] width 8 height 8
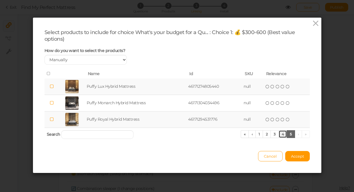
click at [282, 135] on link "4" at bounding box center [283, 134] width 9 height 8
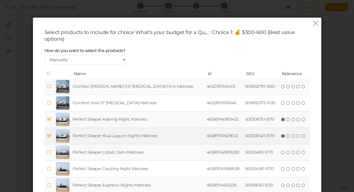
scroll to position [81, 0]
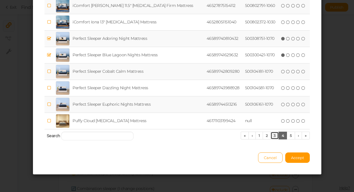
click at [274, 139] on link "3" at bounding box center [275, 136] width 8 height 8
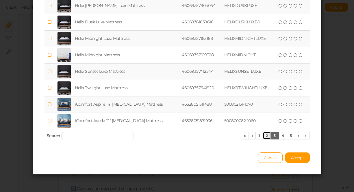
click at [265, 137] on link "2" at bounding box center [267, 136] width 8 height 8
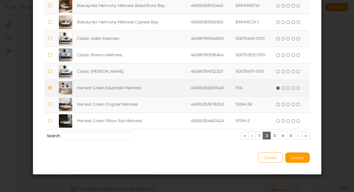
scroll to position [19, 0]
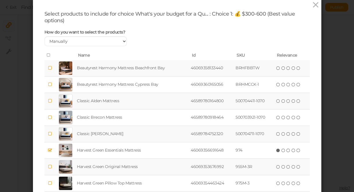
click at [48, 134] on icon at bounding box center [50, 134] width 4 height 4
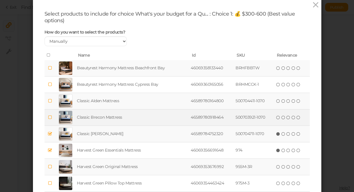
click at [50, 117] on icon at bounding box center [50, 117] width 4 height 4
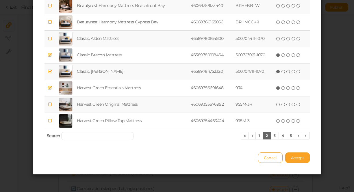
click at [297, 159] on span "Accept" at bounding box center [297, 158] width 13 height 5
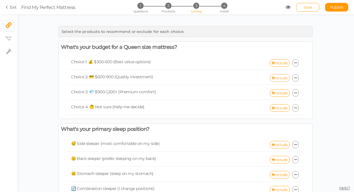
click at [278, 77] on link "Include" at bounding box center [280, 78] width 20 height 8
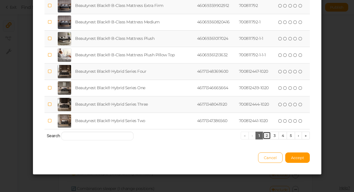
click at [266, 134] on link "2" at bounding box center [267, 136] width 8 height 8
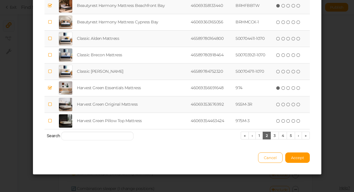
scroll to position [69, 0]
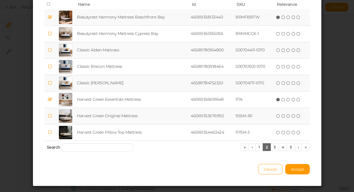
click at [49, 51] on icon at bounding box center [50, 50] width 4 height 4
click at [296, 170] on span "Accept" at bounding box center [297, 169] width 13 height 5
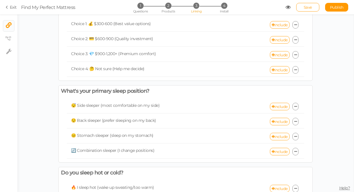
scroll to position [48, 0]
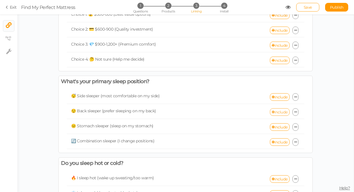
click at [279, 113] on link "Include" at bounding box center [280, 112] width 20 height 8
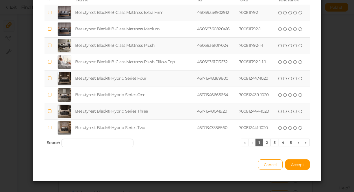
scroll to position [81, 0]
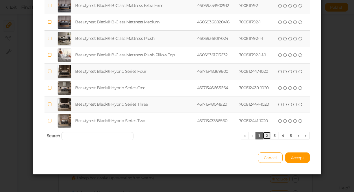
click at [264, 139] on link "2" at bounding box center [267, 136] width 8 height 8
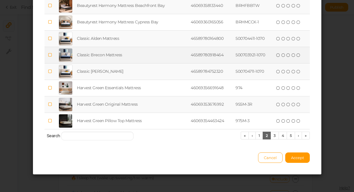
drag, startPoint x: 49, startPoint y: 70, endPoint x: 49, endPoint y: 58, distance: 11.3
click at [49, 69] on span at bounding box center [50, 71] width 4 height 5
click at [50, 56] on icon at bounding box center [50, 55] width 4 height 4
drag, startPoint x: 52, startPoint y: 37, endPoint x: 55, endPoint y: 38, distance: 3.8
click at [52, 37] on icon at bounding box center [50, 38] width 4 height 4
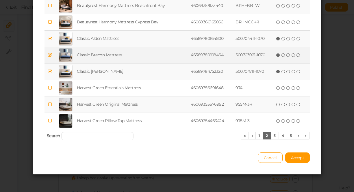
drag, startPoint x: 295, startPoint y: 158, endPoint x: 298, endPoint y: 181, distance: 22.6
click at [295, 159] on span "Accept" at bounding box center [297, 158] width 13 height 5
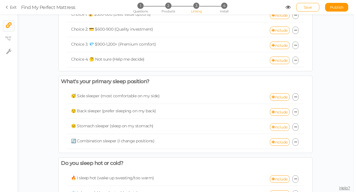
click at [281, 128] on link "Include" at bounding box center [280, 127] width 20 height 8
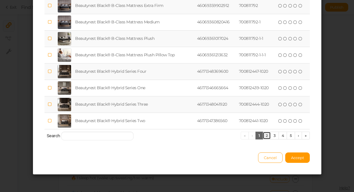
click at [267, 137] on link "2" at bounding box center [267, 136] width 8 height 8
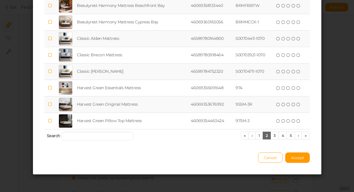
click at [53, 70] on td at bounding box center [50, 72] width 11 height 16
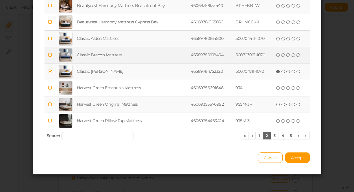
click at [51, 55] on icon at bounding box center [50, 55] width 4 height 4
click at [299, 155] on button "Accept" at bounding box center [297, 158] width 25 height 10
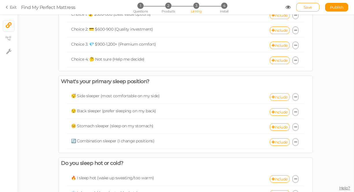
click at [277, 95] on link "Include" at bounding box center [280, 97] width 20 height 8
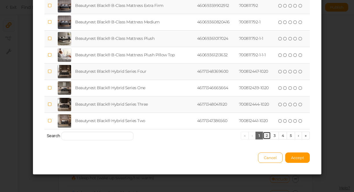
click at [265, 136] on link "2" at bounding box center [267, 136] width 8 height 8
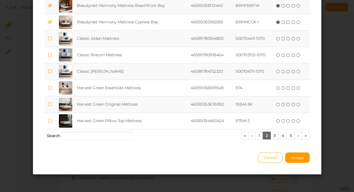
click at [47, 36] on td at bounding box center [50, 39] width 11 height 16
click at [296, 158] on span "Accept" at bounding box center [297, 158] width 13 height 5
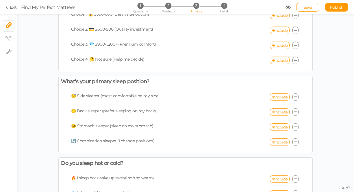
click at [280, 143] on link "Include" at bounding box center [280, 143] width 20 height 8
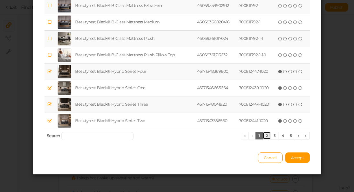
click at [265, 136] on link "2" at bounding box center [267, 136] width 8 height 8
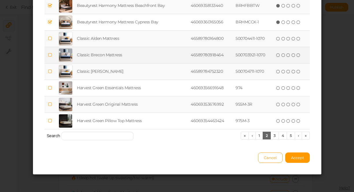
click at [49, 54] on icon at bounding box center [50, 55] width 4 height 4
click at [49, 40] on icon at bounding box center [50, 38] width 4 height 4
click at [299, 157] on span "Accept" at bounding box center [297, 158] width 13 height 5
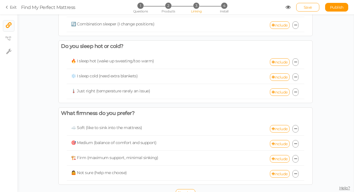
scroll to position [173, 0]
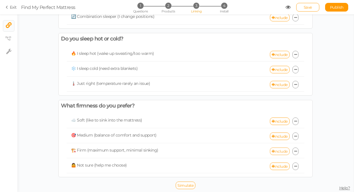
click at [274, 151] on link "Include" at bounding box center [280, 152] width 20 height 8
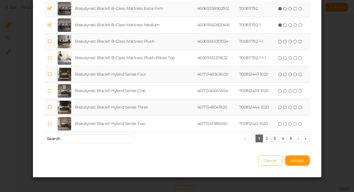
scroll to position [81, 0]
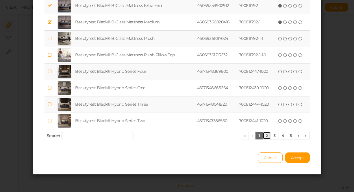
click at [263, 136] on link "2" at bounding box center [267, 136] width 8 height 8
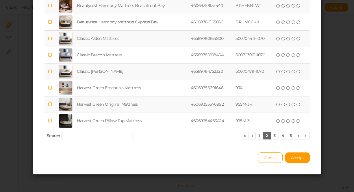
drag, startPoint x: 51, startPoint y: 71, endPoint x: 53, endPoint y: 67, distance: 5.3
click at [51, 71] on icon at bounding box center [50, 71] width 4 height 4
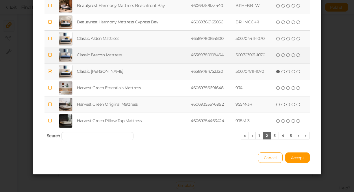
click at [52, 55] on icon at bounding box center [50, 55] width 4 height 4
click at [300, 158] on span "Accept" at bounding box center [297, 158] width 13 height 5
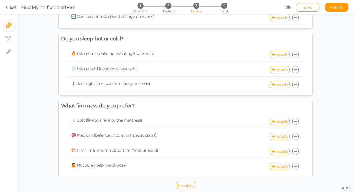
click at [270, 135] on link "Include" at bounding box center [280, 137] width 20 height 8
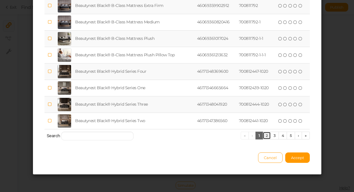
click at [266, 137] on link "2" at bounding box center [267, 136] width 8 height 8
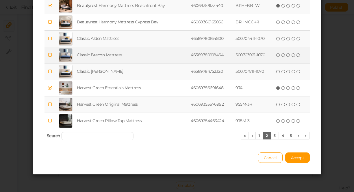
click at [50, 38] on icon at bounding box center [50, 38] width 4 height 4
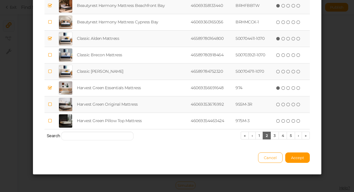
drag, startPoint x: 298, startPoint y: 159, endPoint x: 302, endPoint y: 174, distance: 15.4
click at [298, 159] on span "Accept" at bounding box center [297, 158] width 13 height 5
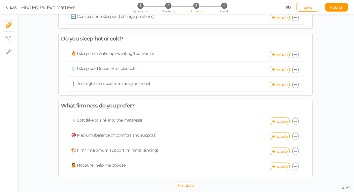
drag, startPoint x: 309, startPoint y: 9, endPoint x: 306, endPoint y: 31, distance: 22.1
click at [308, 8] on span "Save" at bounding box center [308, 7] width 8 height 5
click at [183, 187] on span "Simulate" at bounding box center [186, 185] width 16 height 5
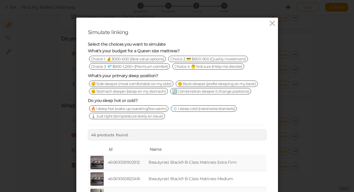
click at [156, 58] on span "Choice 1: 💰 $300-600 (Best value options)" at bounding box center [127, 59] width 77 height 6
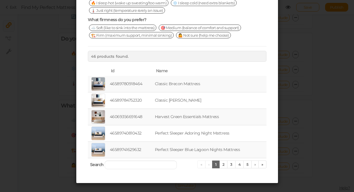
scroll to position [0, 0]
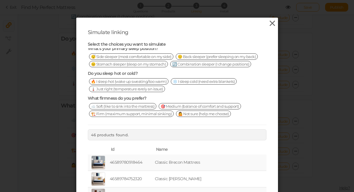
drag, startPoint x: 274, startPoint y: 24, endPoint x: 276, endPoint y: 26, distance: 3.5
click at [274, 24] on icon at bounding box center [272, 23] width 8 height 9
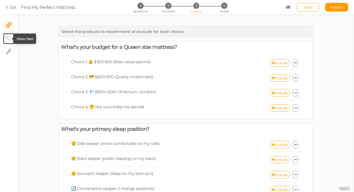
click at [8, 38] on icon at bounding box center [8, 38] width 6 height 4
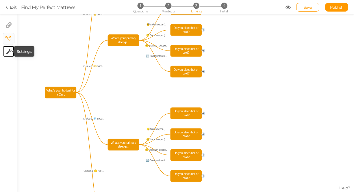
click at [8, 52] on icon at bounding box center [8, 52] width 5 height 6
select select "en"
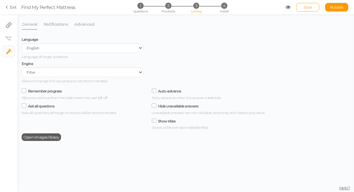
click at [58, 140] on span "Open images library" at bounding box center [41, 137] width 36 height 5
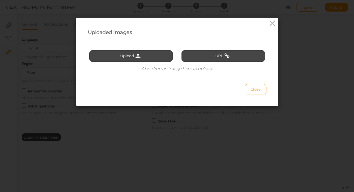
click at [254, 91] on span "Close" at bounding box center [256, 89] width 10 height 5
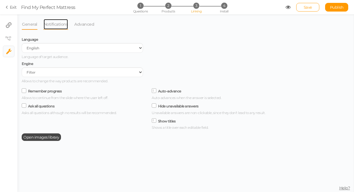
click at [62, 25] on link "Notifications" at bounding box center [55, 24] width 25 height 11
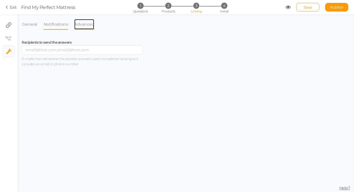
click at [87, 25] on link "Advanced" at bounding box center [84, 24] width 21 height 11
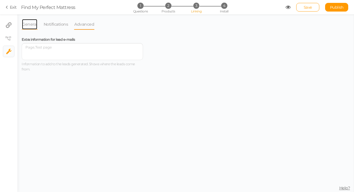
click at [27, 24] on link "General" at bounding box center [30, 24] width 16 height 11
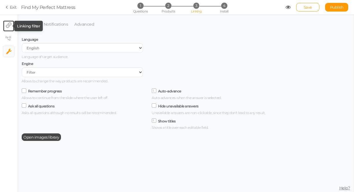
click at [8, 26] on icon at bounding box center [9, 25] width 6 height 6
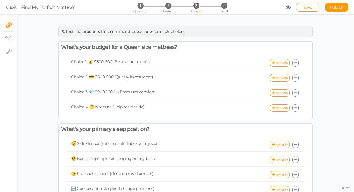
click at [8, 7] on icon at bounding box center [8, 7] width 4 height 5
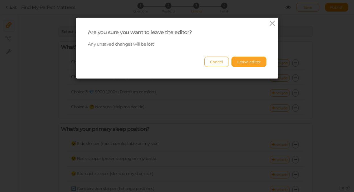
click at [244, 60] on button "Leave editor" at bounding box center [249, 62] width 35 height 10
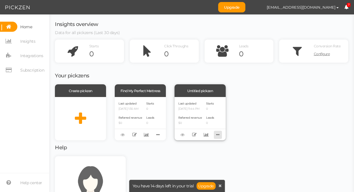
click at [218, 134] on icon at bounding box center [218, 134] width 8 height 9
click at [206, 146] on link "Delete" at bounding box center [199, 144] width 46 height 6
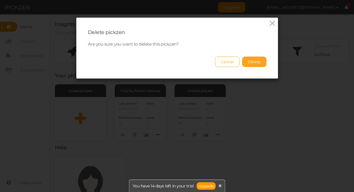
click at [253, 62] on button "Delete" at bounding box center [254, 62] width 24 height 10
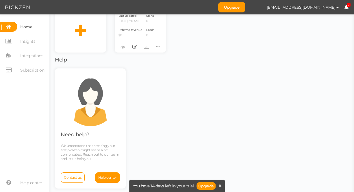
scroll to position [93, 0]
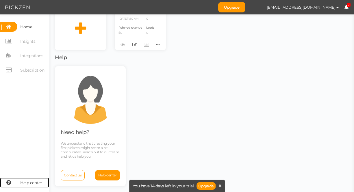
click at [9, 182] on icon at bounding box center [8, 183] width 17 height 10
click at [31, 69] on span "Subscription" at bounding box center [32, 70] width 24 height 9
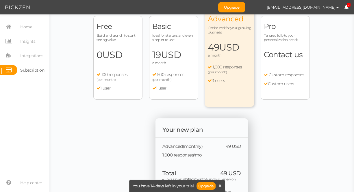
scroll to position [13, 0]
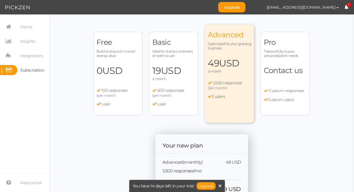
click at [117, 49] on div "Free Build and launch to start seeing value 0 USD a month 100 responses (per mo…" at bounding box center [117, 74] width 49 height 84
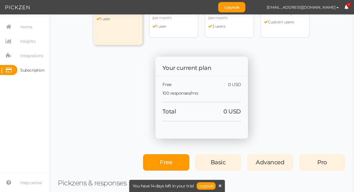
scroll to position [92, 0]
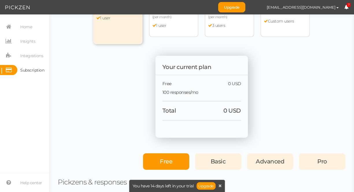
click at [165, 156] on div "Free" at bounding box center [166, 162] width 46 height 16
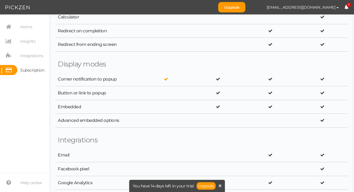
scroll to position [708, 0]
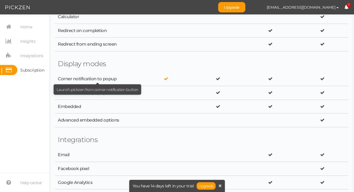
click at [82, 79] on div "Corner notification to popup" at bounding box center [70, 78] width 24 height 5
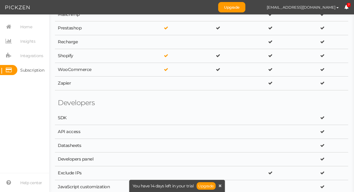
scroll to position [0, 0]
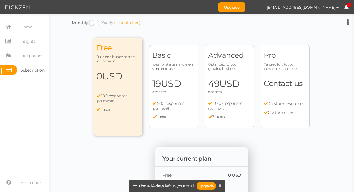
click at [348, 7] on span "7" at bounding box center [349, 5] width 4 height 4
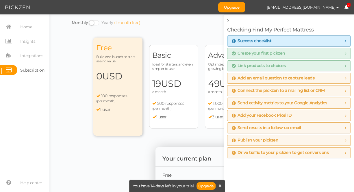
click at [307, 41] on span "Success checklist" at bounding box center [289, 41] width 115 height 5
